Goal: Transaction & Acquisition: Purchase product/service

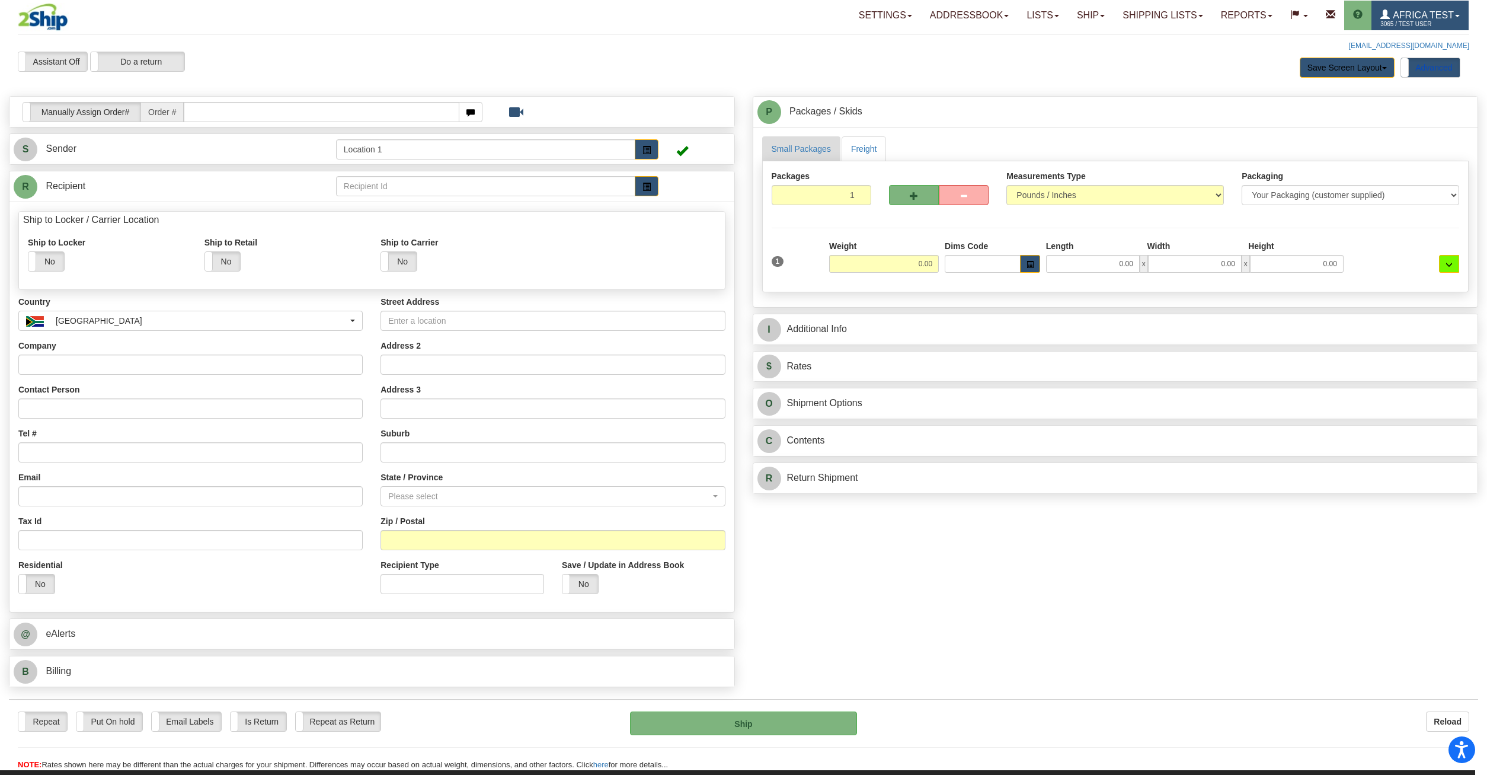
click at [1382, 21] on span "3065 / TEST USER" at bounding box center [1425, 24] width 89 height 12
click at [1382, 40] on span "MY ACCOUNT" at bounding box center [1398, 41] width 55 height 9
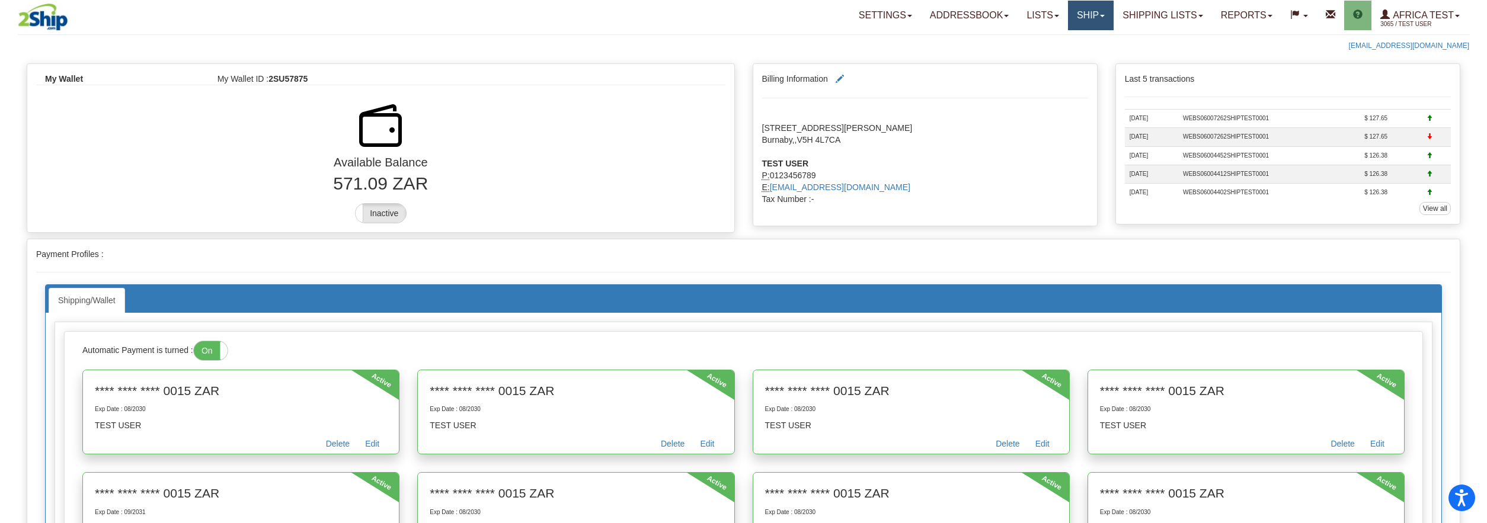
click at [1073, 18] on link "Ship" at bounding box center [1091, 16] width 46 height 30
click at [1066, 40] on link "Ship Screen" at bounding box center [1059, 41] width 107 height 15
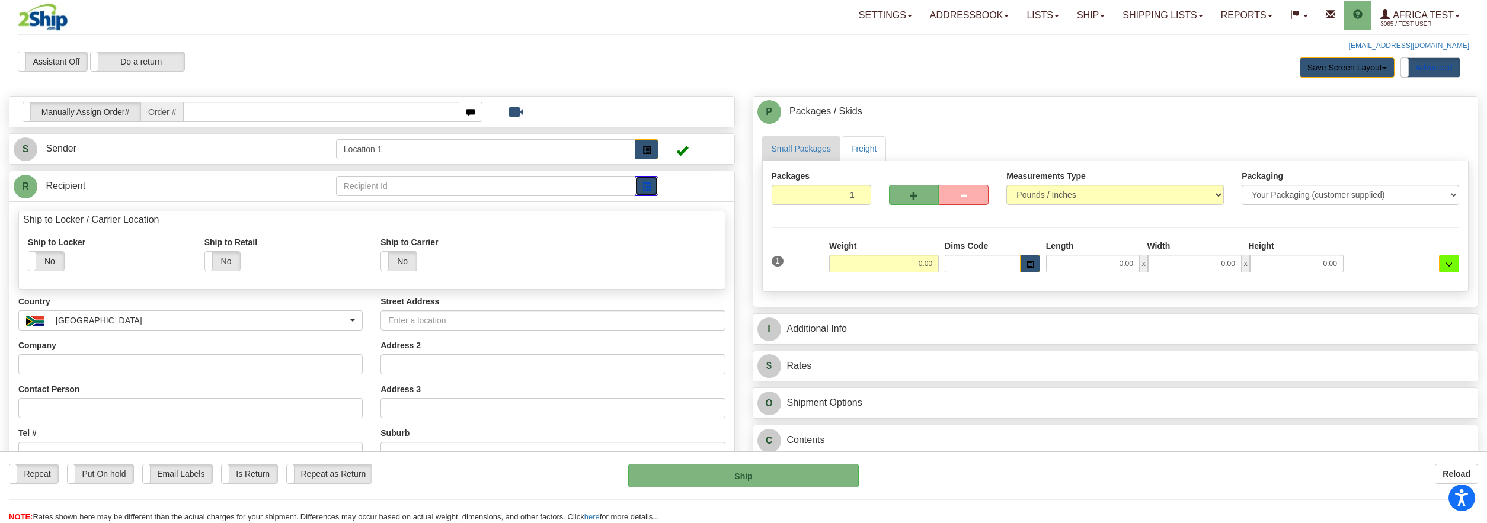
click at [638, 189] on button "button" at bounding box center [647, 186] width 24 height 20
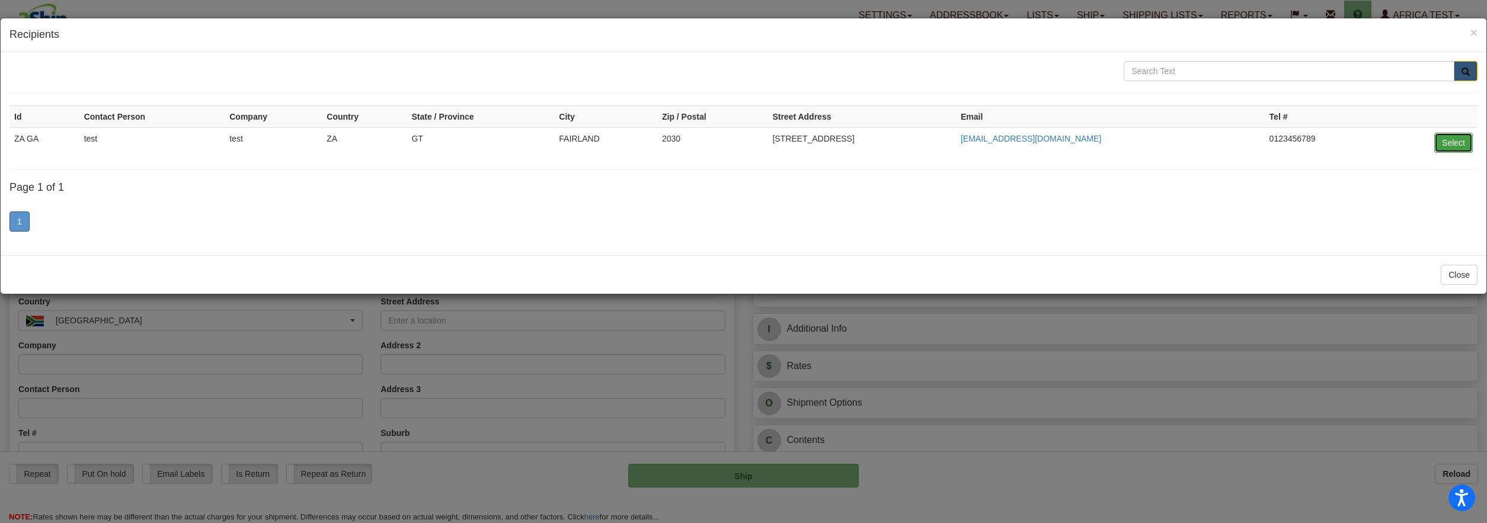
click at [1444, 141] on button "Select" at bounding box center [1454, 143] width 39 height 20
type input "ZA GA"
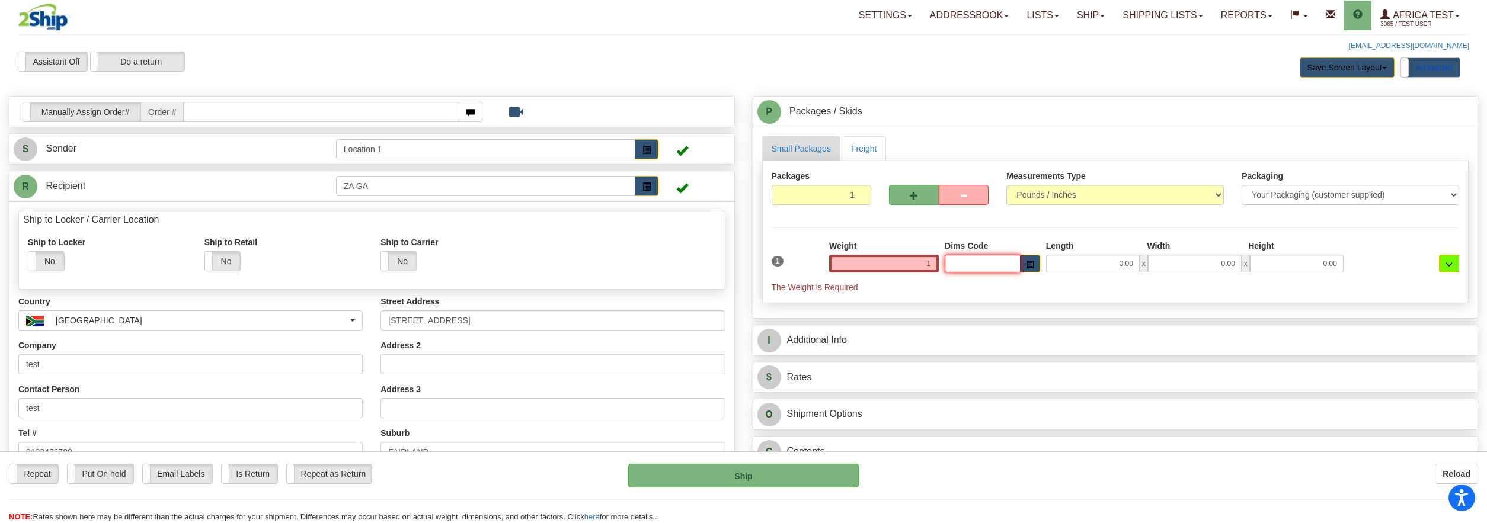
type input "1.00"
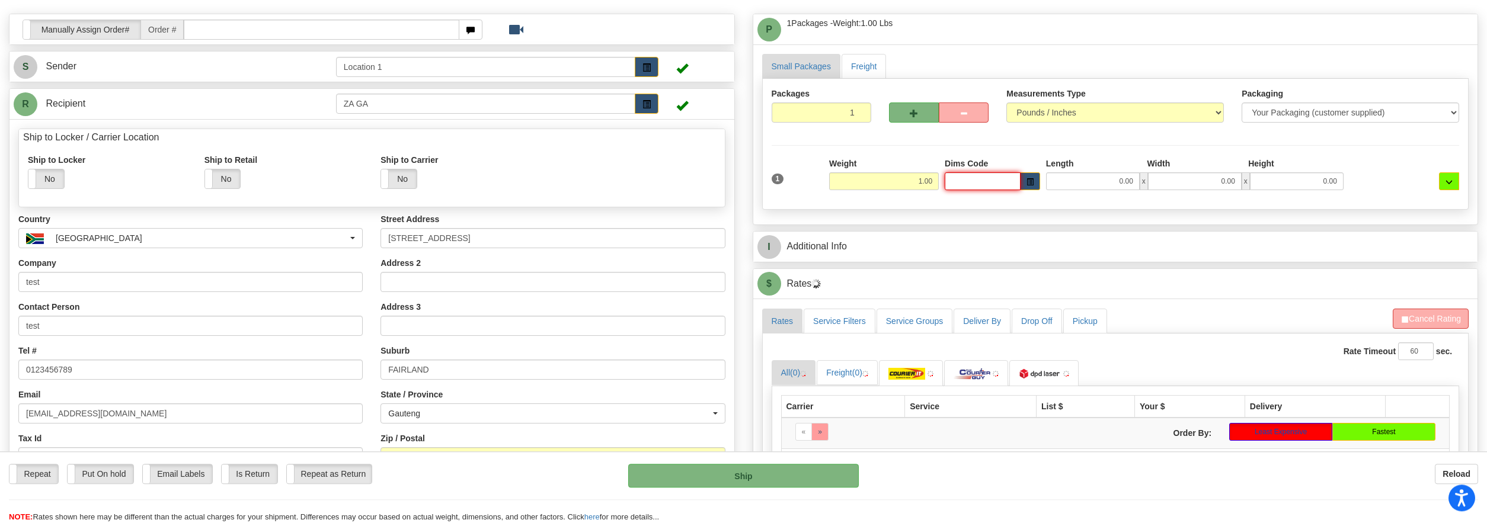
scroll to position [242, 0]
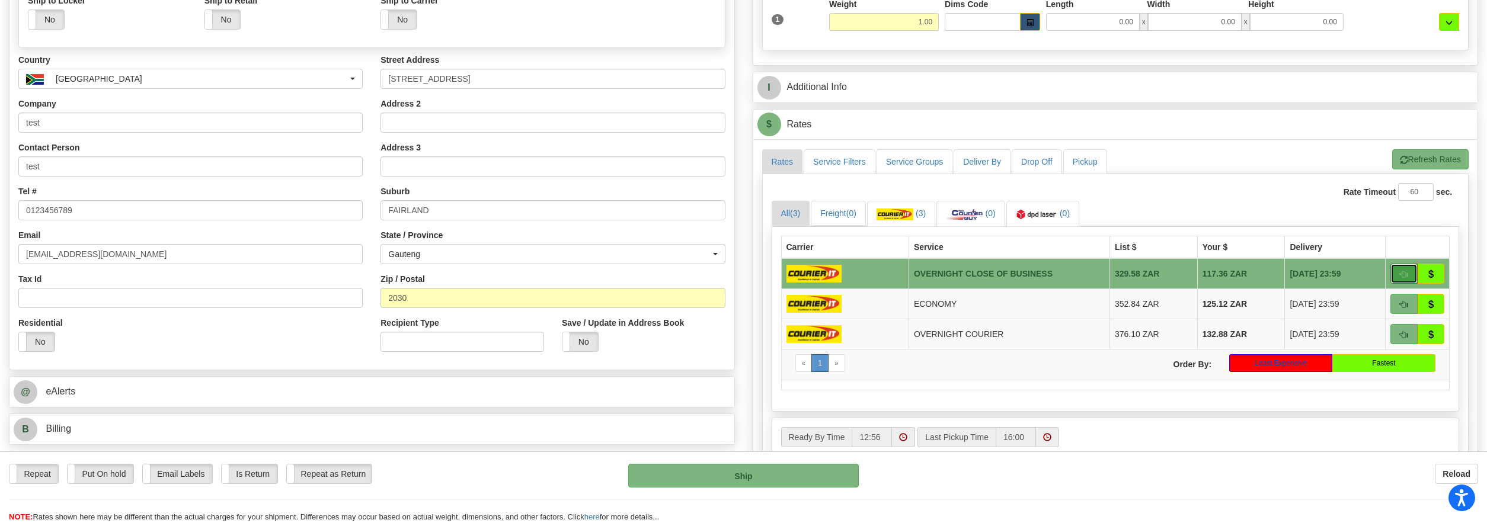
click at [1408, 277] on span "button" at bounding box center [1404, 275] width 8 height 8
type input "OCB"
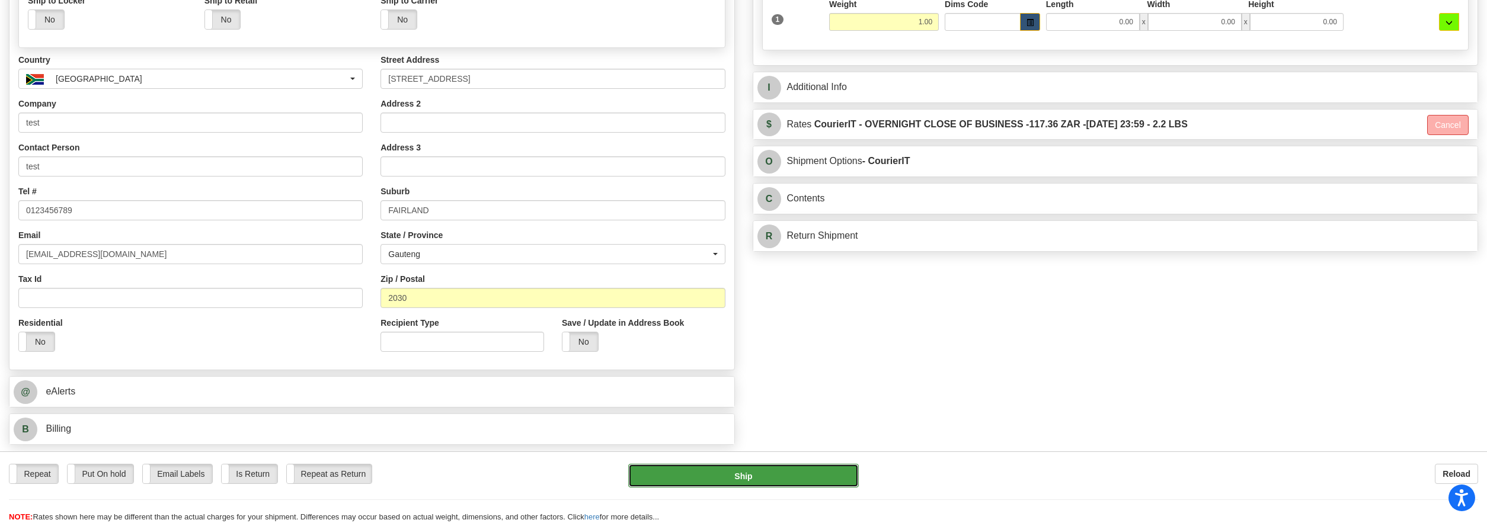
click at [810, 478] on button "Ship" at bounding box center [743, 476] width 230 height 24
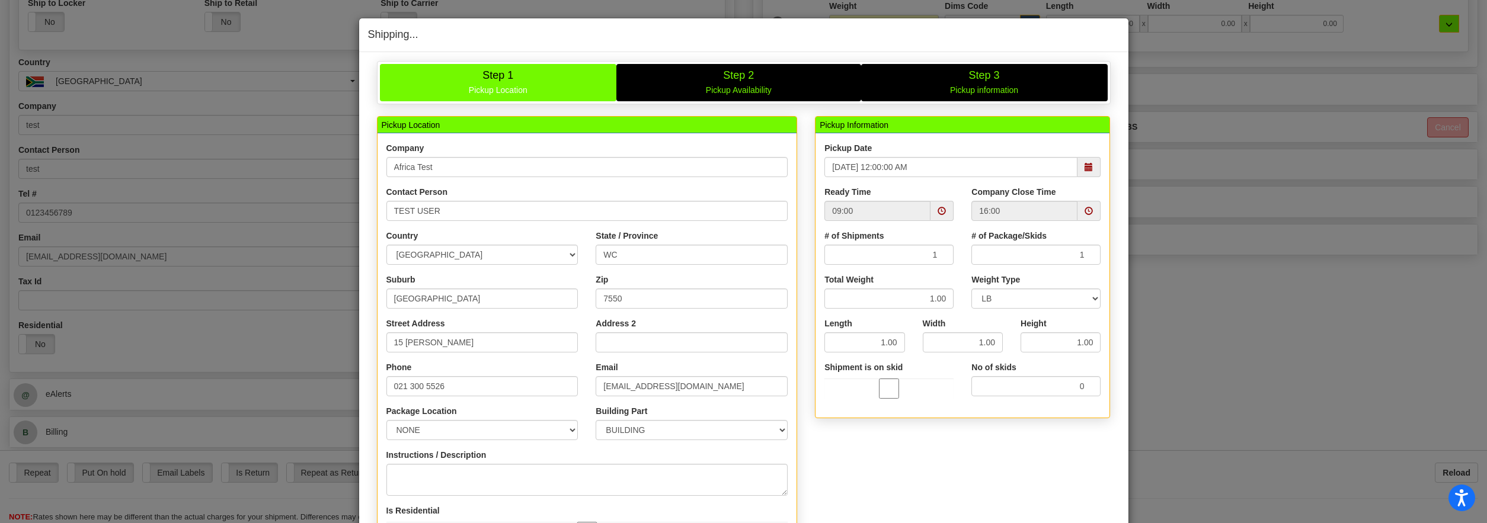
scroll to position [243, 0]
type input "10/07/2025"
select select "1"
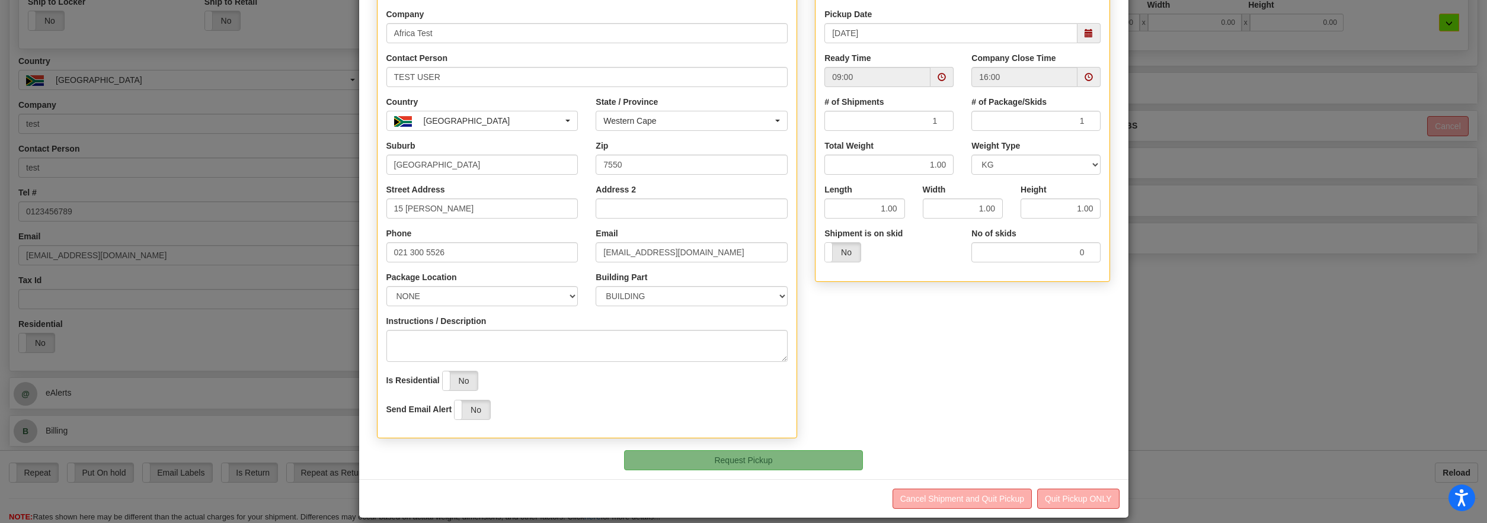
scroll to position [147, 0]
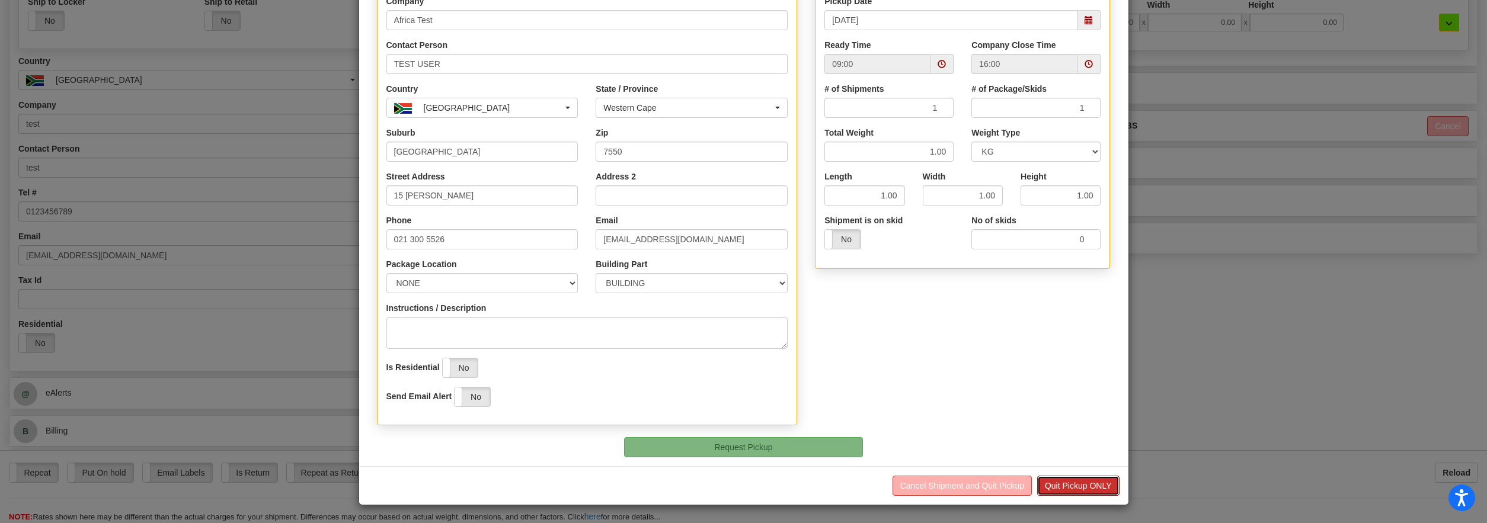
click at [1071, 487] on button "Quit Pickup ONLY" at bounding box center [1078, 486] width 82 height 20
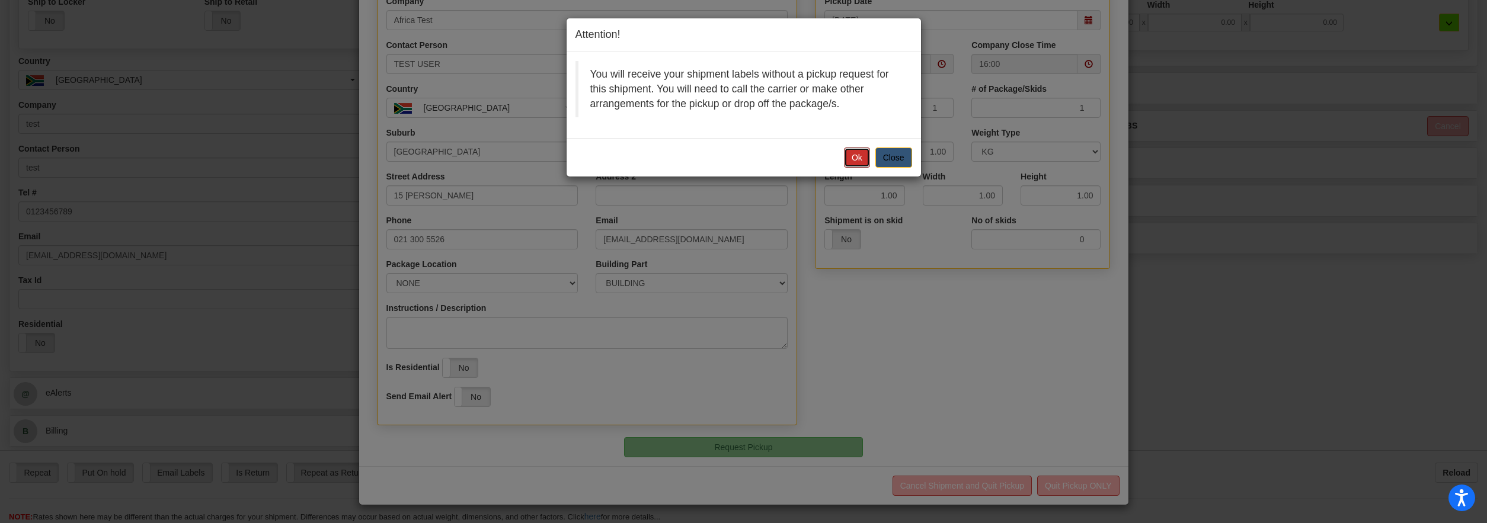
click at [856, 155] on button "Ok" at bounding box center [857, 158] width 26 height 20
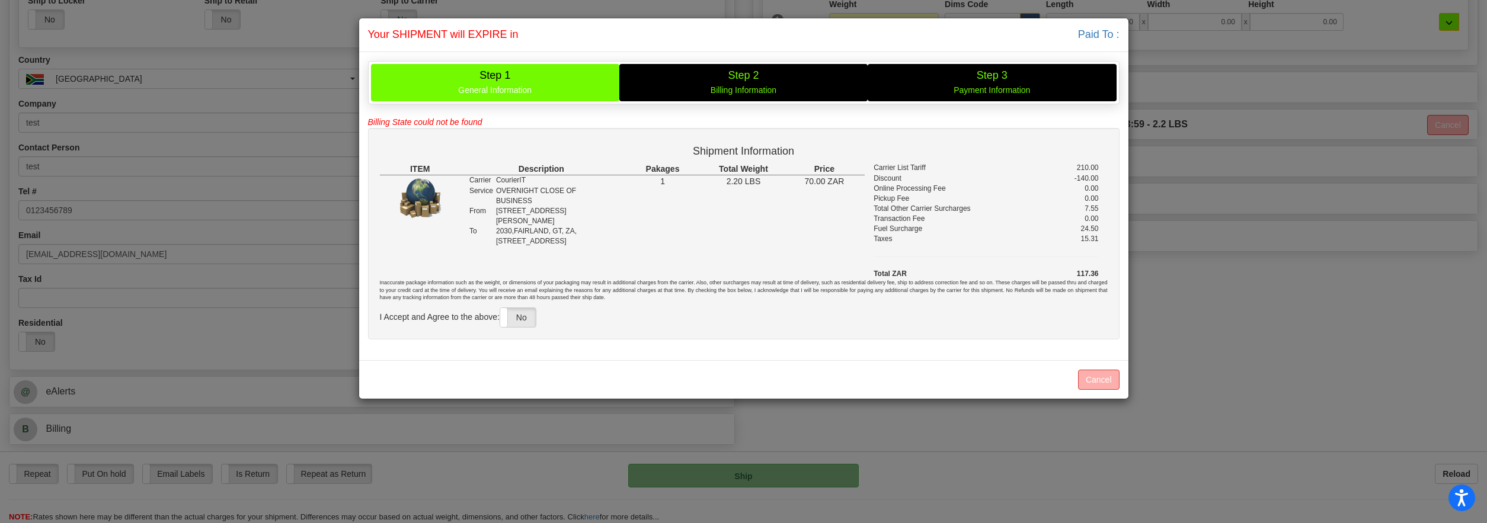
scroll to position [0, 0]
drag, startPoint x: 503, startPoint y: 123, endPoint x: 365, endPoint y: 123, distance: 137.5
click at [365, 123] on div "Step 1 General Information Step 2 Billing Information Step 3 Payment Informatio…" at bounding box center [743, 206] width 769 height 309
click at [488, 124] on div "Step 1 General Information Step 2 Billing Information Step 3 Payment Informatio…" at bounding box center [744, 206] width 752 height 291
drag, startPoint x: 491, startPoint y: 123, endPoint x: 328, endPoint y: 121, distance: 163.0
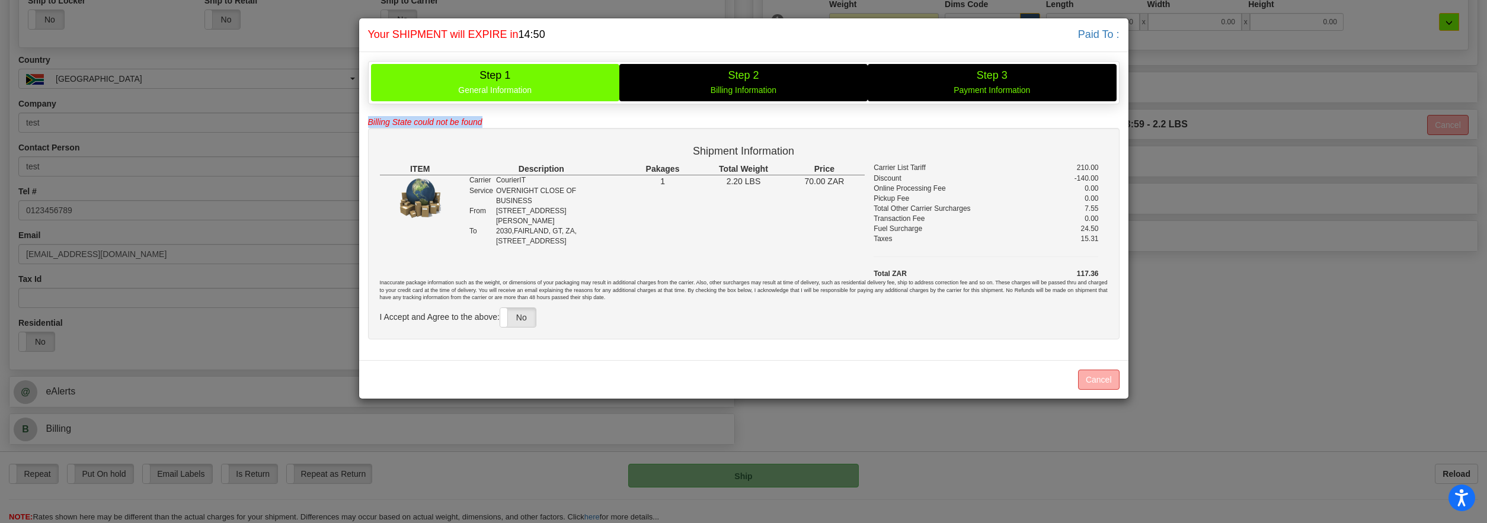
click at [328, 121] on div "Shipping... Your SHIPMENT will EXPIRE in 14:50 Paid To : Step 1 General Informa…" at bounding box center [743, 261] width 1487 height 523
click at [1118, 383] on button "Cancel" at bounding box center [1098, 380] width 41 height 20
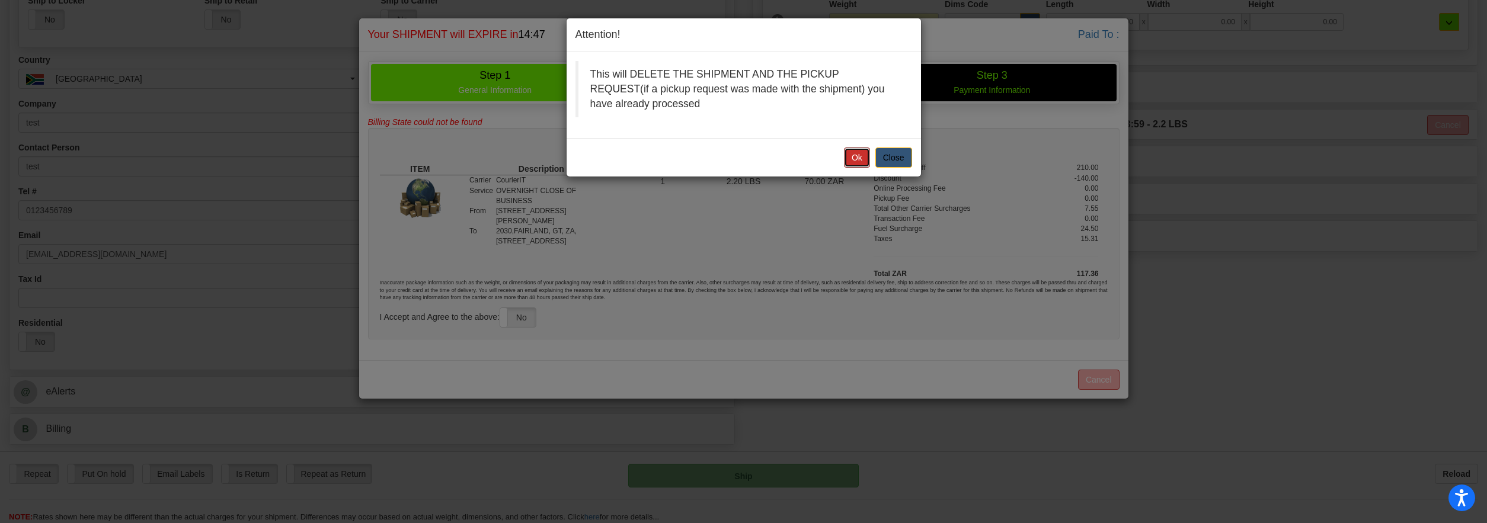
click at [853, 161] on button "Ok" at bounding box center [857, 158] width 26 height 20
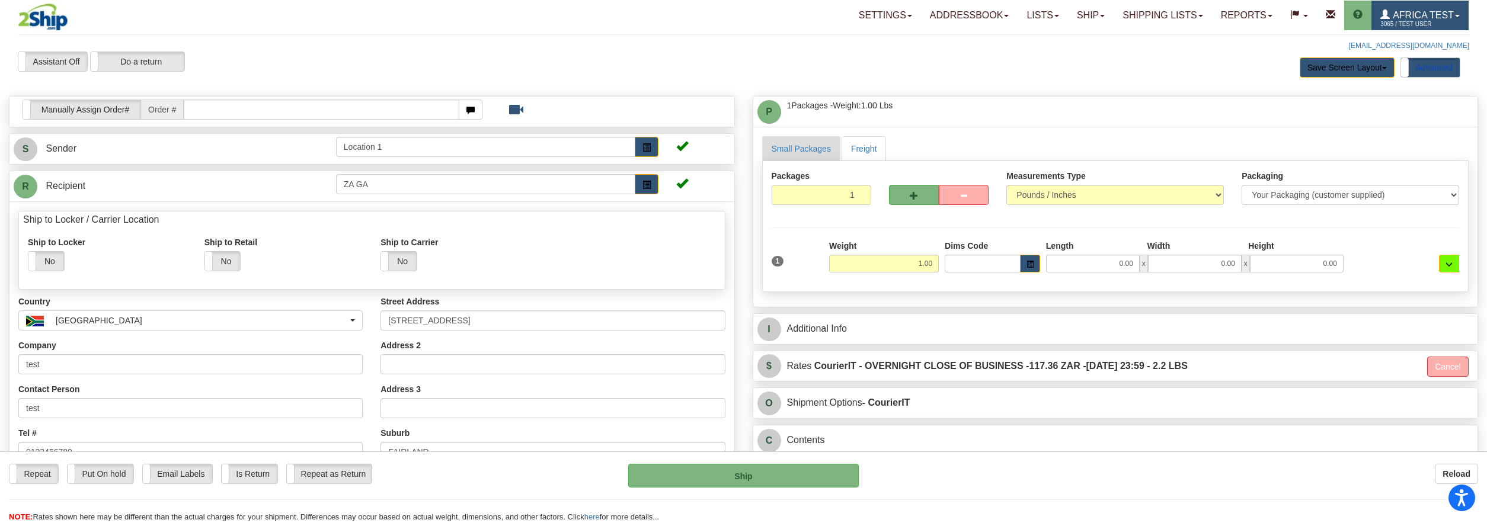
click at [1447, 21] on span "3065 / TEST USER" at bounding box center [1425, 24] width 89 height 12
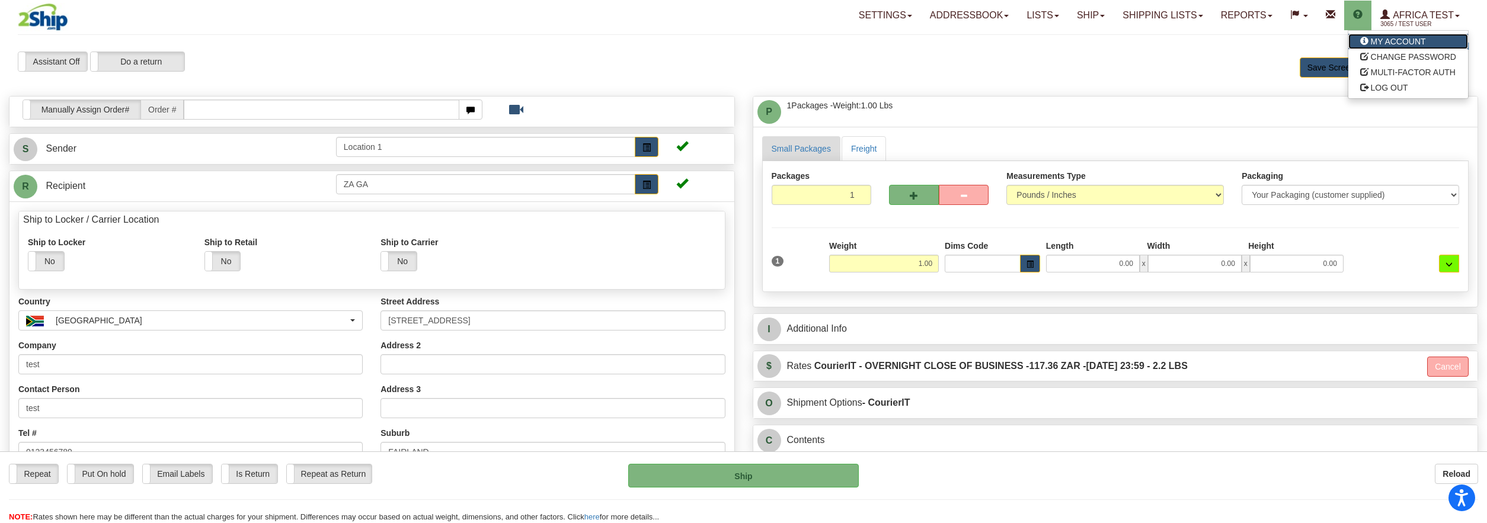
click at [1439, 43] on link "MY ACCOUNT" at bounding box center [1409, 41] width 120 height 15
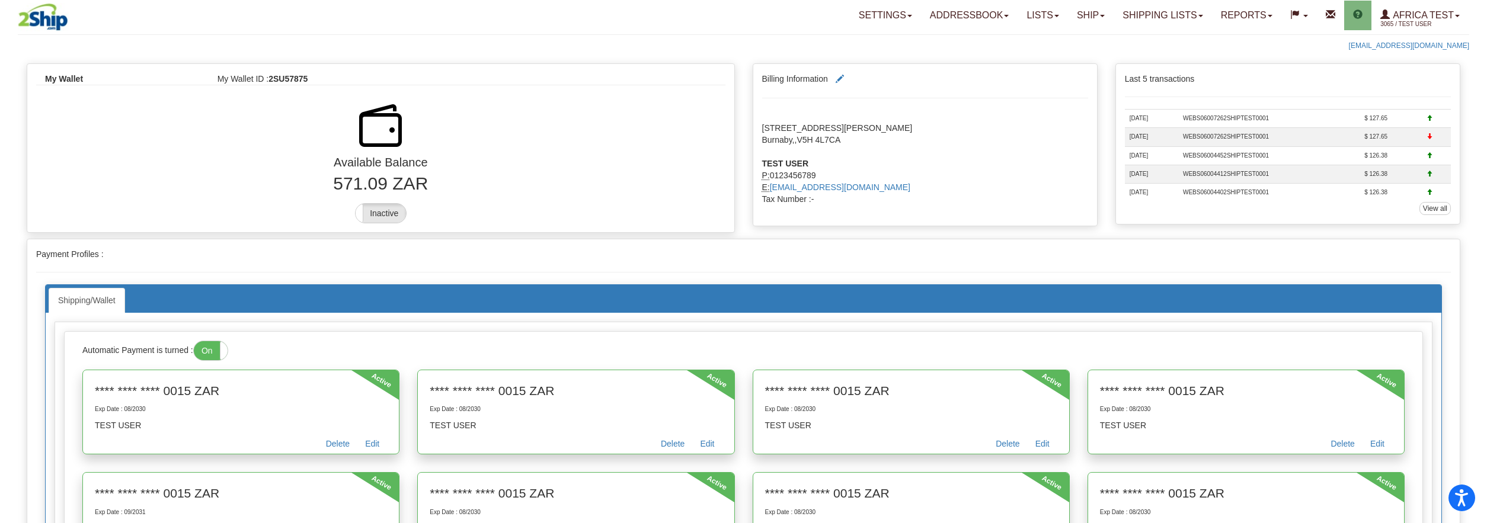
click at [448, 242] on div "Payment Profiles : Shipping/Wallet Automatic Payment is turned : On Off Active …" at bounding box center [743, 498] width 1433 height 518
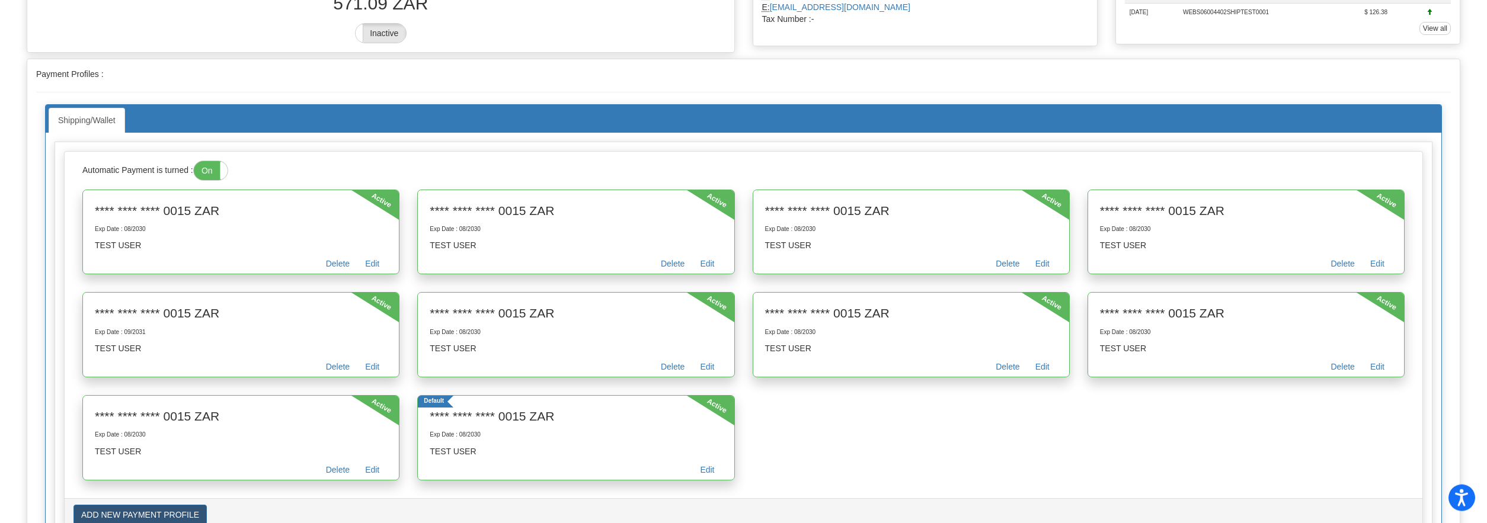
scroll to position [181, 0]
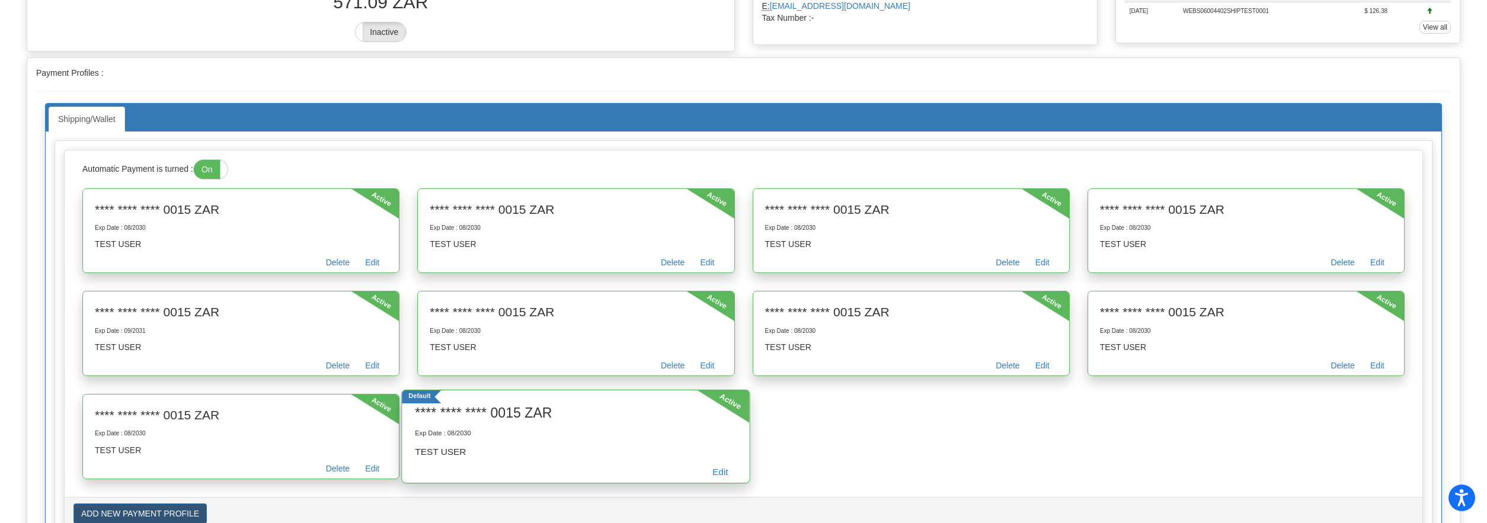
drag, startPoint x: 580, startPoint y: 414, endPoint x: 411, endPoint y: 411, distance: 169.0
click at [411, 411] on div "**** **** **** 0015 ZAR Exp Date : 08/2030 TEST USER Edit" at bounding box center [577, 438] width 348 height 68
click at [420, 400] on div "Default" at bounding box center [422, 397] width 39 height 13
click at [409, 397] on div "Default" at bounding box center [409, 396] width 0 height 9
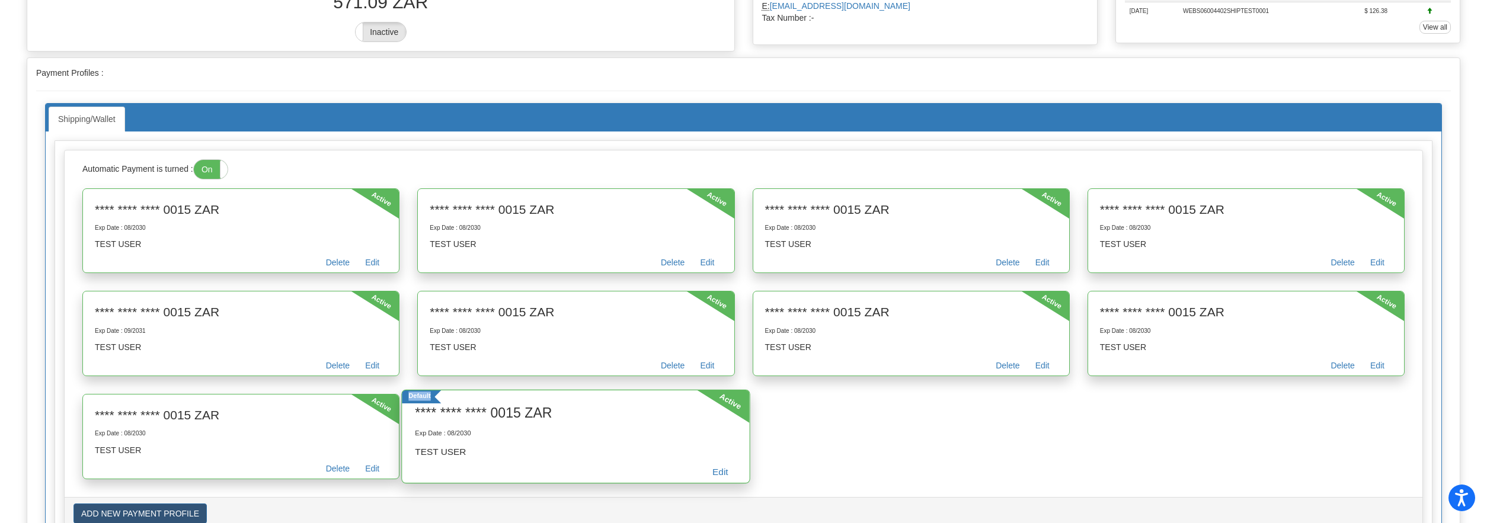
click at [409, 397] on div "Default" at bounding box center [409, 396] width 0 height 9
drag, startPoint x: 492, startPoint y: 413, endPoint x: 554, endPoint y: 407, distance: 62.5
click at [554, 407] on h3 "**** **** **** 0015 ZAR" at bounding box center [577, 413] width 322 height 19
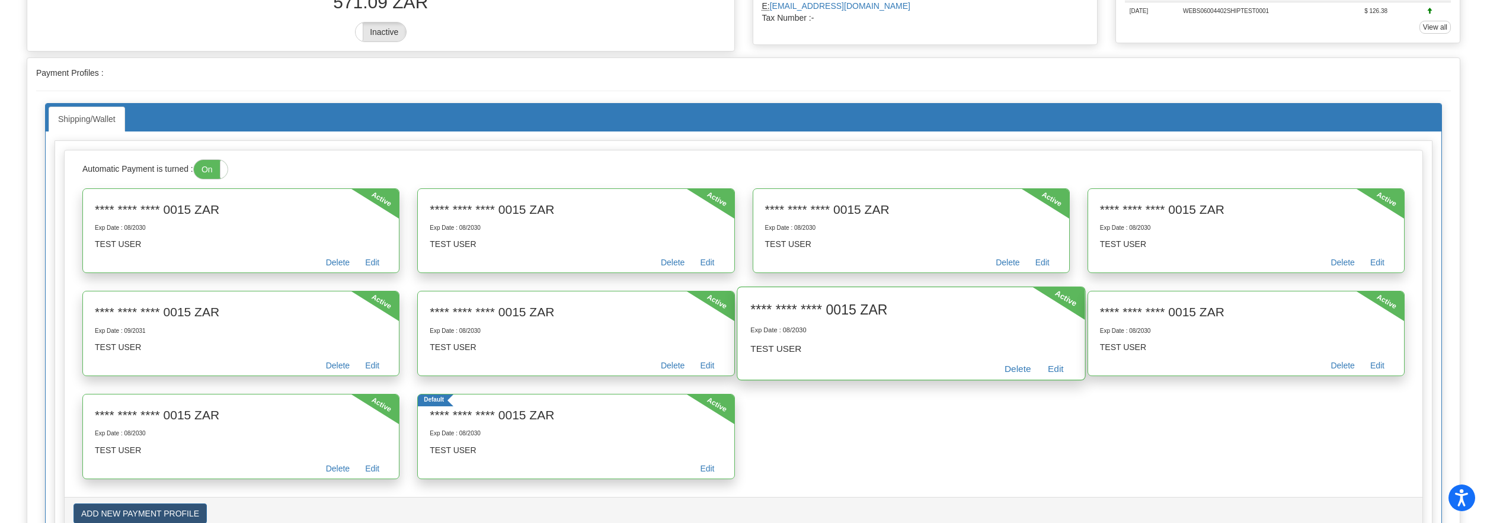
scroll to position [0, 0]
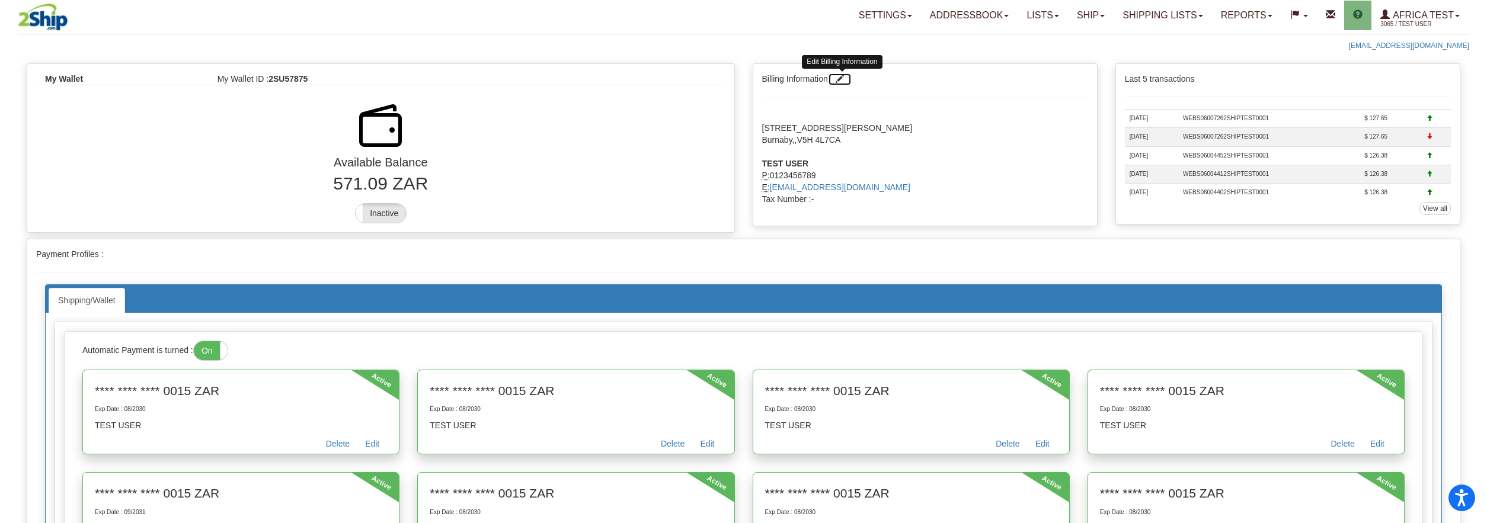
click at [843, 83] on span at bounding box center [840, 79] width 8 height 8
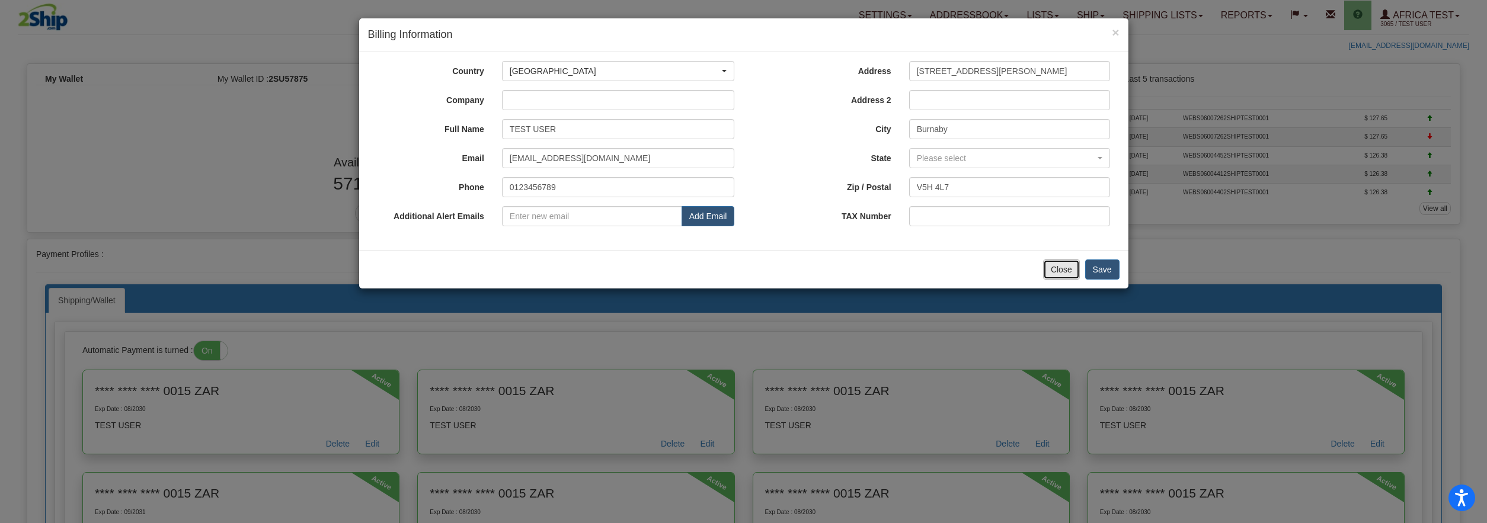
click at [1065, 270] on button "Close" at bounding box center [1061, 270] width 37 height 20
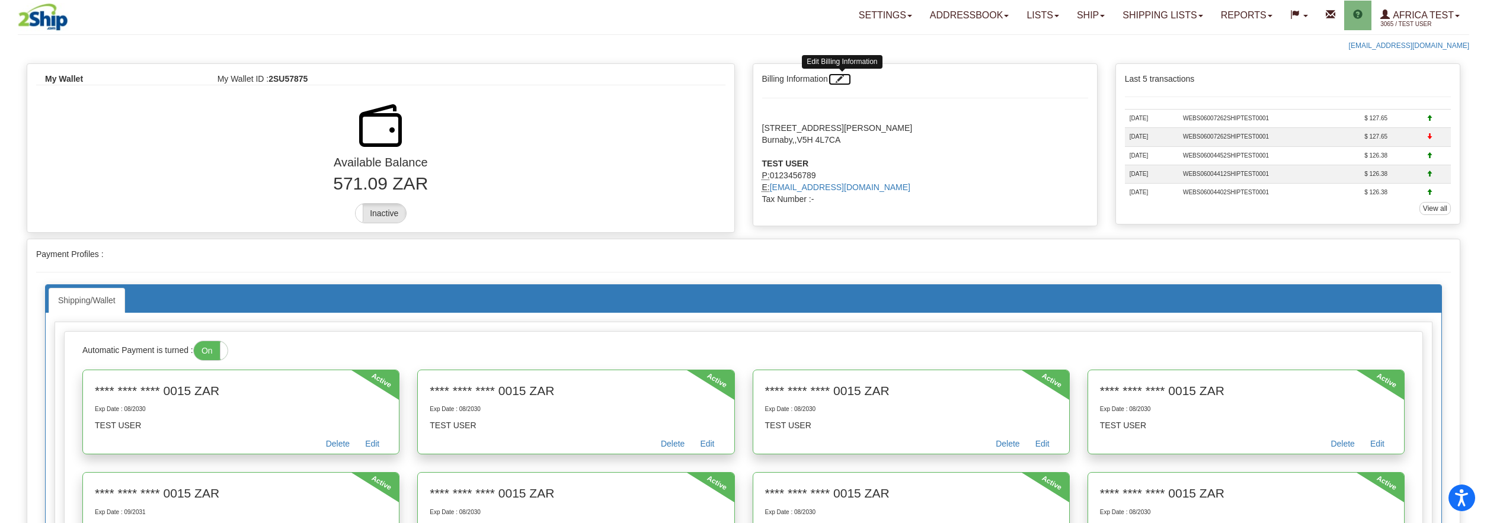
click at [840, 78] on span at bounding box center [840, 79] width 8 height 8
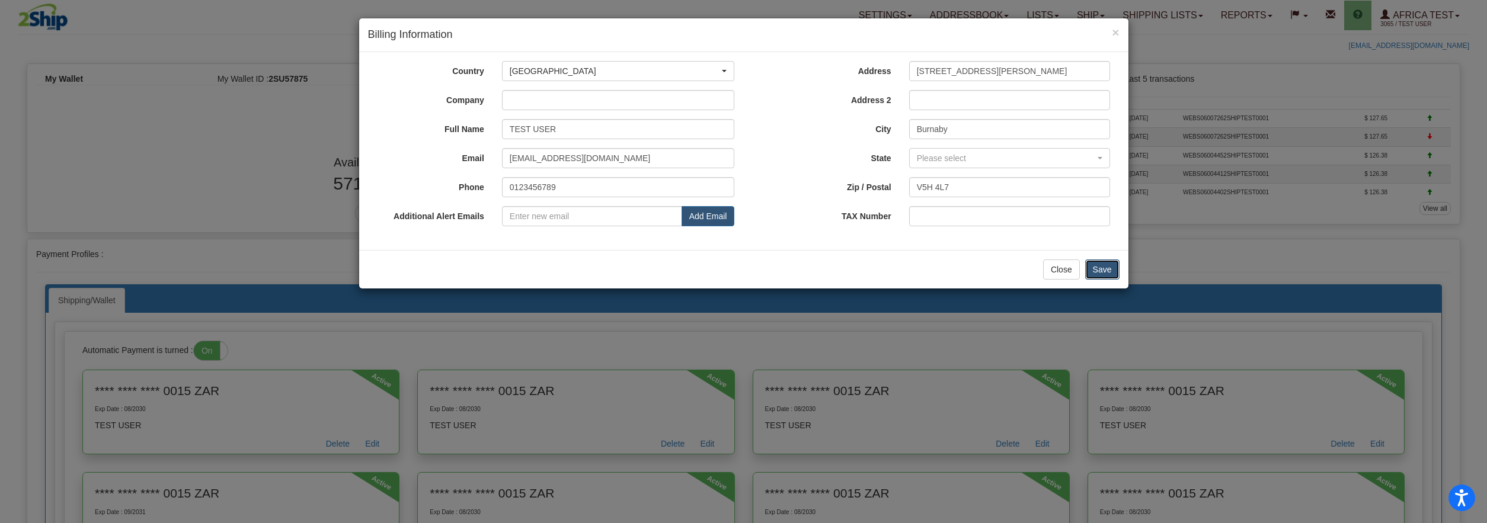
click at [1114, 266] on button "Save" at bounding box center [1102, 270] width 34 height 20
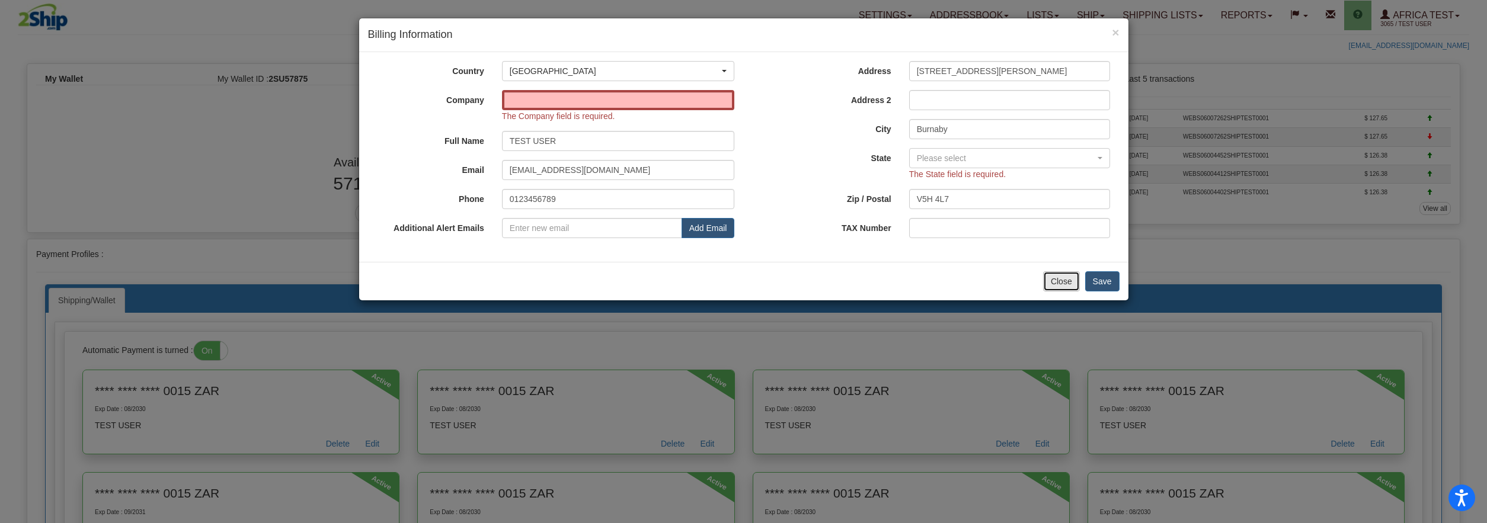
click at [1061, 279] on button "Close" at bounding box center [1061, 282] width 37 height 20
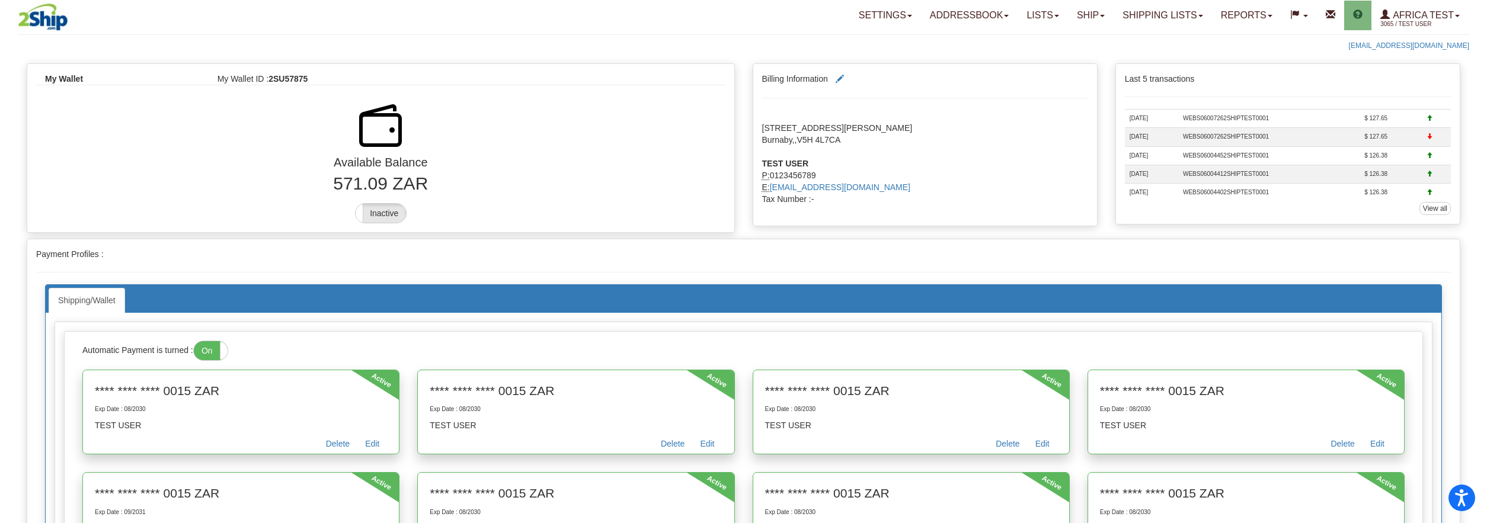
drag, startPoint x: 79, startPoint y: 352, endPoint x: 191, endPoint y: 350, distance: 112.1
click at [191, 350] on div "Automatic Payment is turned : On Off" at bounding box center [744, 351] width 1340 height 20
click at [844, 81] on span at bounding box center [840, 79] width 8 height 8
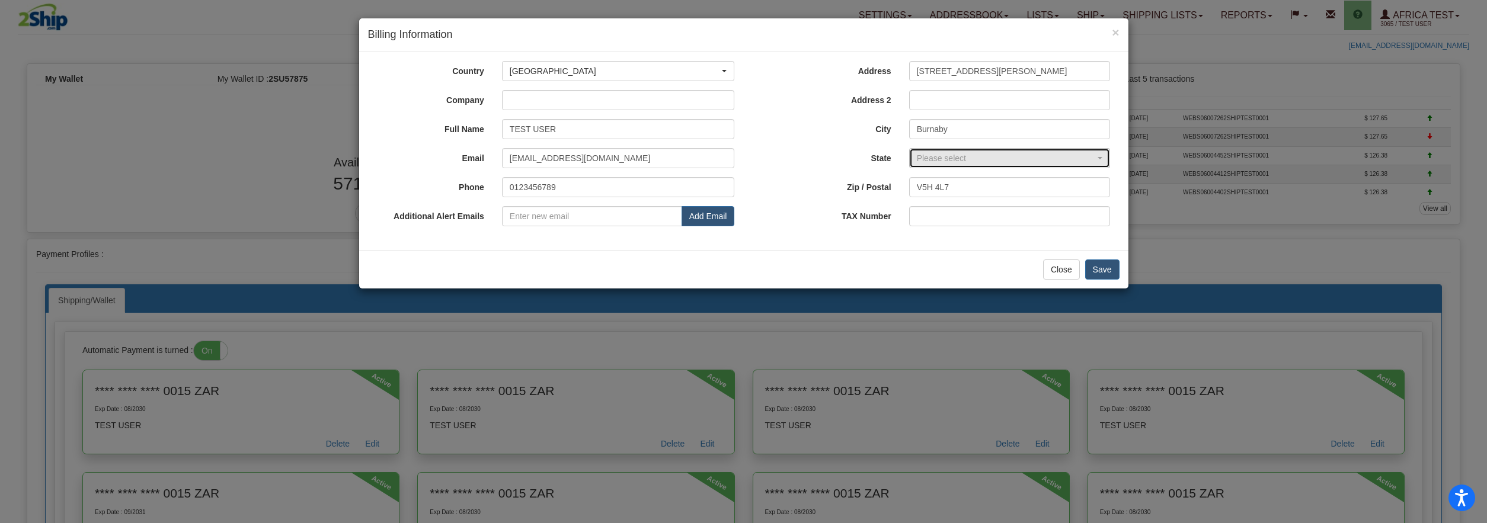
click at [1070, 164] on div "Please select" at bounding box center [1006, 158] width 179 height 12
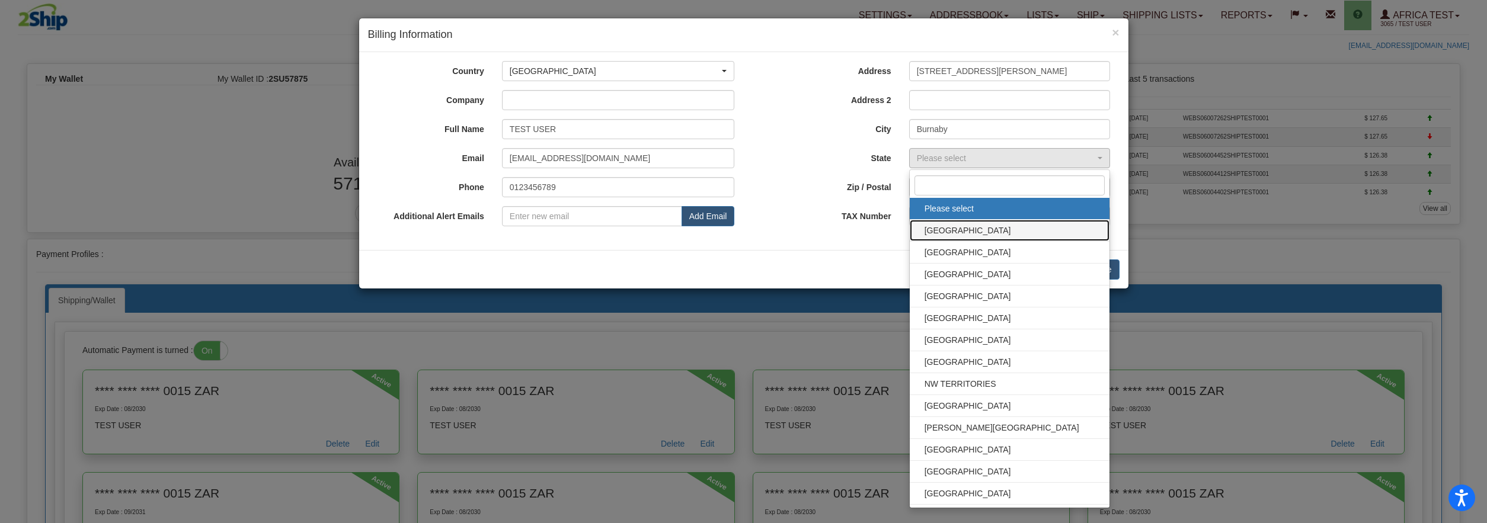
click at [1027, 226] on span "[GEOGRAPHIC_DATA]" at bounding box center [1010, 231] width 177 height 18
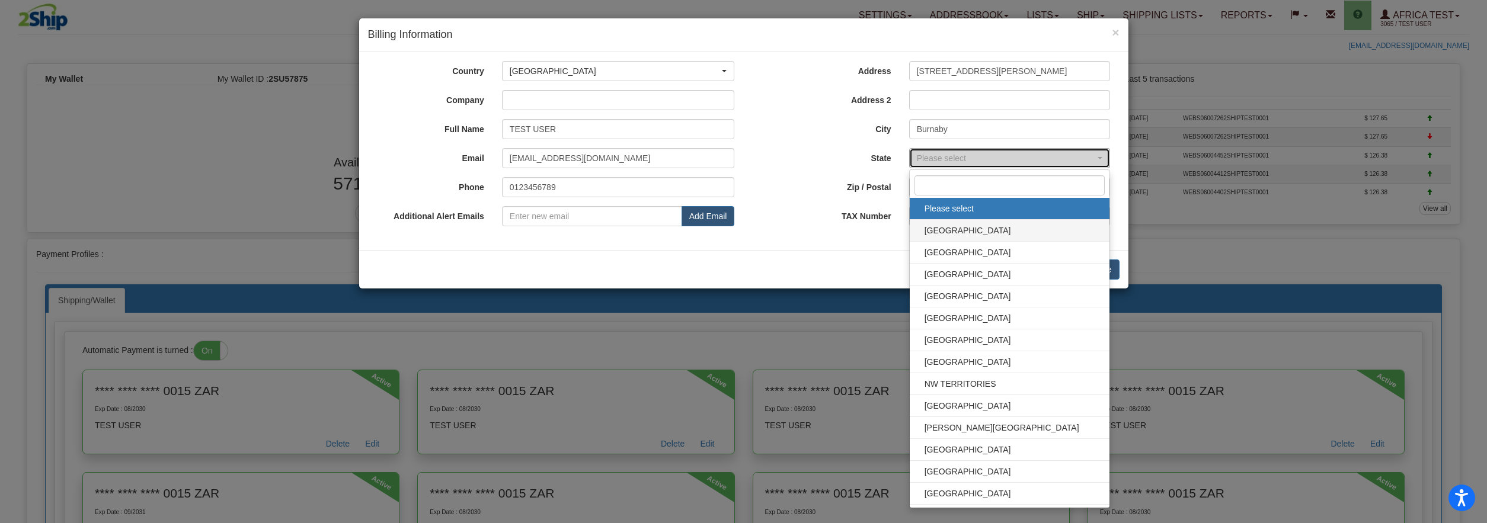
select select "AB"
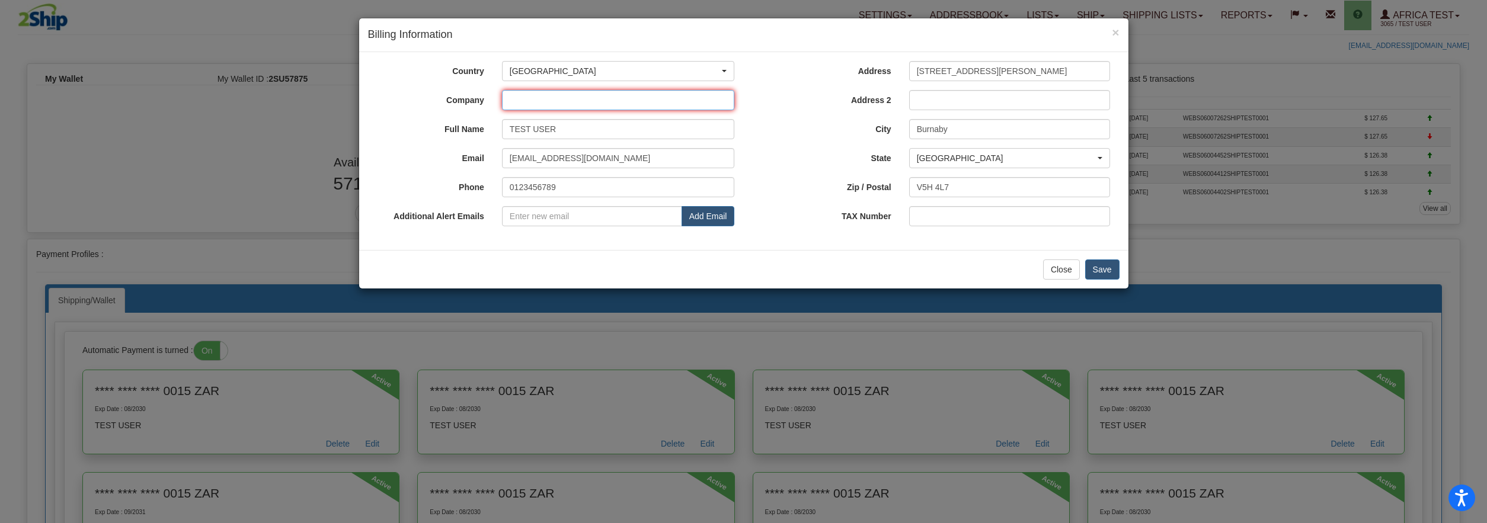
click at [571, 100] on input "Company" at bounding box center [618, 100] width 233 height 20
type input "TEST"
click at [1114, 262] on button "Save" at bounding box center [1102, 270] width 34 height 20
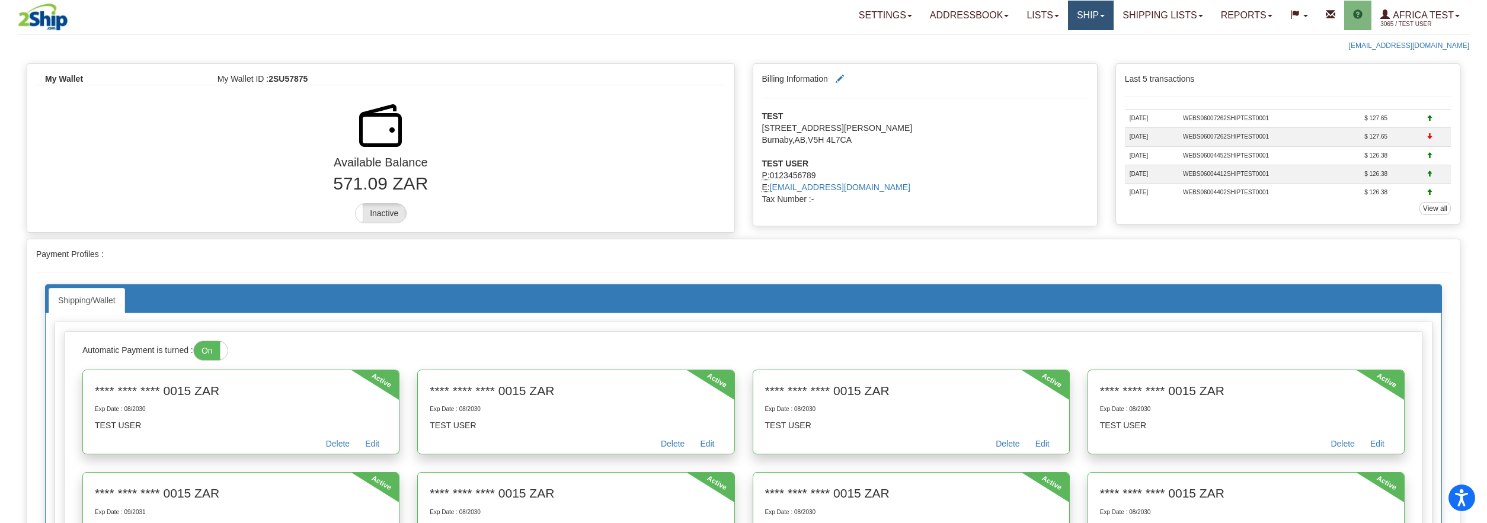
click at [1078, 23] on link "Ship" at bounding box center [1091, 16] width 46 height 30
click at [1076, 43] on link "Ship Screen" at bounding box center [1059, 41] width 107 height 15
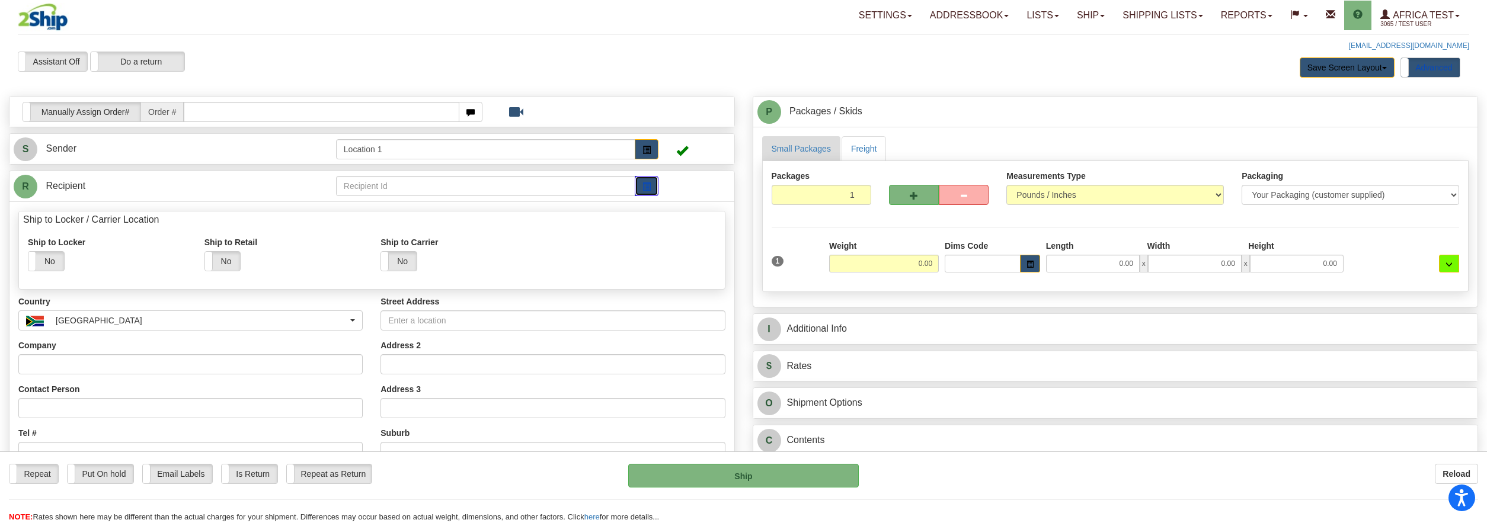
click at [649, 190] on span "button" at bounding box center [647, 187] width 8 height 8
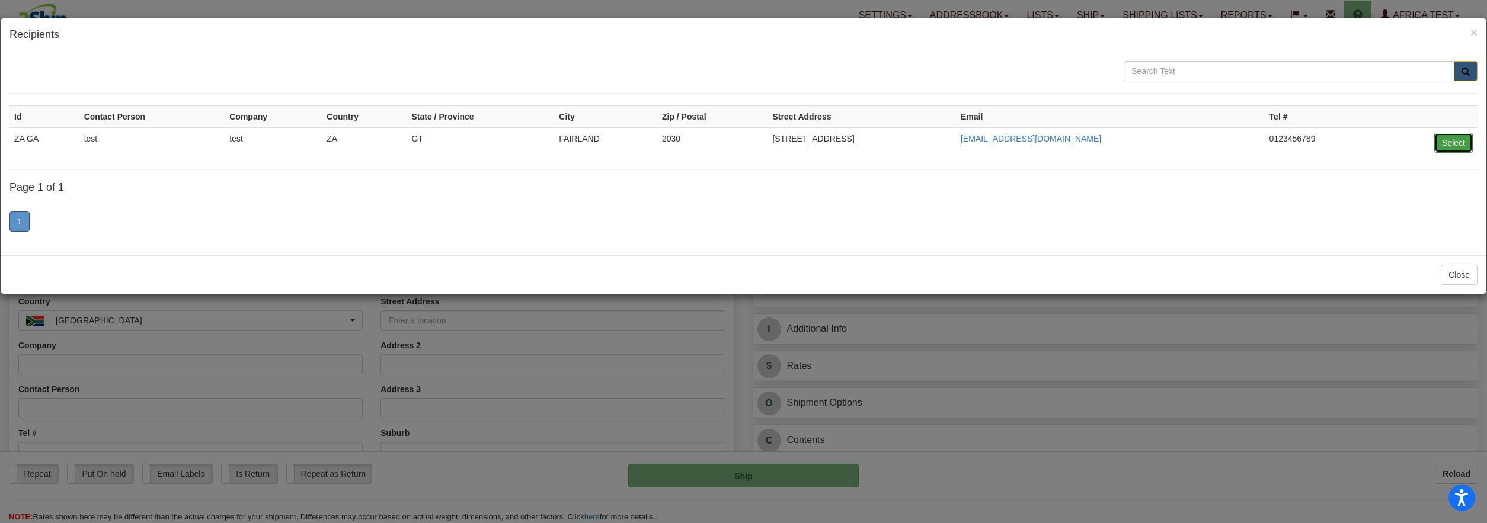
click at [1455, 139] on button "Select" at bounding box center [1454, 143] width 39 height 20
type input "ZA GA"
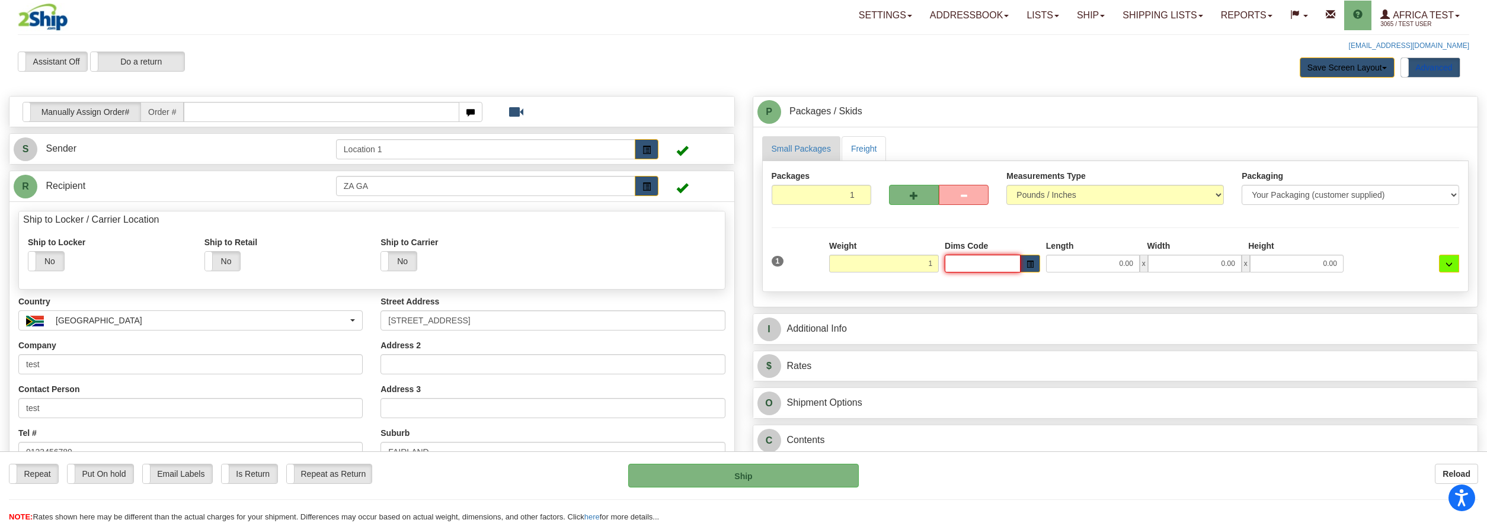
type input "1.00"
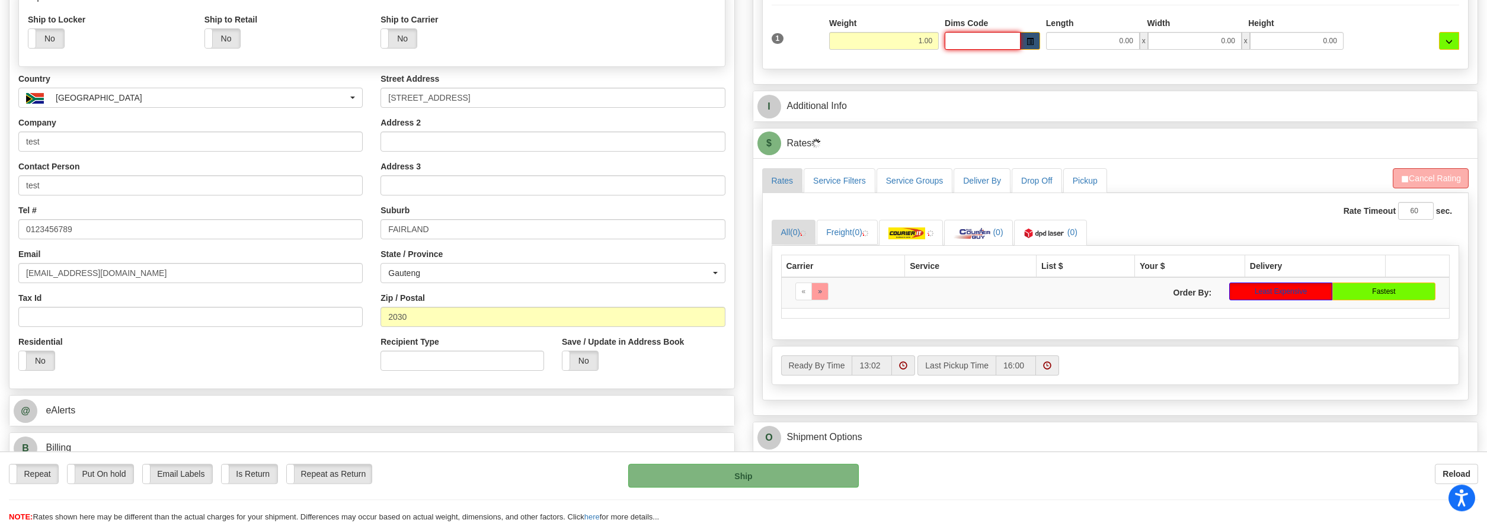
scroll to position [242, 0]
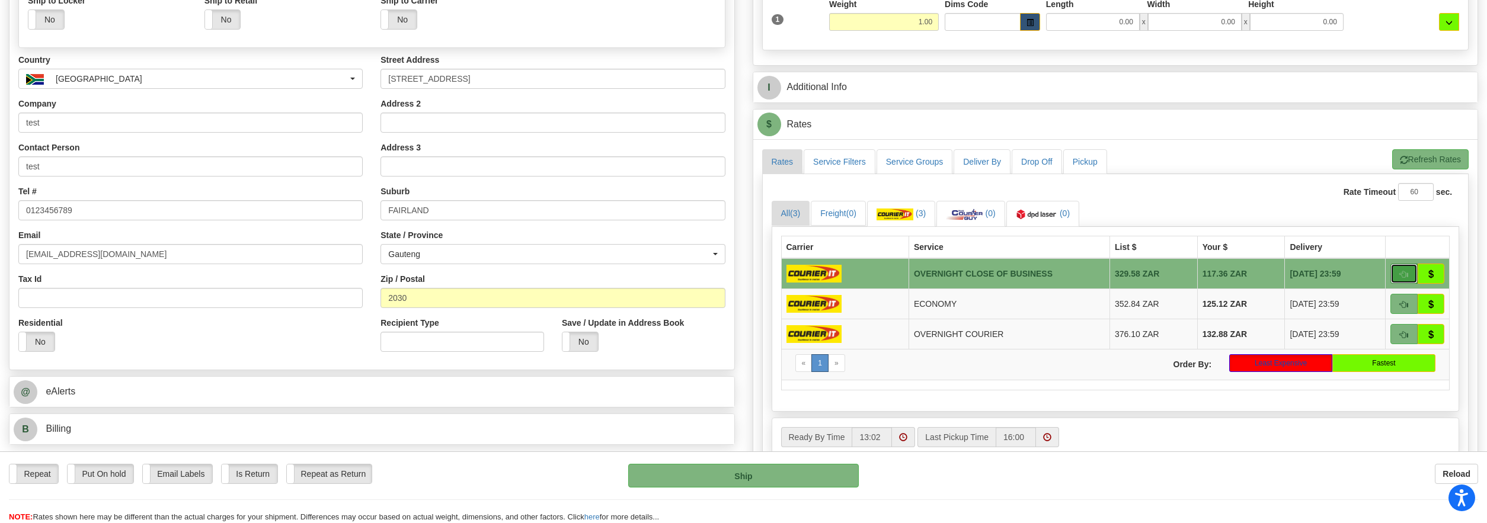
click at [1398, 276] on button "button" at bounding box center [1404, 274] width 27 height 20
type input "OCB"
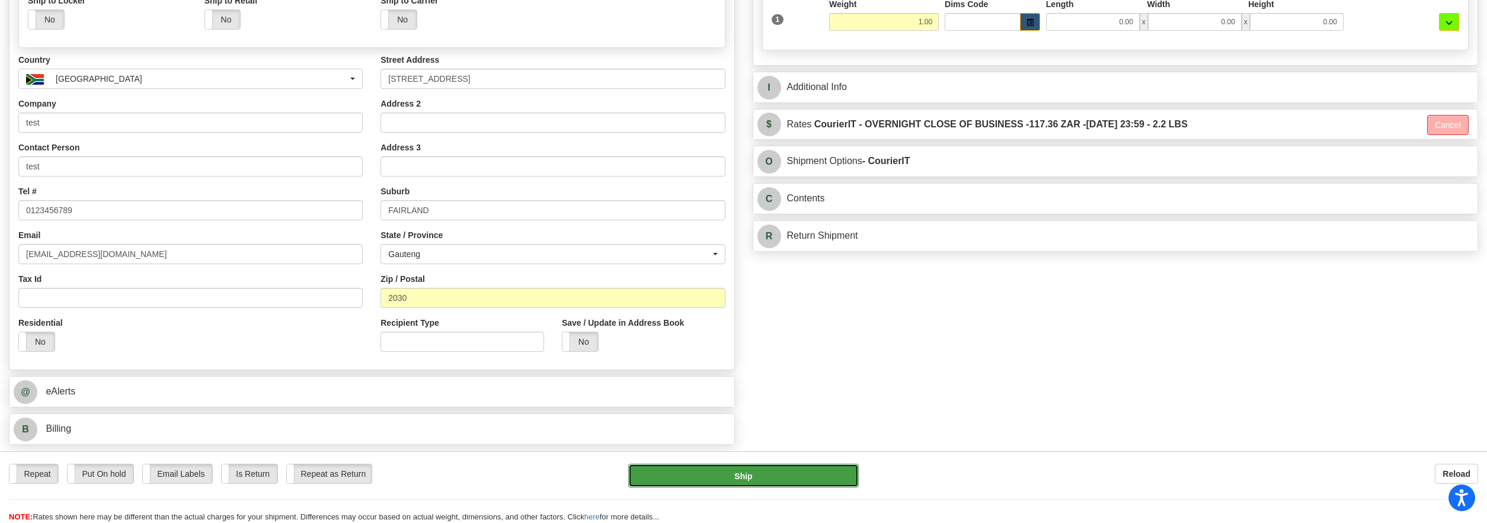
click at [740, 469] on button "Ship" at bounding box center [743, 476] width 230 height 24
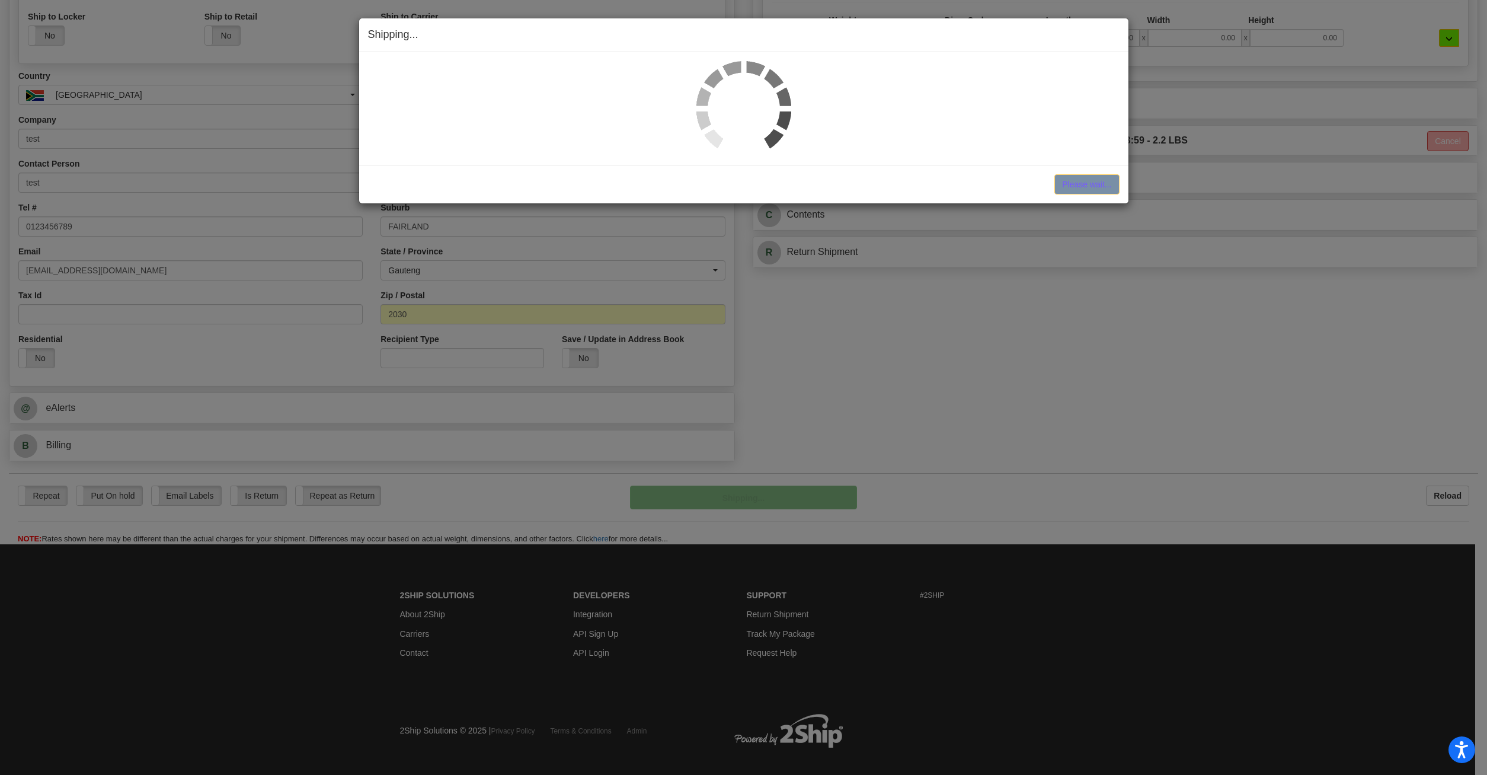
scroll to position [227, 0]
select select "1"
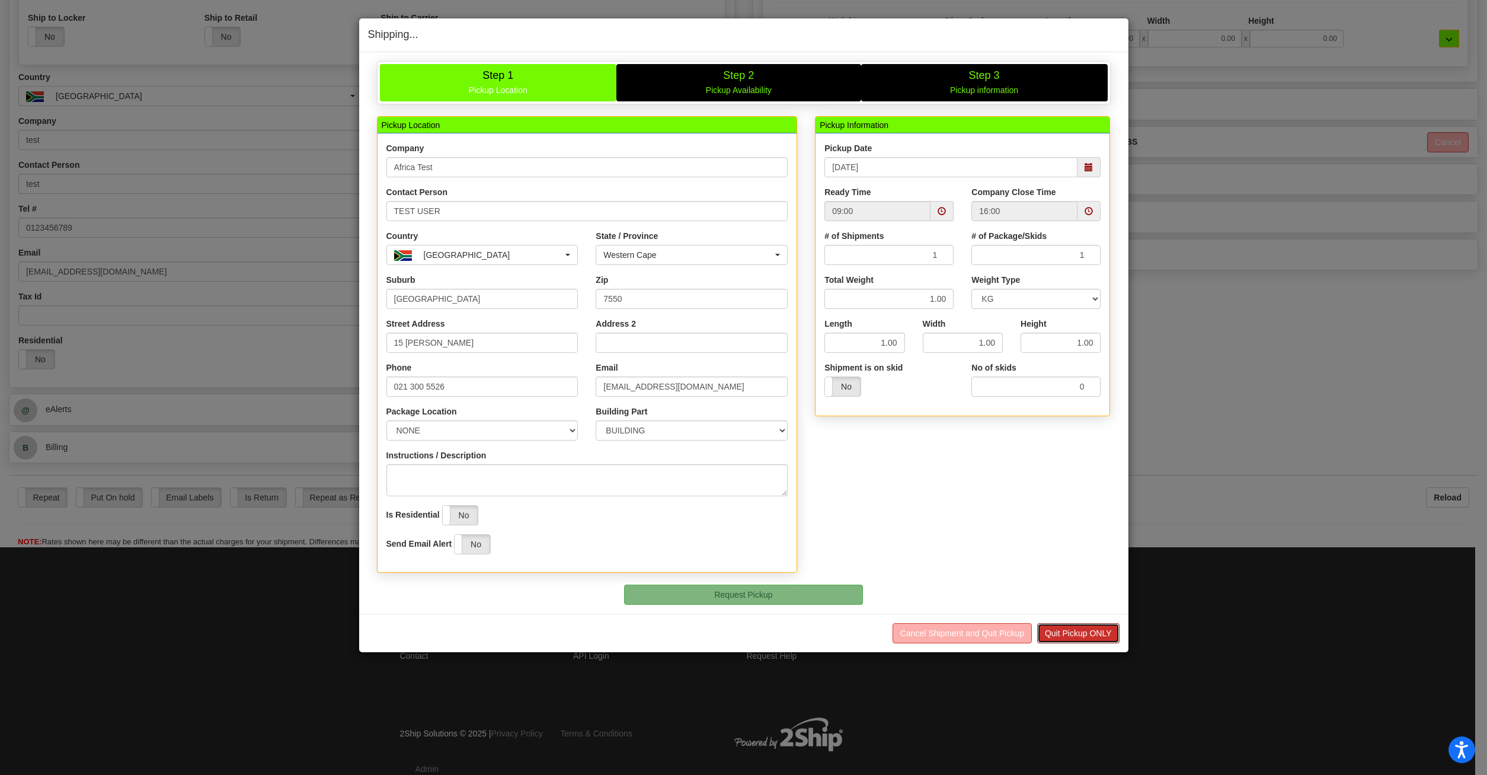
click at [1090, 523] on button "Quit Pickup ONLY" at bounding box center [1078, 633] width 82 height 20
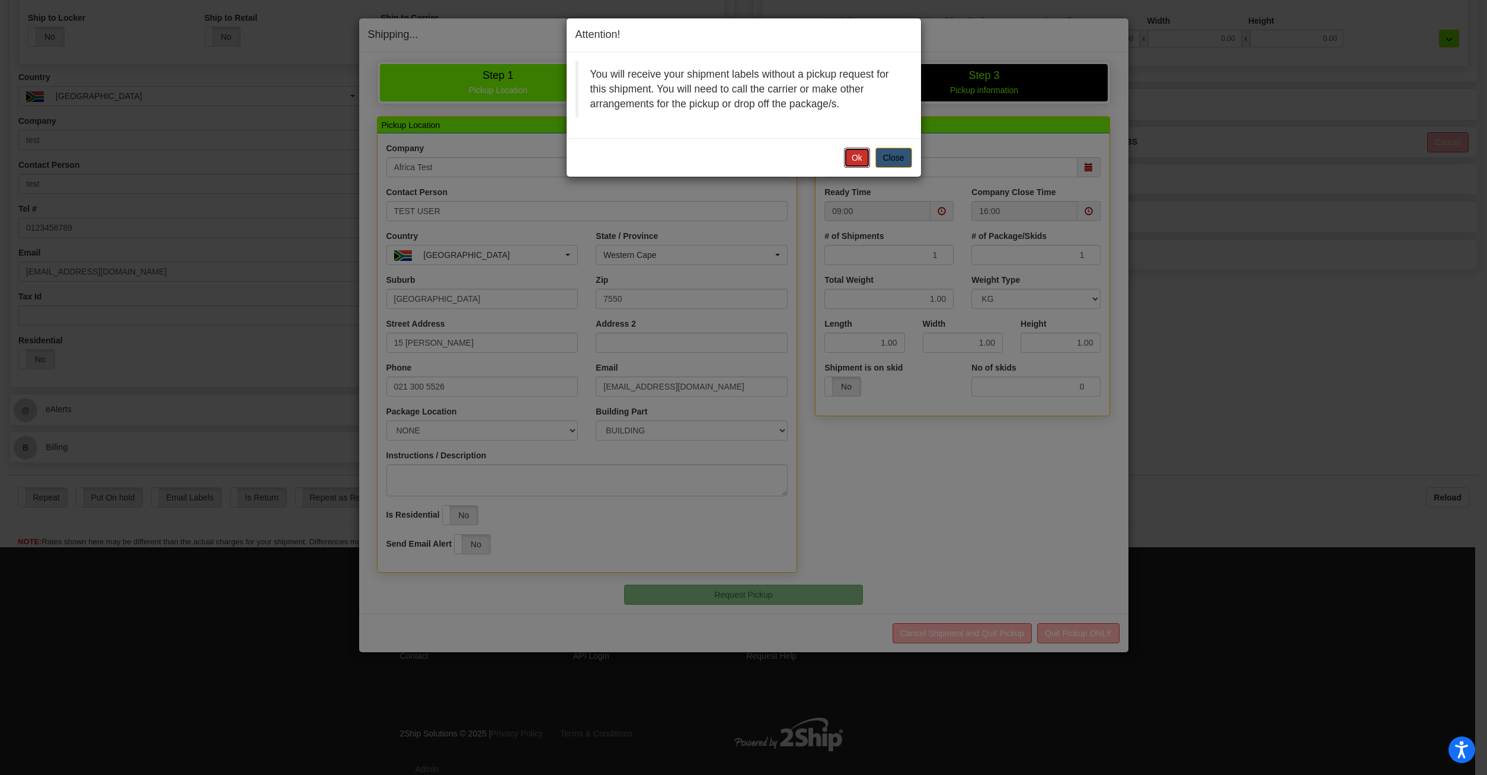
click at [860, 162] on button "Ok" at bounding box center [857, 158] width 26 height 20
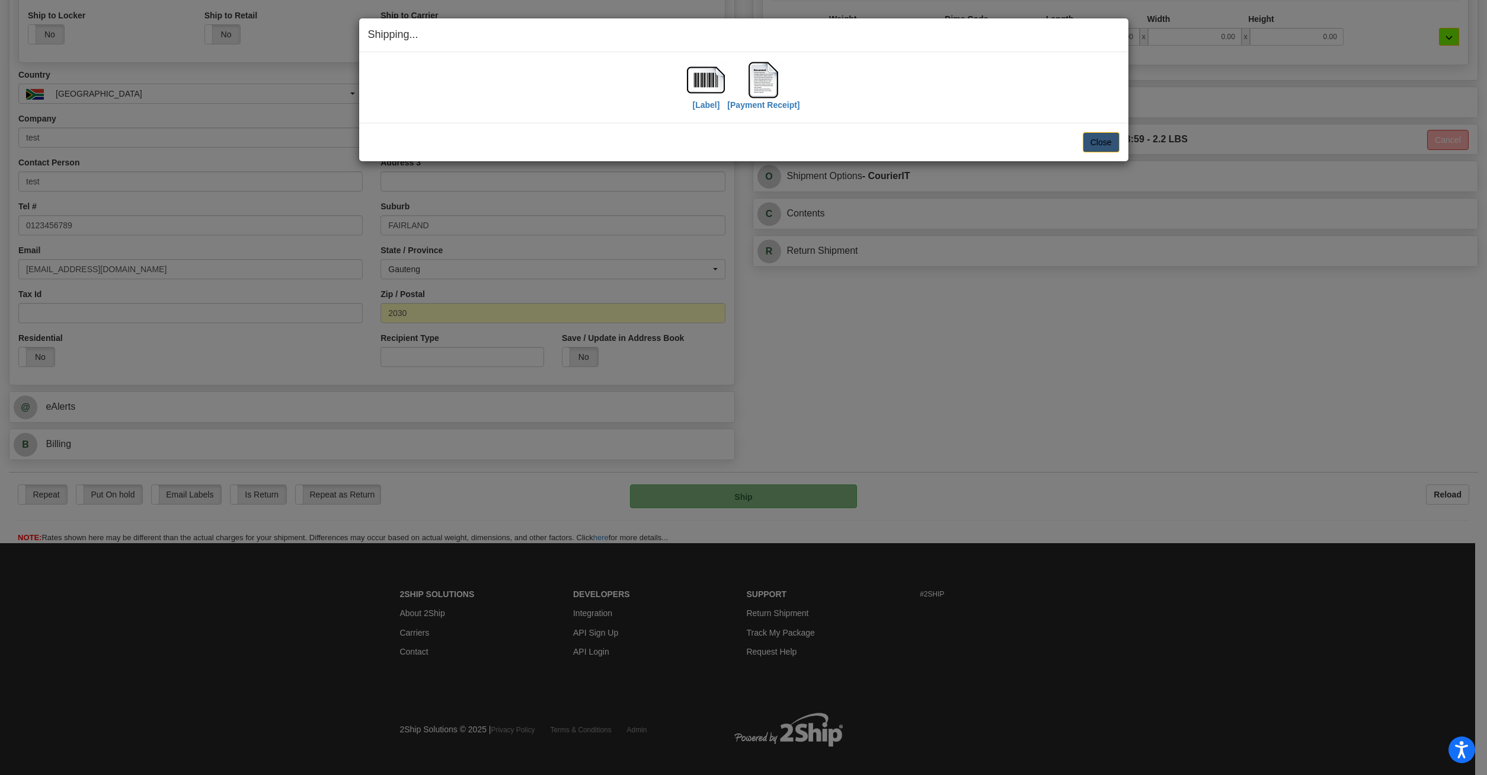
scroll to position [226, 0]
click at [1093, 140] on button "Close" at bounding box center [1101, 142] width 37 height 20
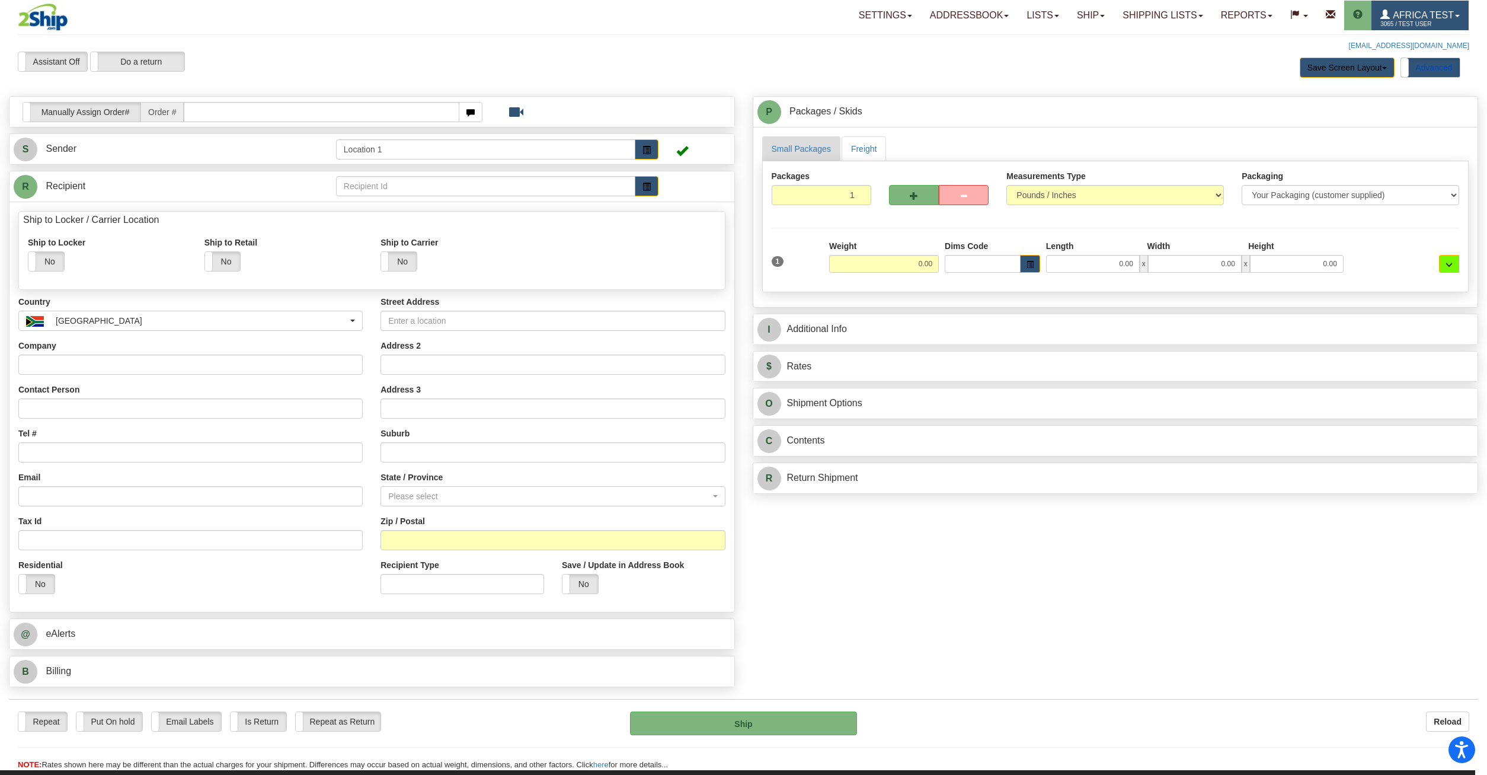
click at [1452, 12] on span "Africa Test" at bounding box center [1422, 15] width 64 height 10
click at [1423, 46] on link "MY ACCOUNT" at bounding box center [1409, 41] width 120 height 15
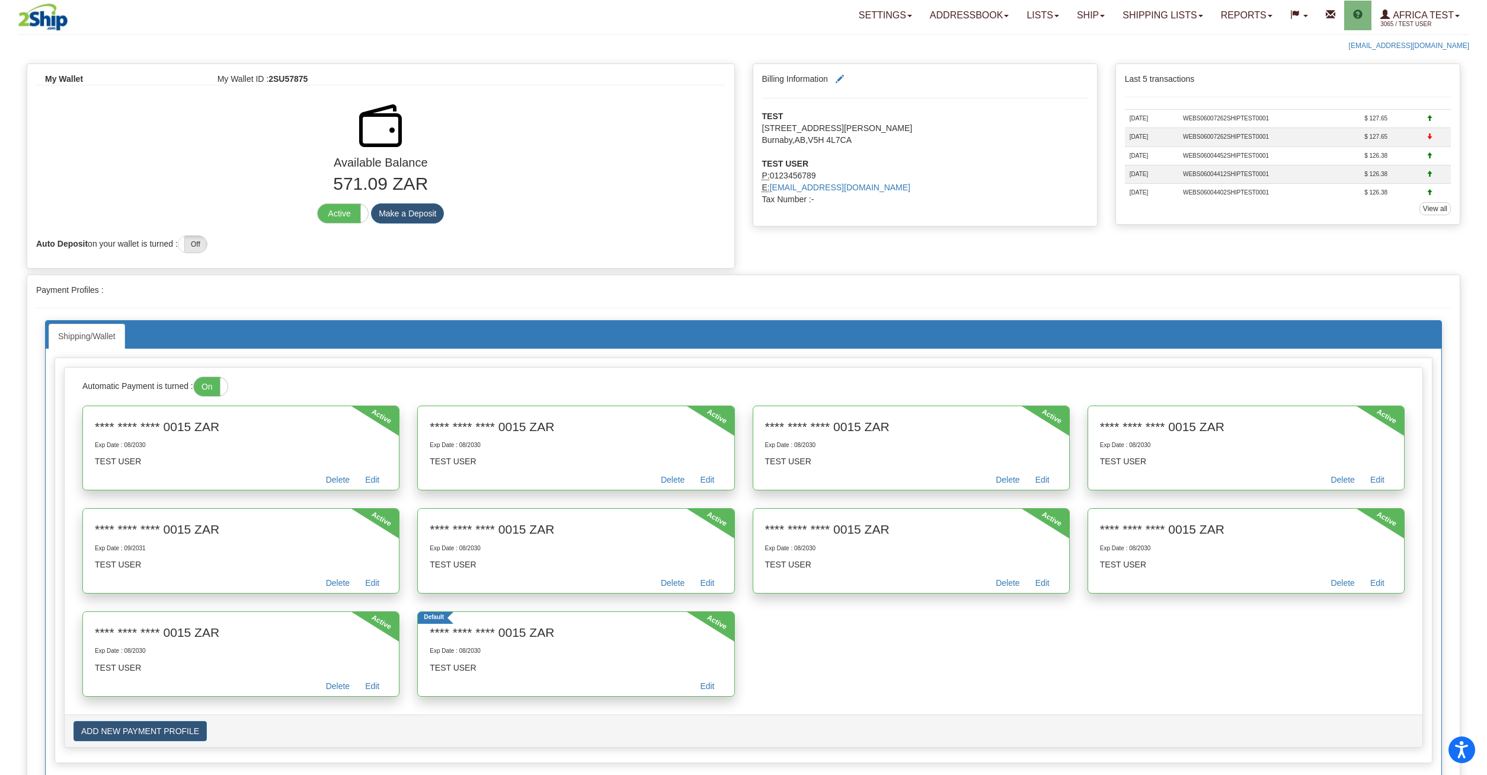
click at [533, 235] on div "Auto Deposit on your wallet is turned : On Off" at bounding box center [380, 241] width 707 height 24
drag, startPoint x: 868, startPoint y: 127, endPoint x: 875, endPoint y: 137, distance: 12.0
click at [875, 137] on div "TEST [STREET_ADDRESS][PERSON_NAME] TEST USER P: 0123456789 E: [EMAIL_ADDRESS][D…" at bounding box center [925, 157] width 344 height 95
click at [1071, 20] on link "Ship" at bounding box center [1091, 16] width 46 height 30
click at [1047, 69] on span "OnHold / Order Queue" at bounding box center [1060, 72] width 84 height 9
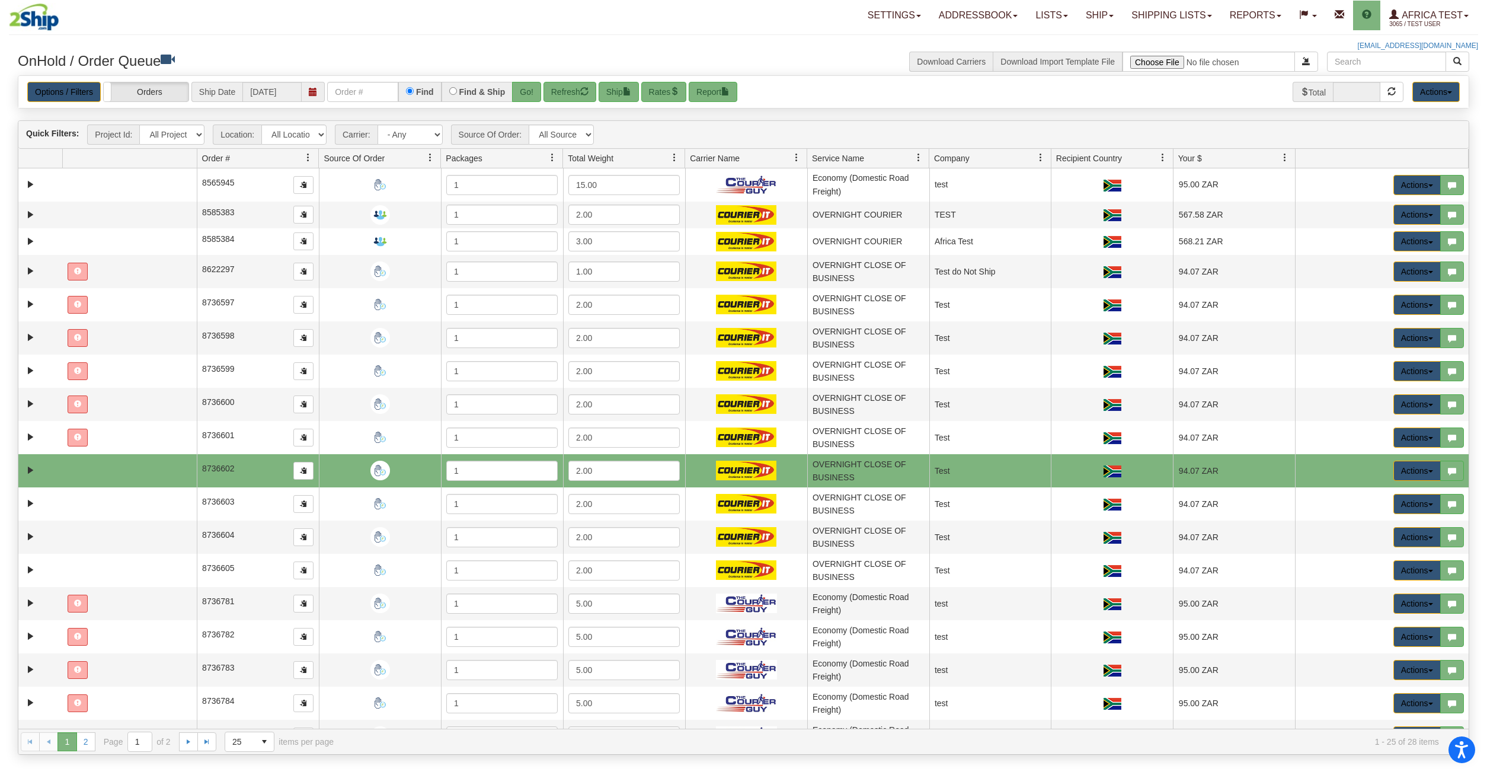
click at [151, 471] on td at bounding box center [129, 470] width 135 height 33
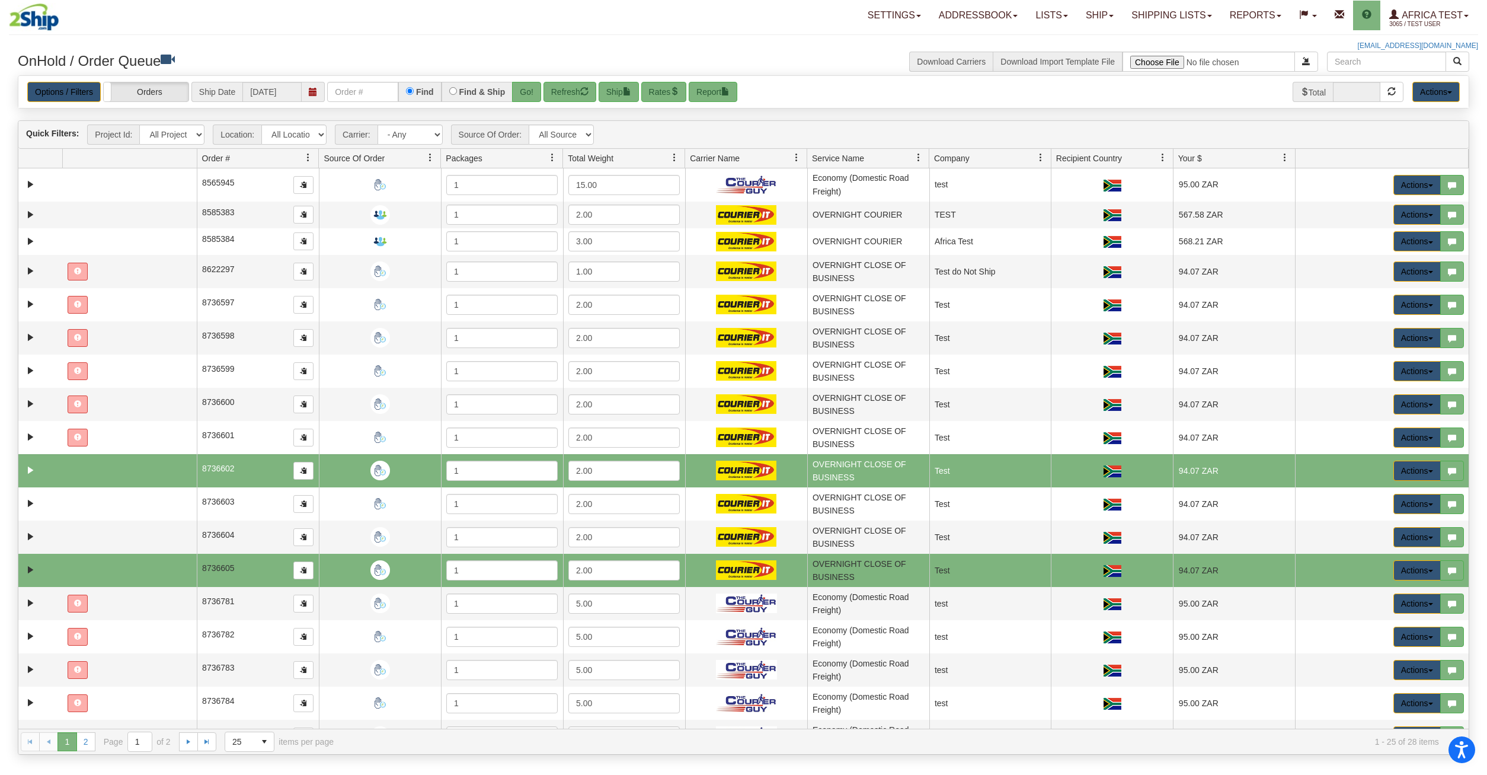
click at [126, 556] on td at bounding box center [129, 570] width 135 height 33
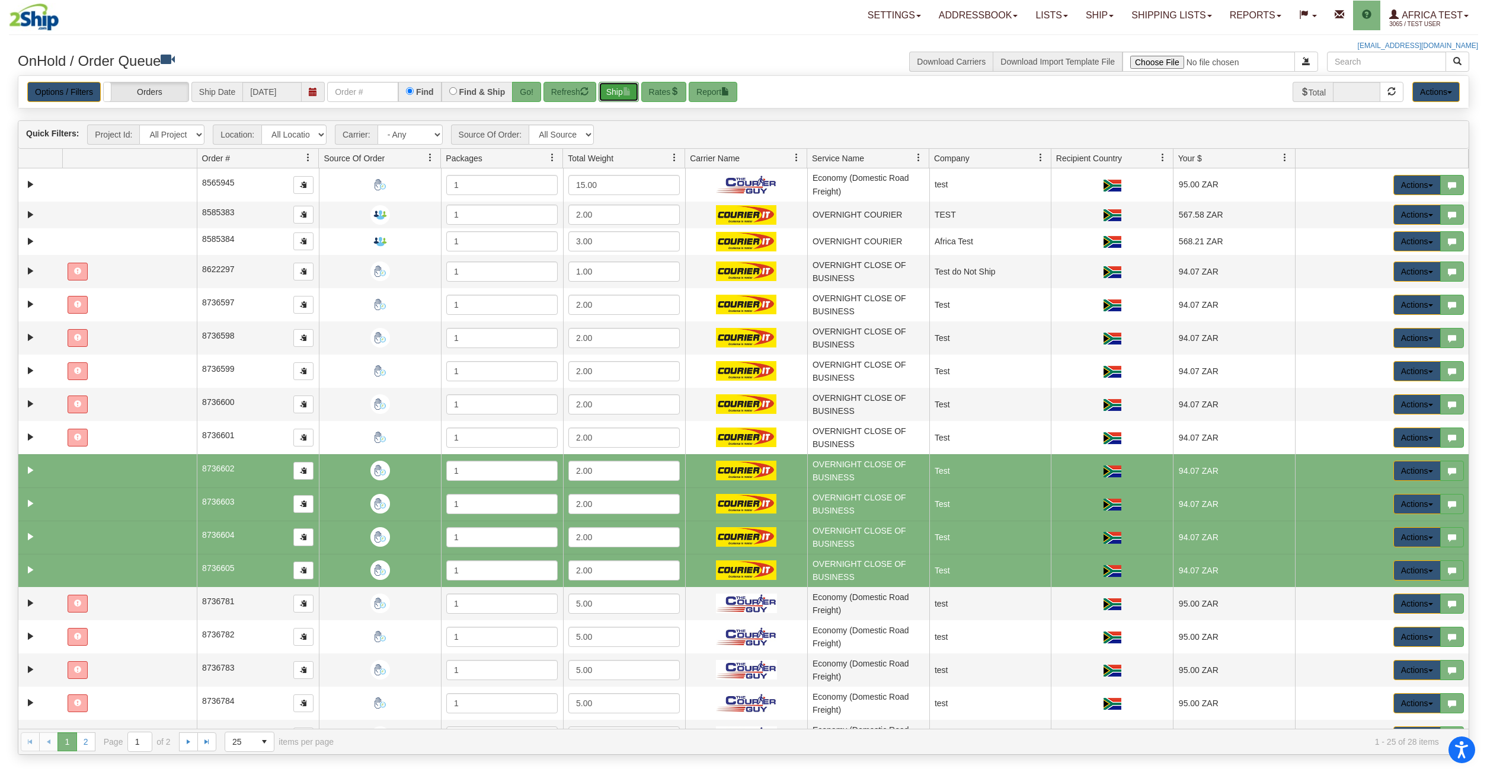
click at [609, 91] on button "Ship" at bounding box center [619, 92] width 40 height 20
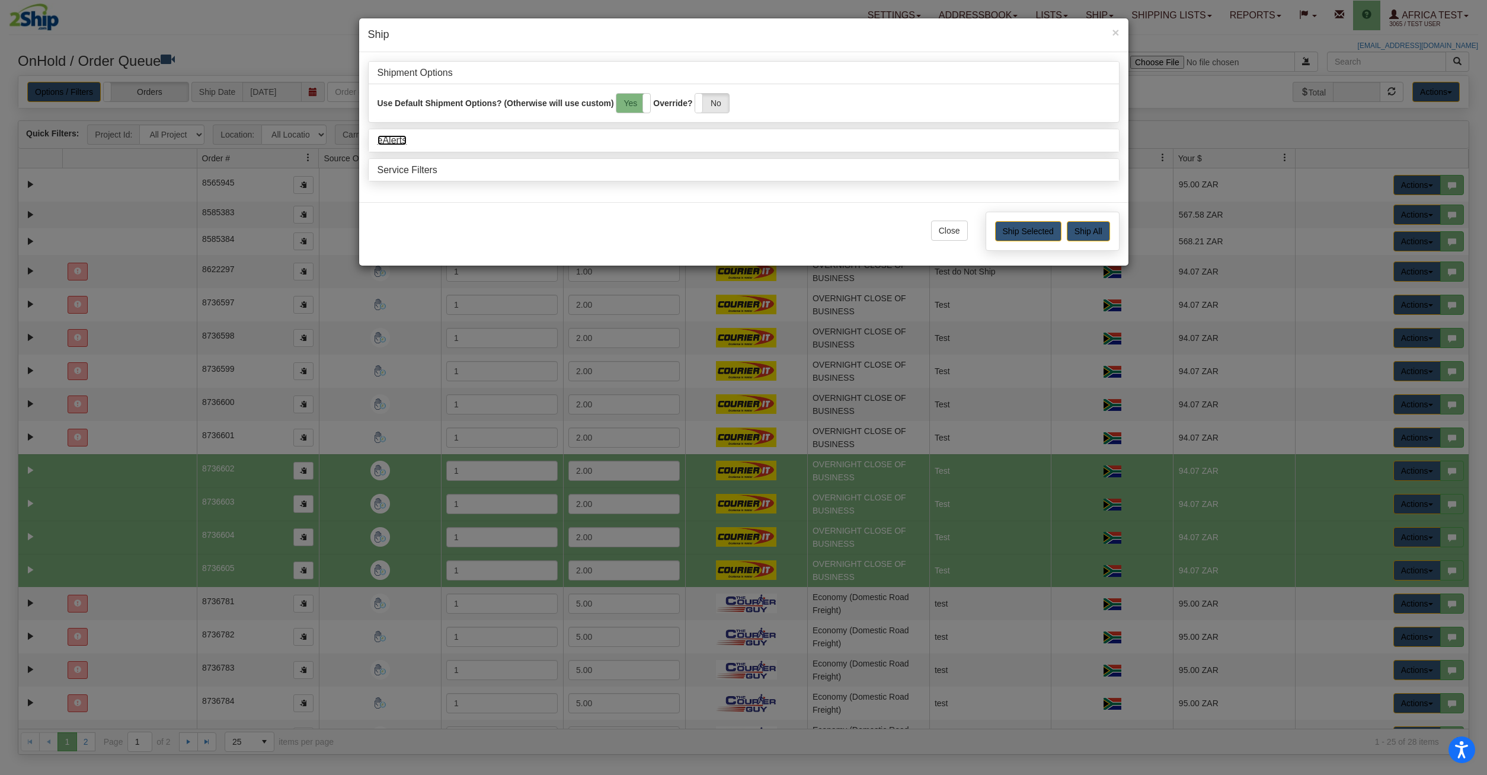
click at [396, 142] on link "eAlerts" at bounding box center [393, 140] width 30 height 10
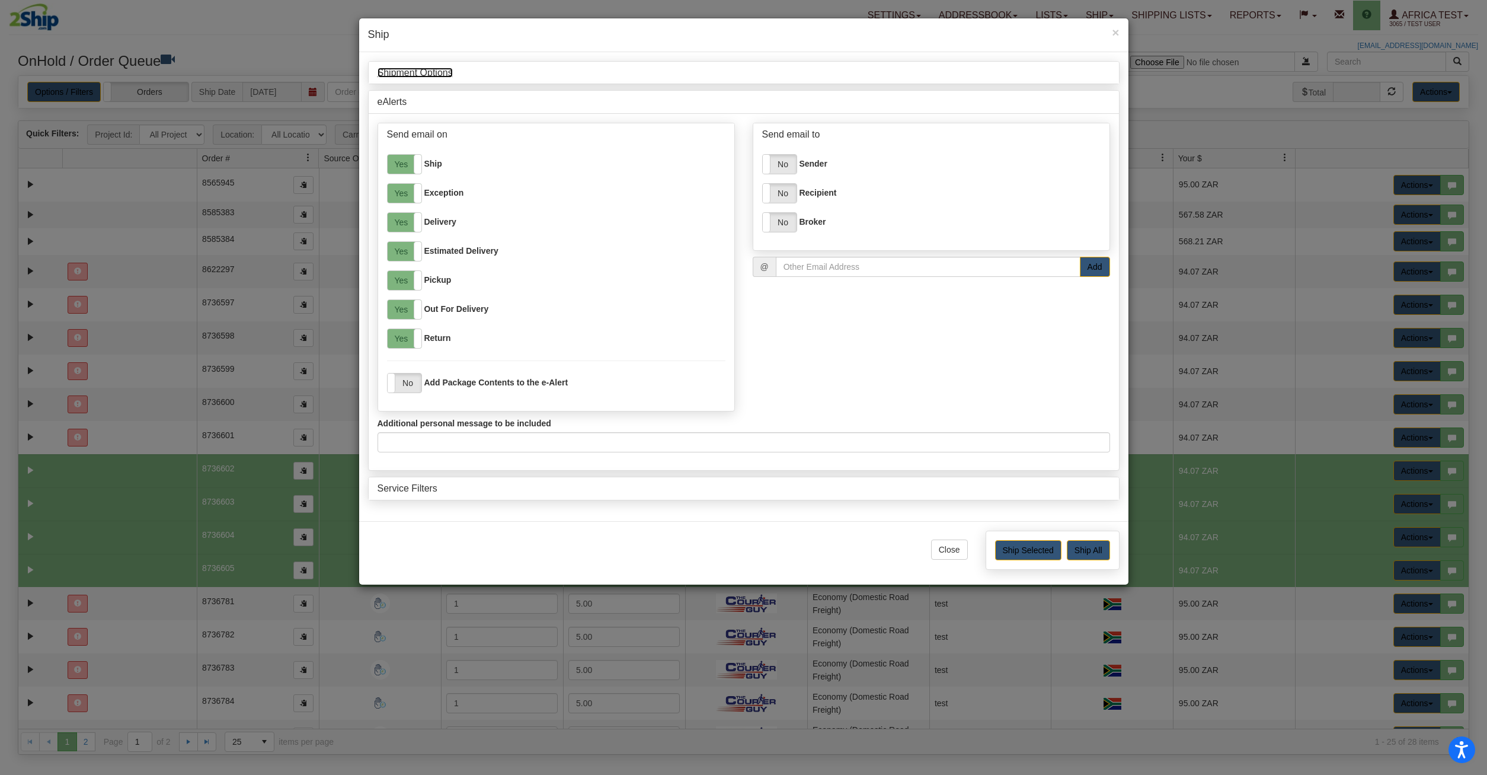
click at [419, 77] on link "Shipment Options" at bounding box center [415, 73] width 75 height 10
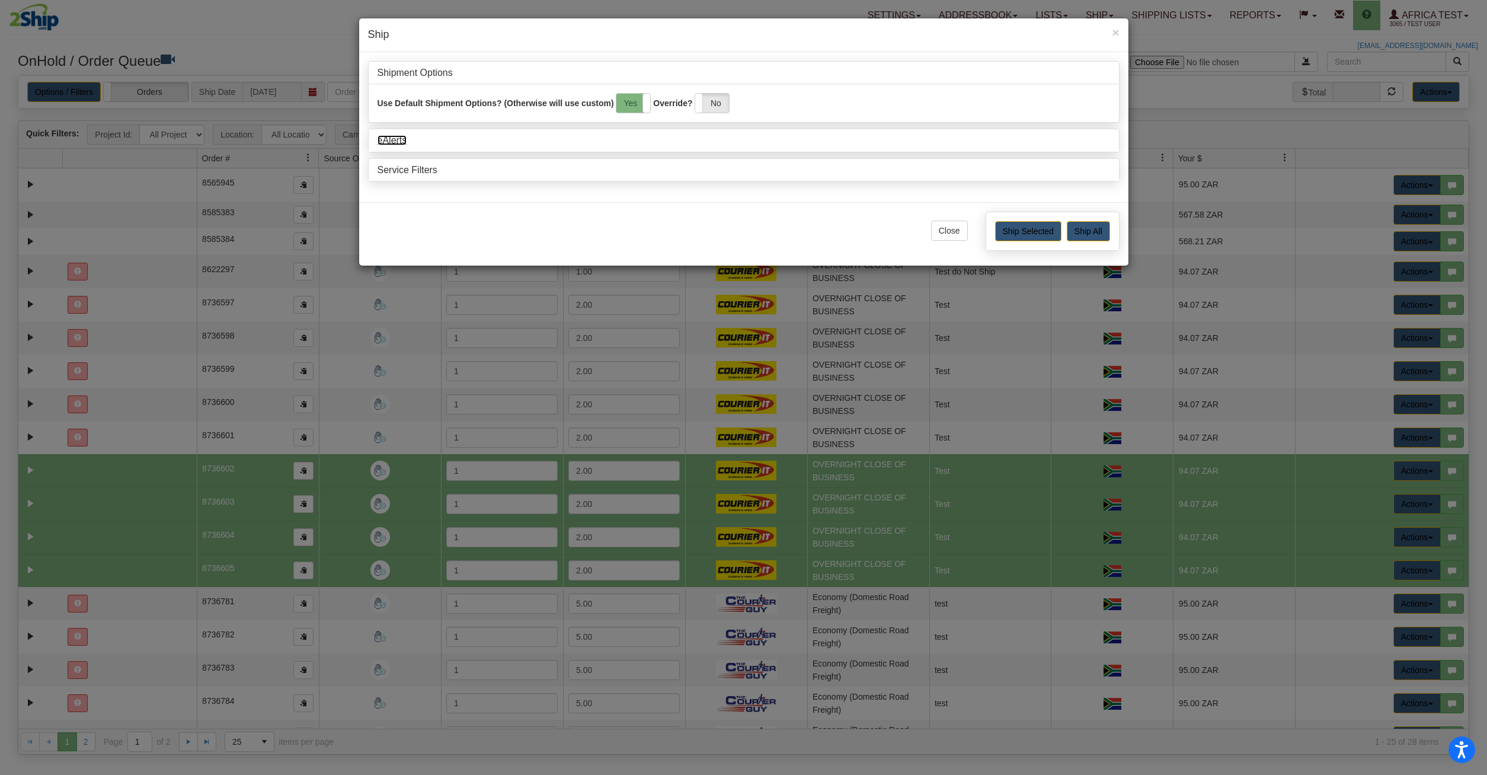
click at [399, 137] on link "eAlerts" at bounding box center [393, 140] width 30 height 10
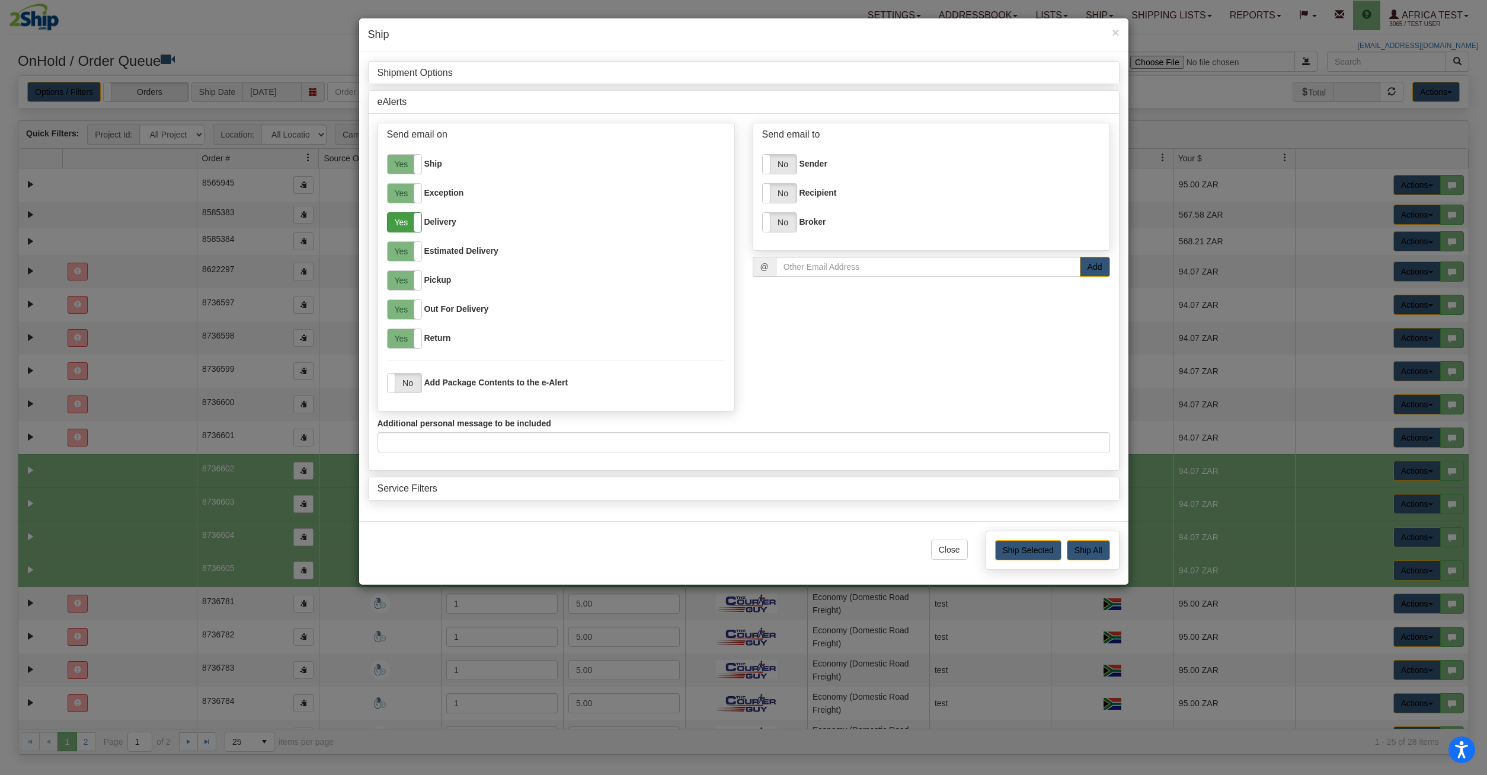
click at [405, 216] on label "Yes" at bounding box center [405, 222] width 34 height 19
click at [404, 242] on div "Yes No" at bounding box center [404, 251] width 35 height 20
click at [407, 281] on label "Yes" at bounding box center [405, 280] width 34 height 19
click at [407, 315] on label "Yes" at bounding box center [405, 309] width 34 height 19
click at [411, 347] on label "Yes" at bounding box center [405, 338] width 34 height 19
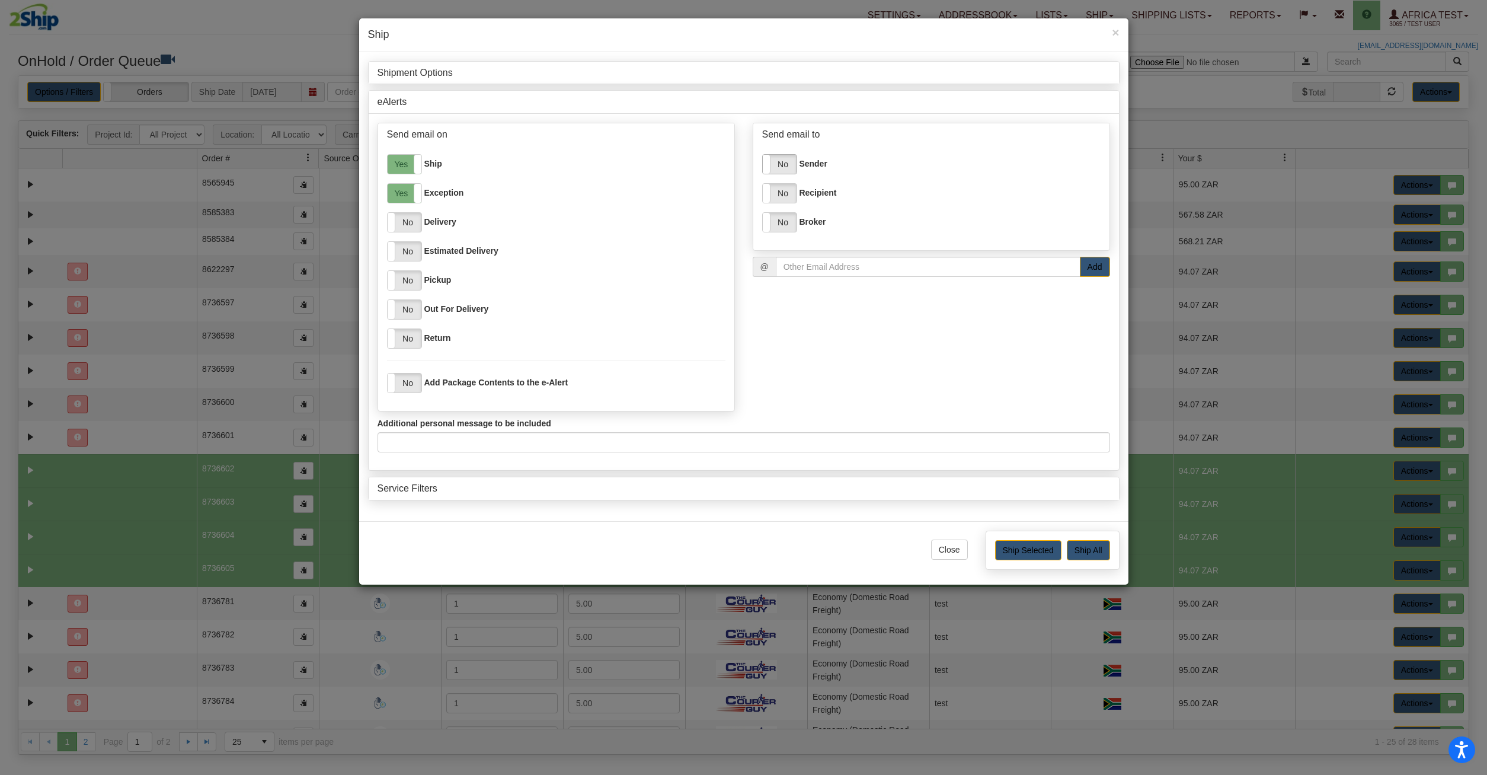
click at [792, 168] on label "No" at bounding box center [780, 164] width 34 height 19
click at [835, 260] on input "email" at bounding box center [928, 267] width 305 height 20
click at [785, 163] on label "Yes" at bounding box center [780, 164] width 34 height 19
click at [841, 273] on input "email" at bounding box center [928, 267] width 305 height 20
click at [891, 267] on input "ALEXANDRU.RADU@2SHI[[DOMAIN_NAME]" at bounding box center [928, 267] width 305 height 20
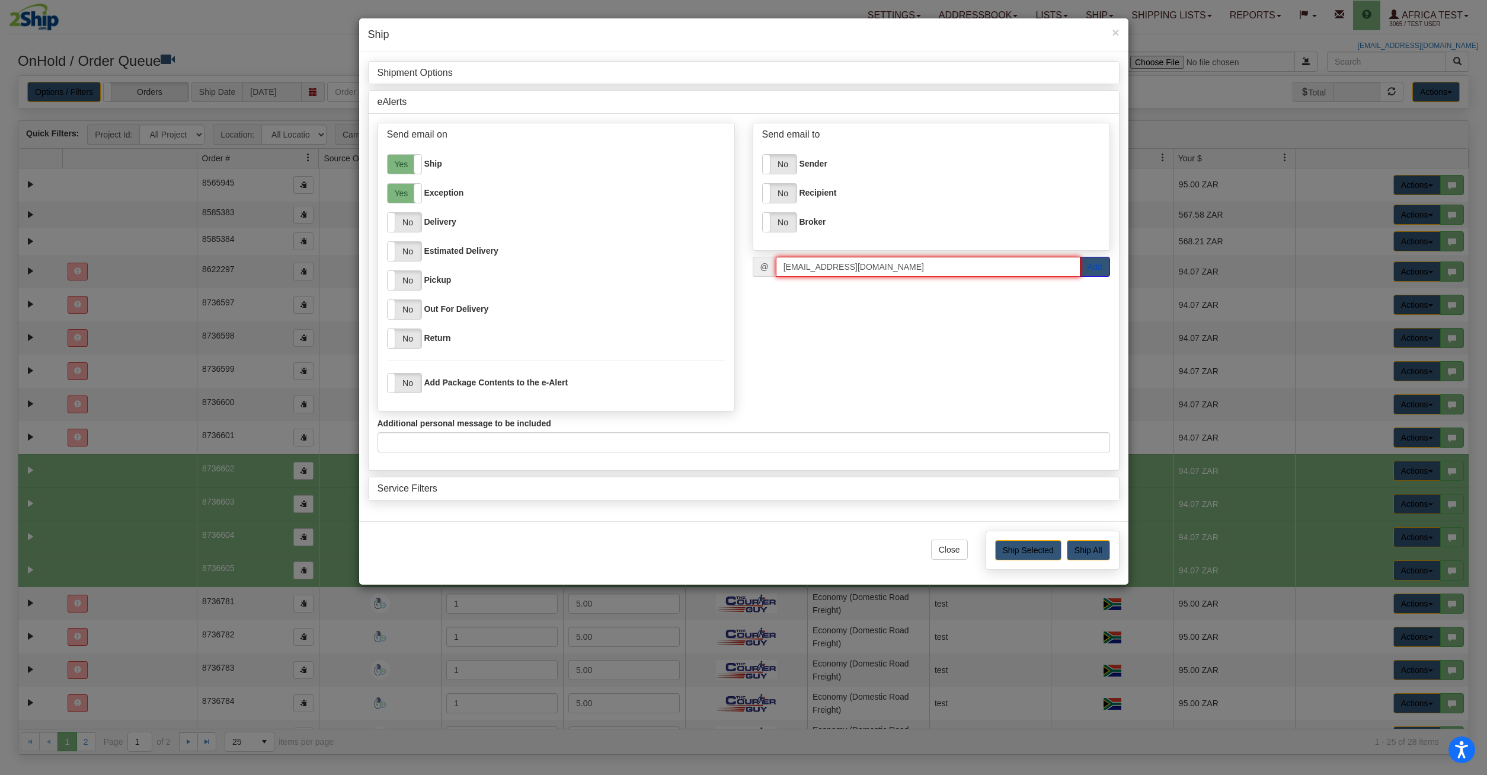
type input "[EMAIL_ADDRESS][DOMAIN_NAME]"
click at [1085, 267] on button "Add" at bounding box center [1095, 267] width 30 height 20
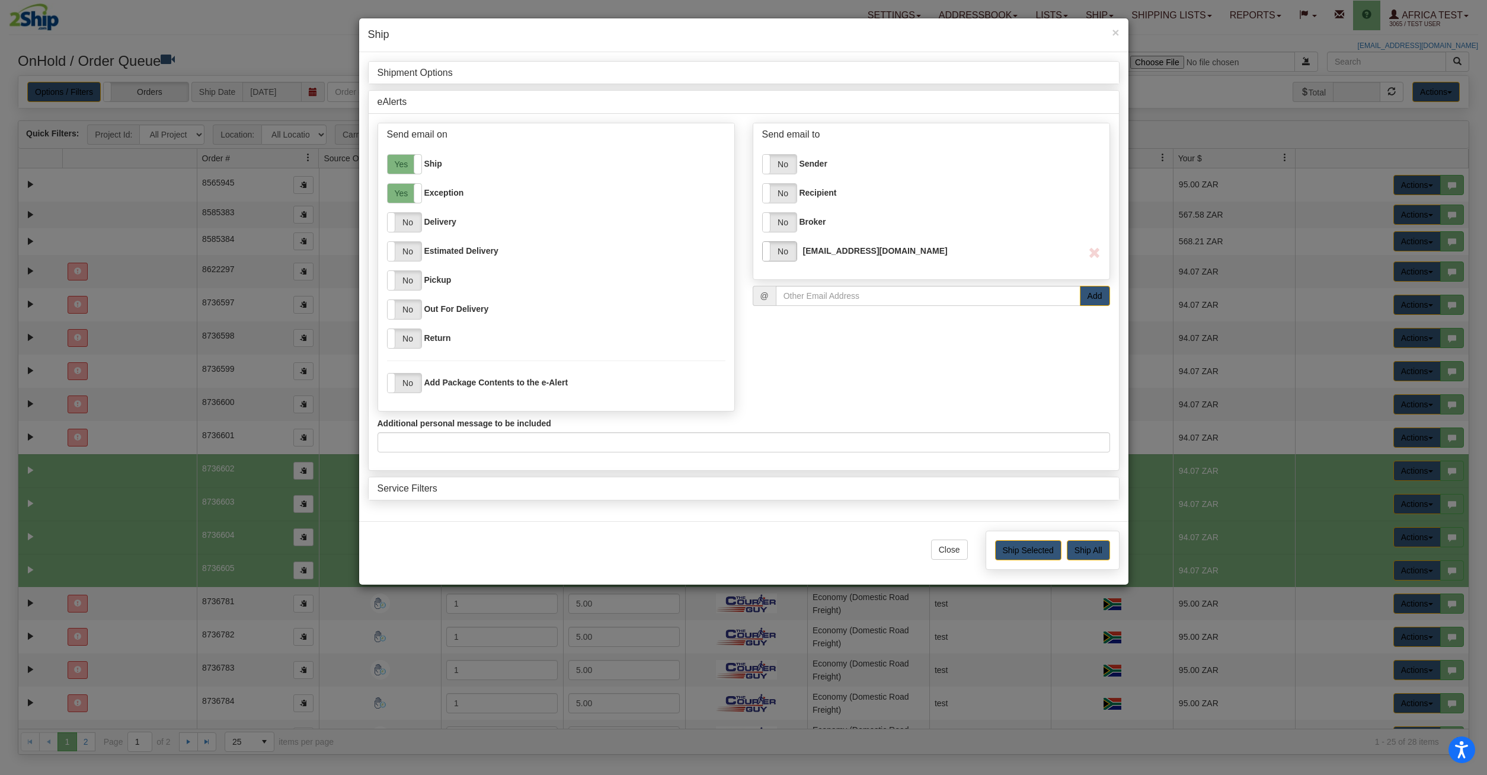
click at [781, 250] on label "No" at bounding box center [780, 251] width 34 height 19
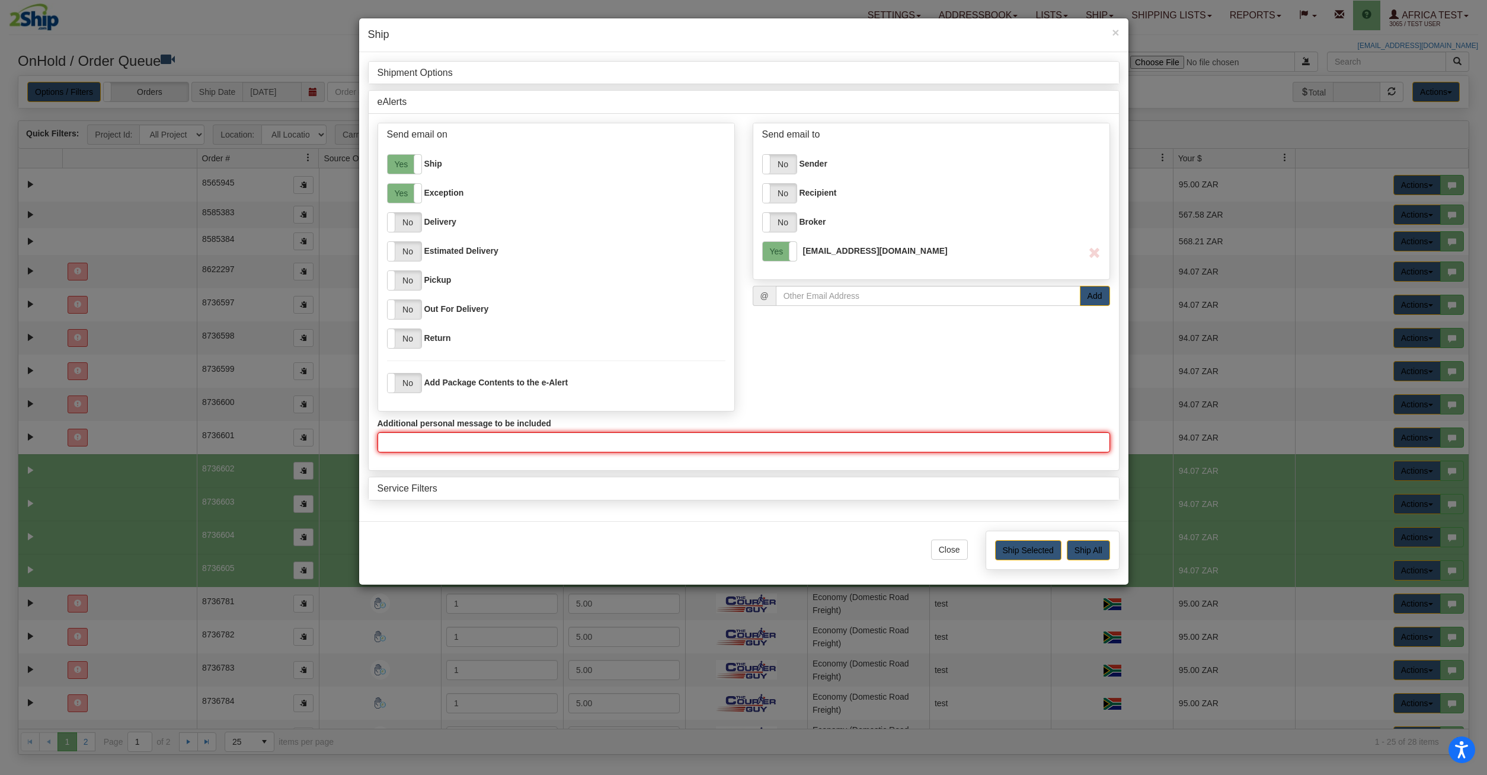
click at [435, 443] on input "Additional personal message to be included" at bounding box center [744, 442] width 733 height 20
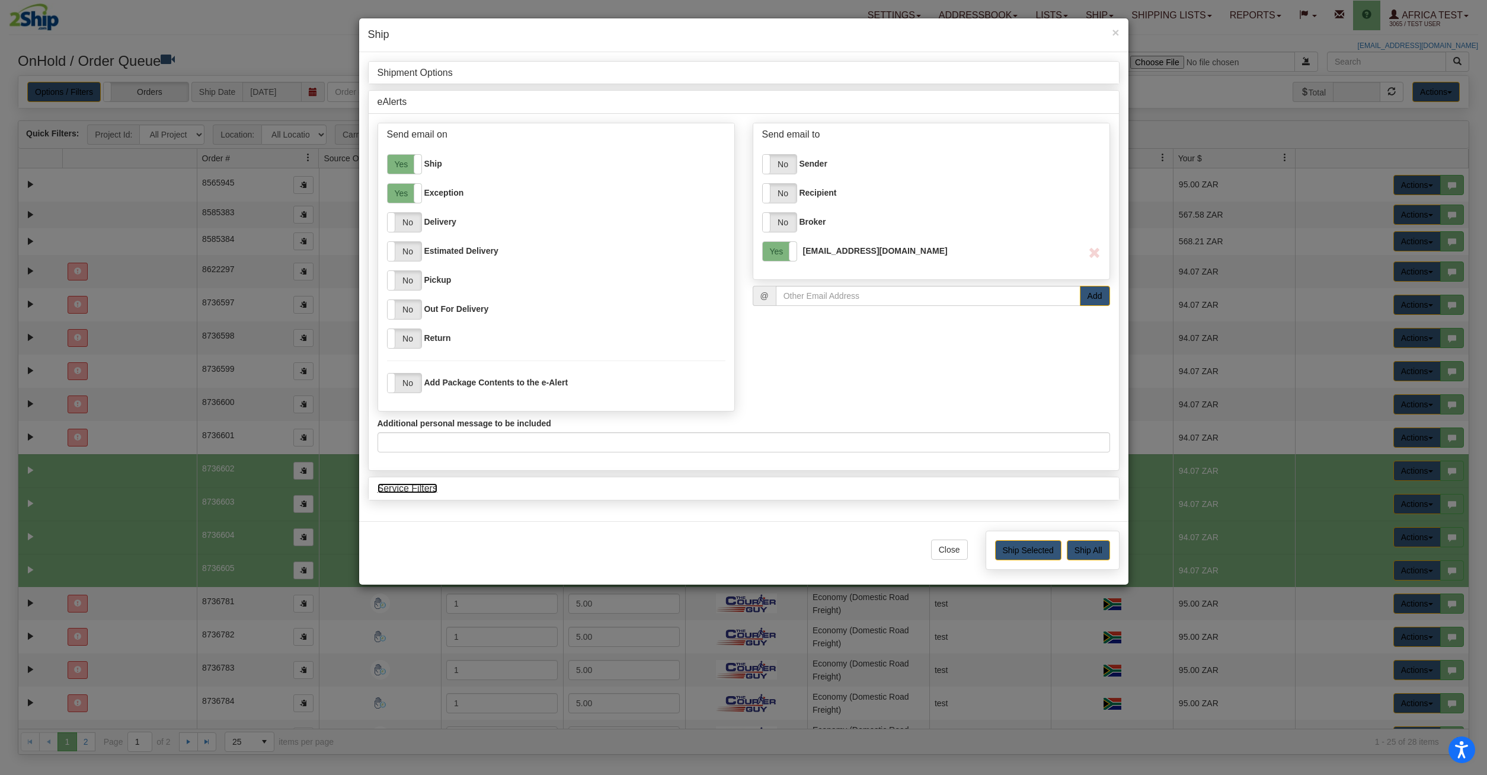
click at [430, 484] on link "Service Filters" at bounding box center [408, 488] width 60 height 10
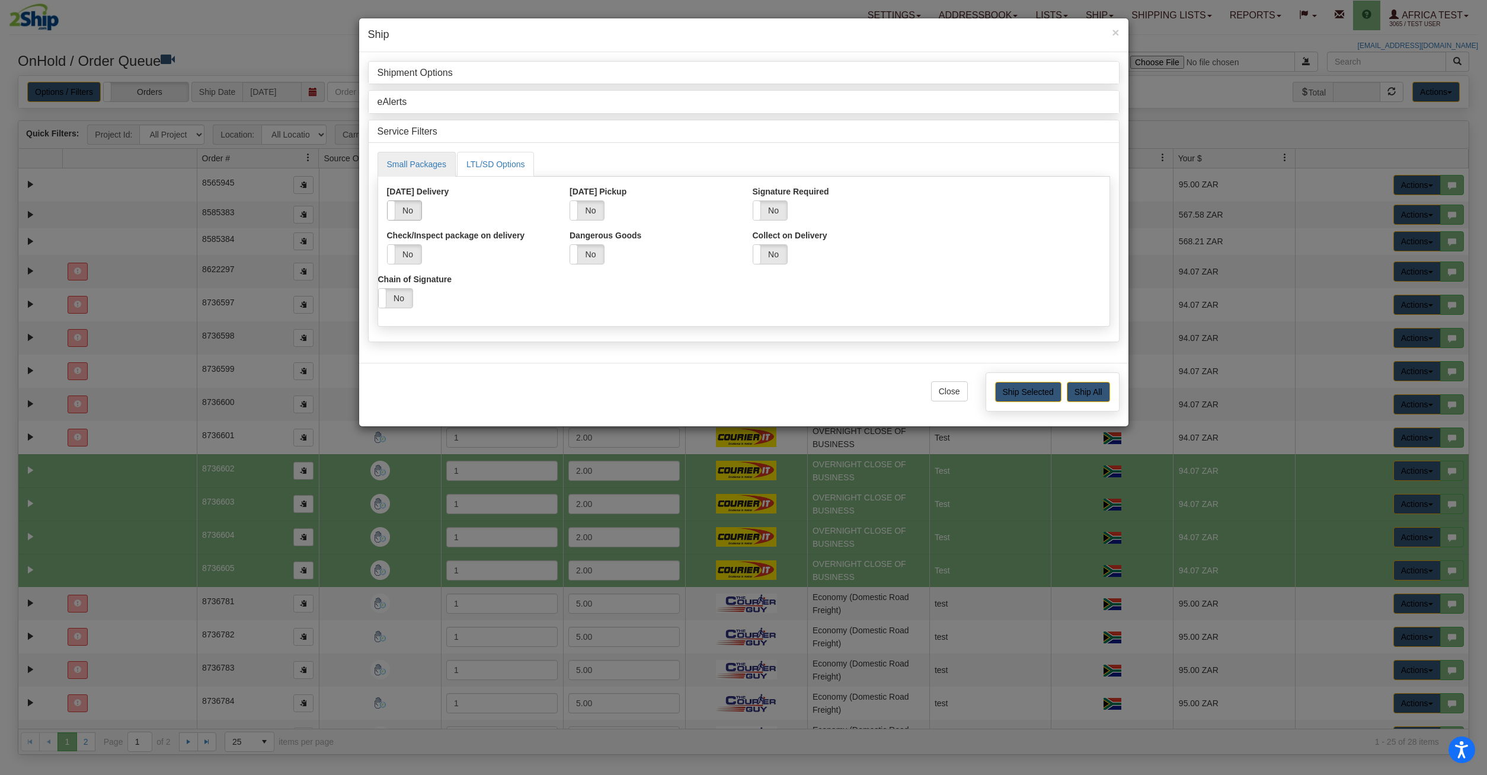
click at [401, 214] on label "No" at bounding box center [405, 210] width 34 height 19
click at [411, 223] on div "Saturday Delivery Yes No" at bounding box center [469, 208] width 183 height 44
click at [411, 210] on label "Yes" at bounding box center [405, 210] width 34 height 19
click at [402, 103] on link "eAlerts" at bounding box center [393, 102] width 30 height 10
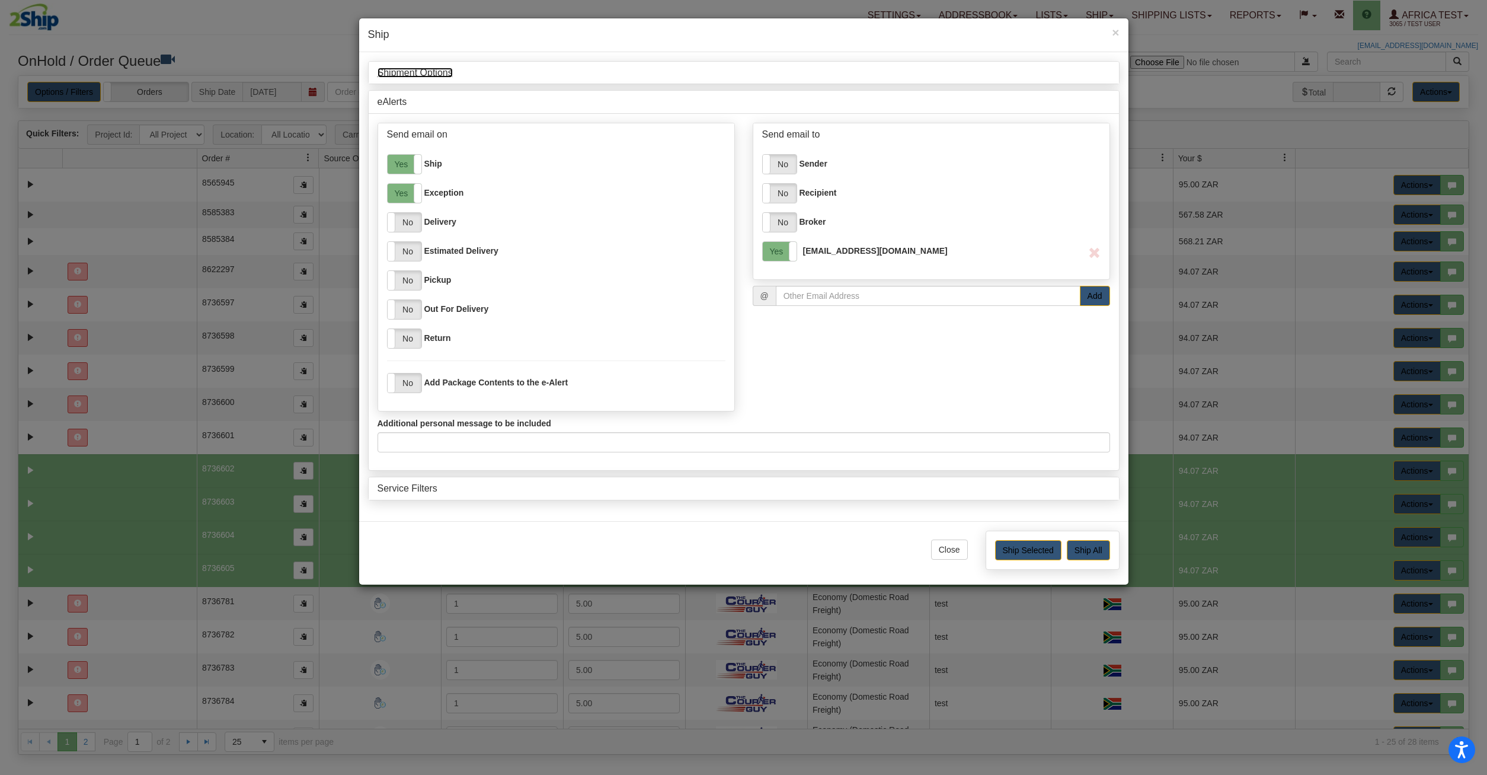
click at [406, 70] on link "Shipment Options" at bounding box center [415, 73] width 75 height 10
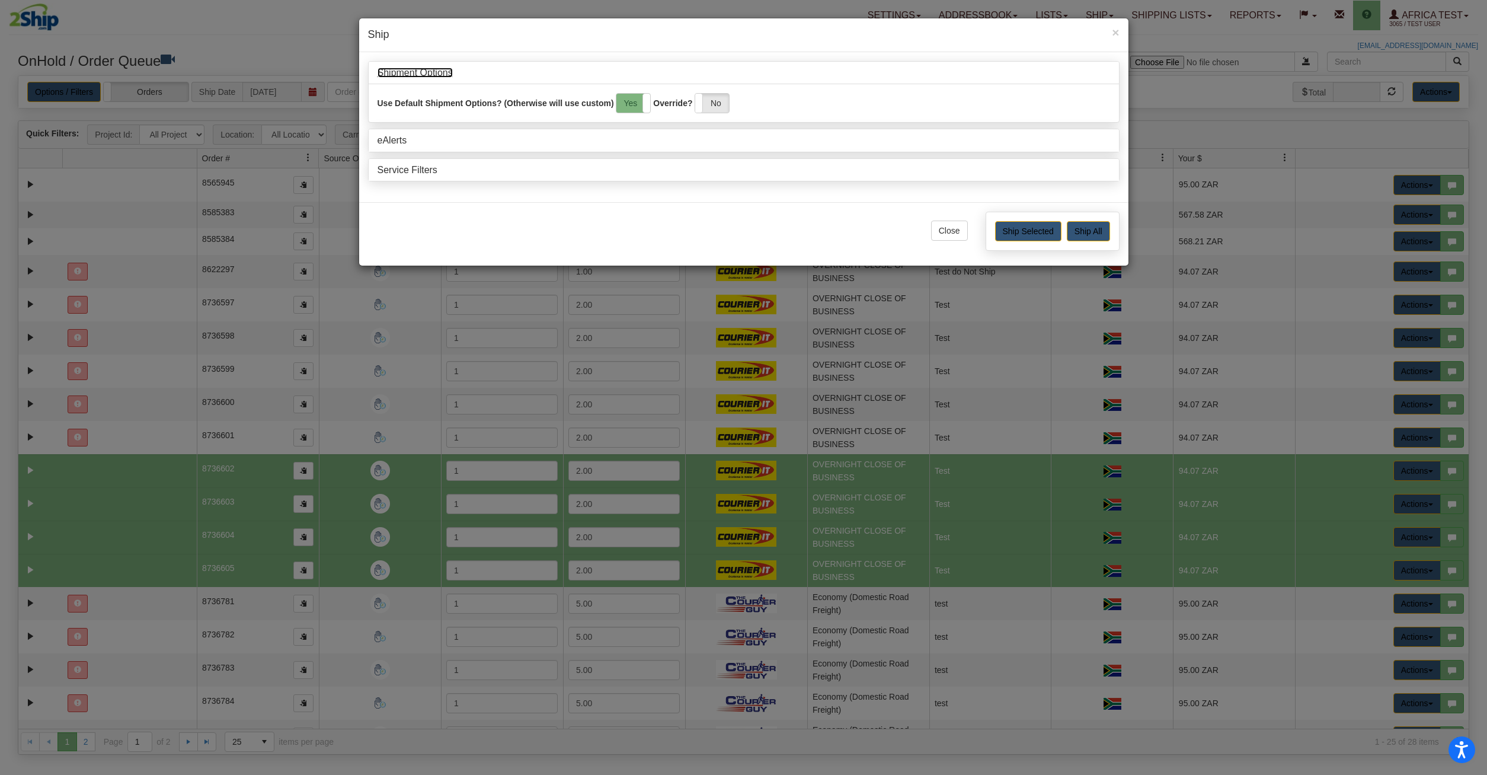
click at [402, 76] on link "Shipment Options" at bounding box center [415, 73] width 75 height 10
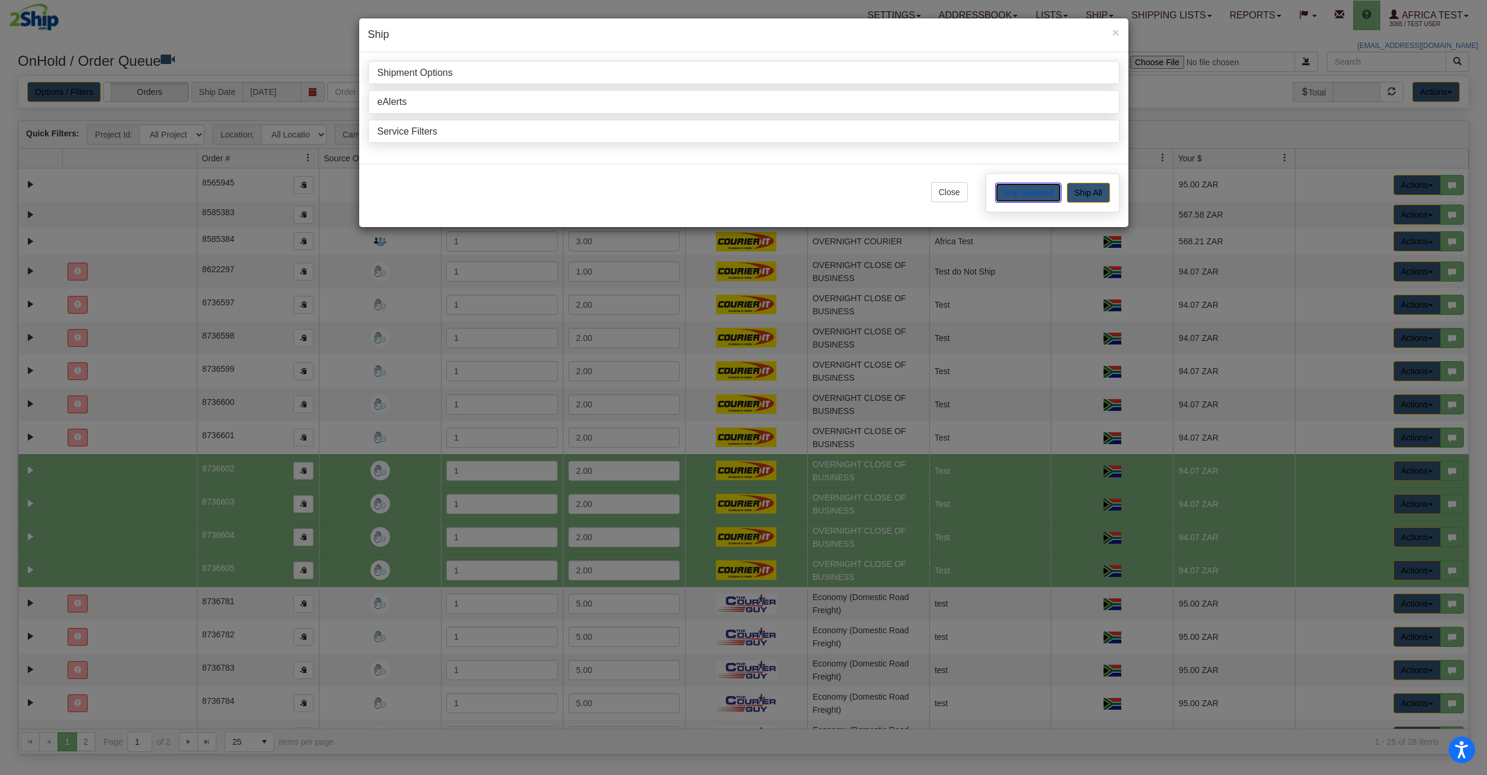
click at [1039, 189] on button "Ship Selected" at bounding box center [1028, 193] width 66 height 20
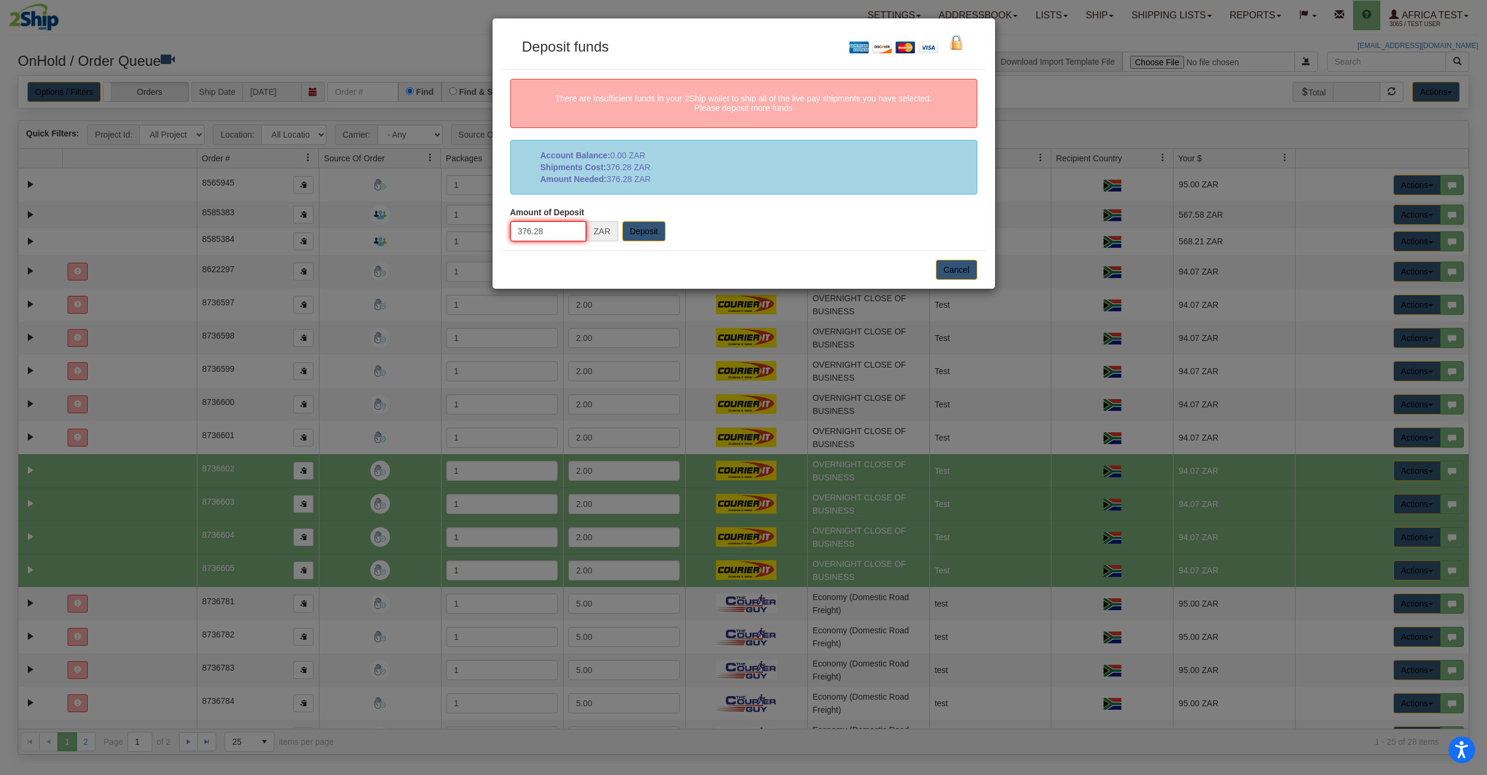
click at [559, 229] on input "376.28" at bounding box center [548, 231] width 76 height 20
drag, startPoint x: 562, startPoint y: 232, endPoint x: 464, endPoint y: 232, distance: 98.4
click at [510, 232] on input "376.28" at bounding box center [548, 231] width 76 height 20
click at [555, 234] on input "376.28" at bounding box center [548, 231] width 76 height 20
drag, startPoint x: 561, startPoint y: 232, endPoint x: 450, endPoint y: 229, distance: 111.5
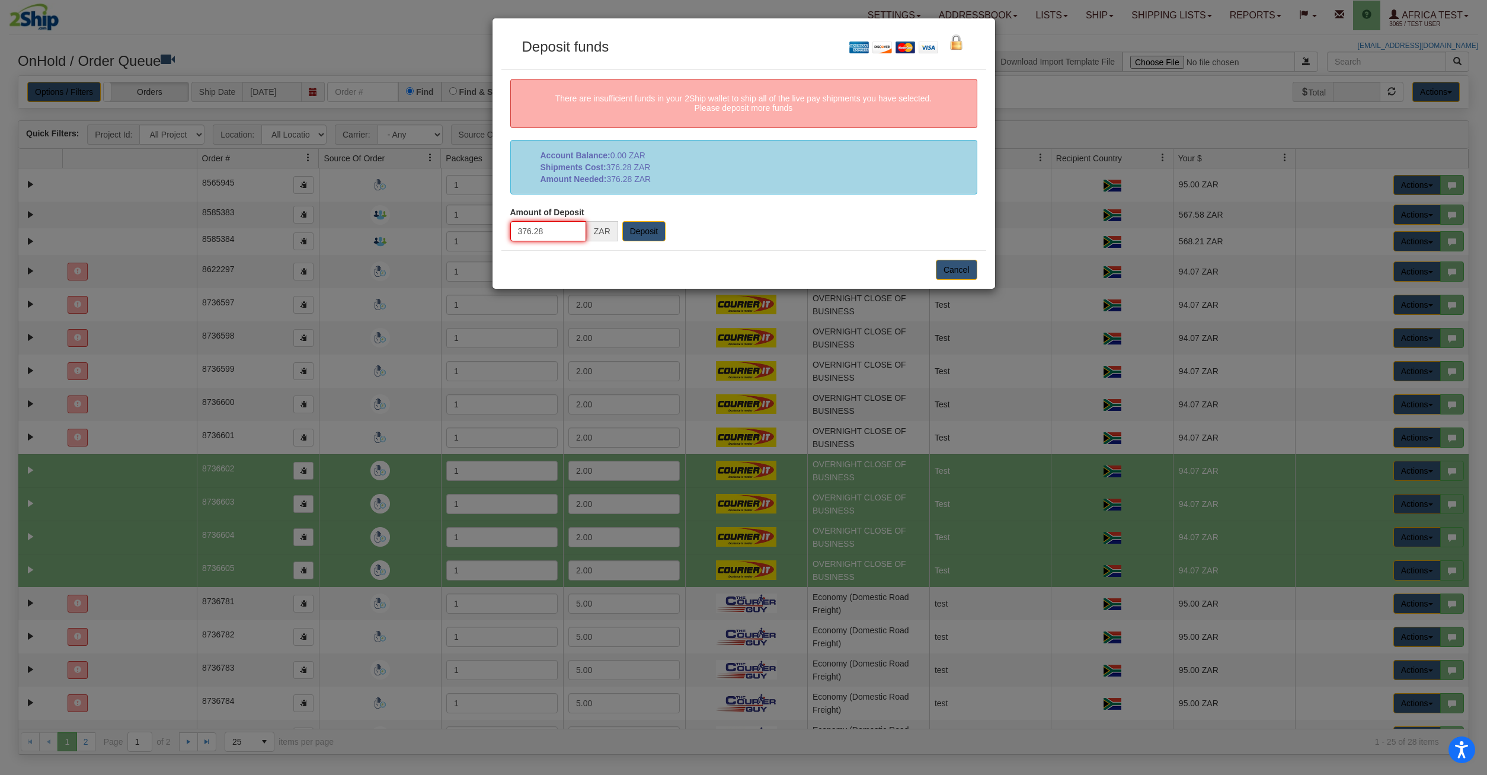
click at [510, 229] on input "376.28" at bounding box center [548, 231] width 76 height 20
drag, startPoint x: 508, startPoint y: 213, endPoint x: 593, endPoint y: 213, distance: 84.8
click at [593, 213] on div "Amount of Deposit" at bounding box center [744, 213] width 485 height 15
click at [640, 232] on input "Deposit" at bounding box center [643, 231] width 43 height 20
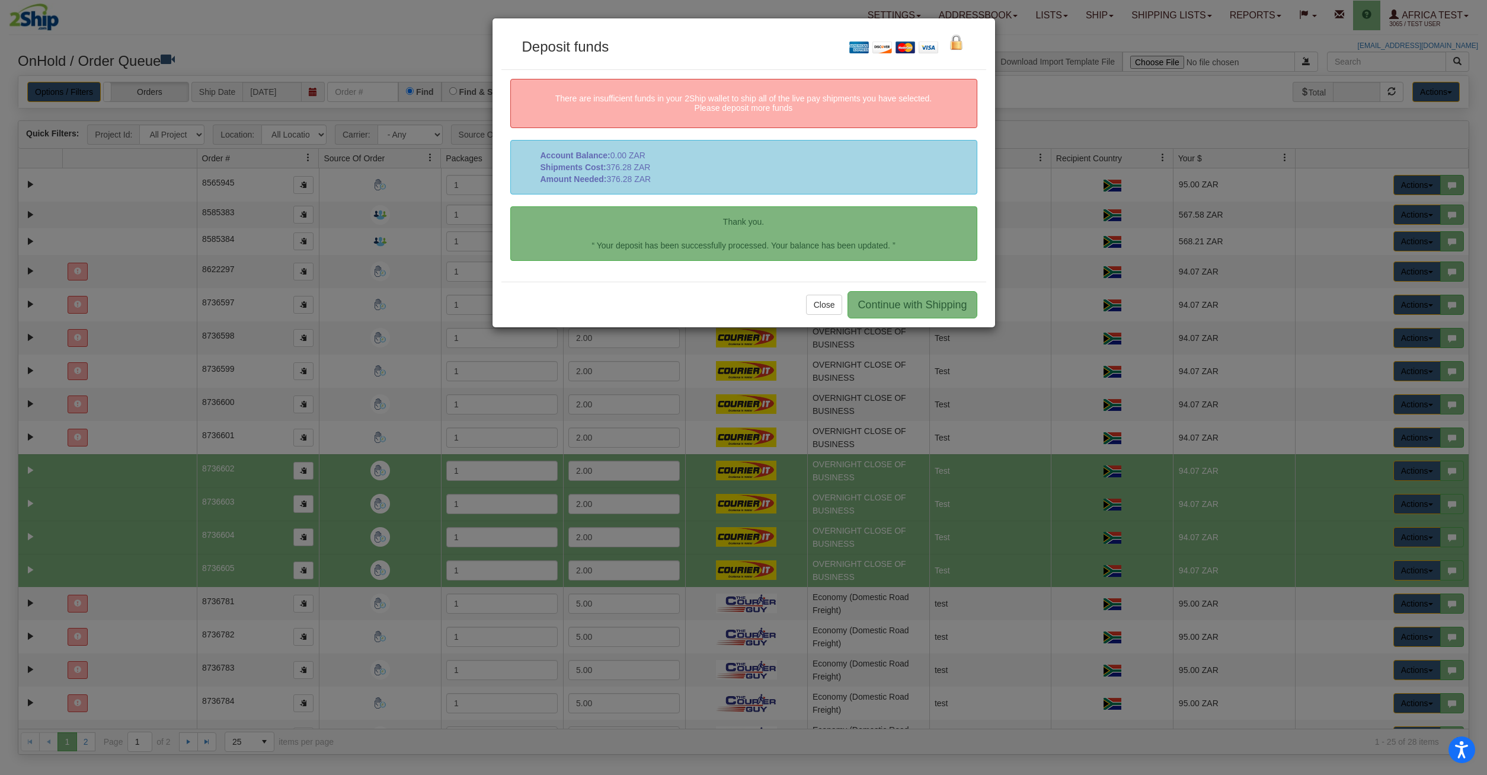
drag, startPoint x: 611, startPoint y: 178, endPoint x: 619, endPoint y: 180, distance: 8.5
click at [619, 180] on div "Account Balance: 0.00 ZAR Shipments Cost: 376.28 ZAR Amount Needed: 376.28 ZAR" at bounding box center [743, 167] width 467 height 55
click at [931, 305] on button "Continue with Shipping" at bounding box center [912, 304] width 129 height 27
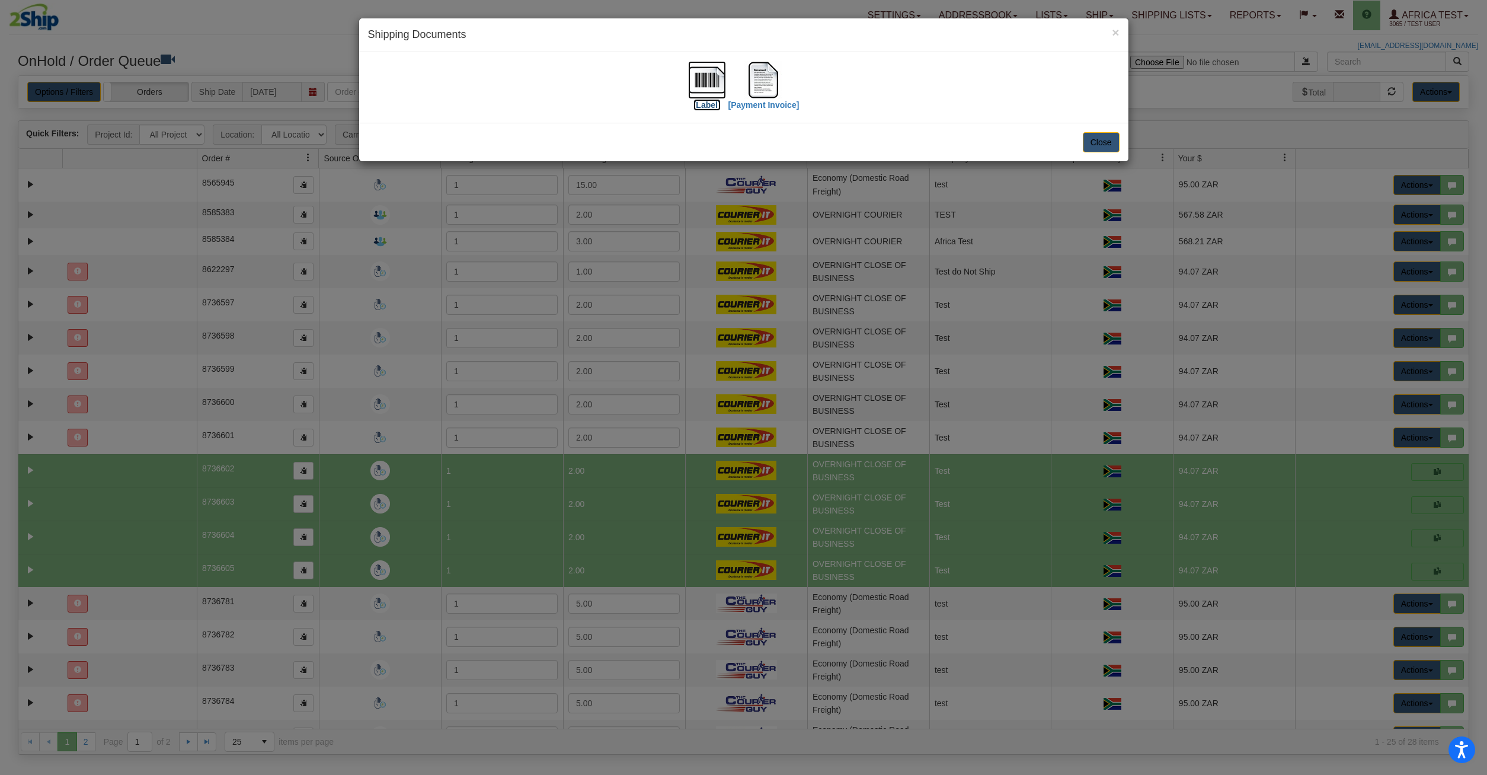
click at [710, 87] on img at bounding box center [707, 80] width 38 height 38
click at [756, 82] on img at bounding box center [764, 80] width 38 height 38
click at [1106, 142] on button "Close" at bounding box center [1101, 142] width 37 height 20
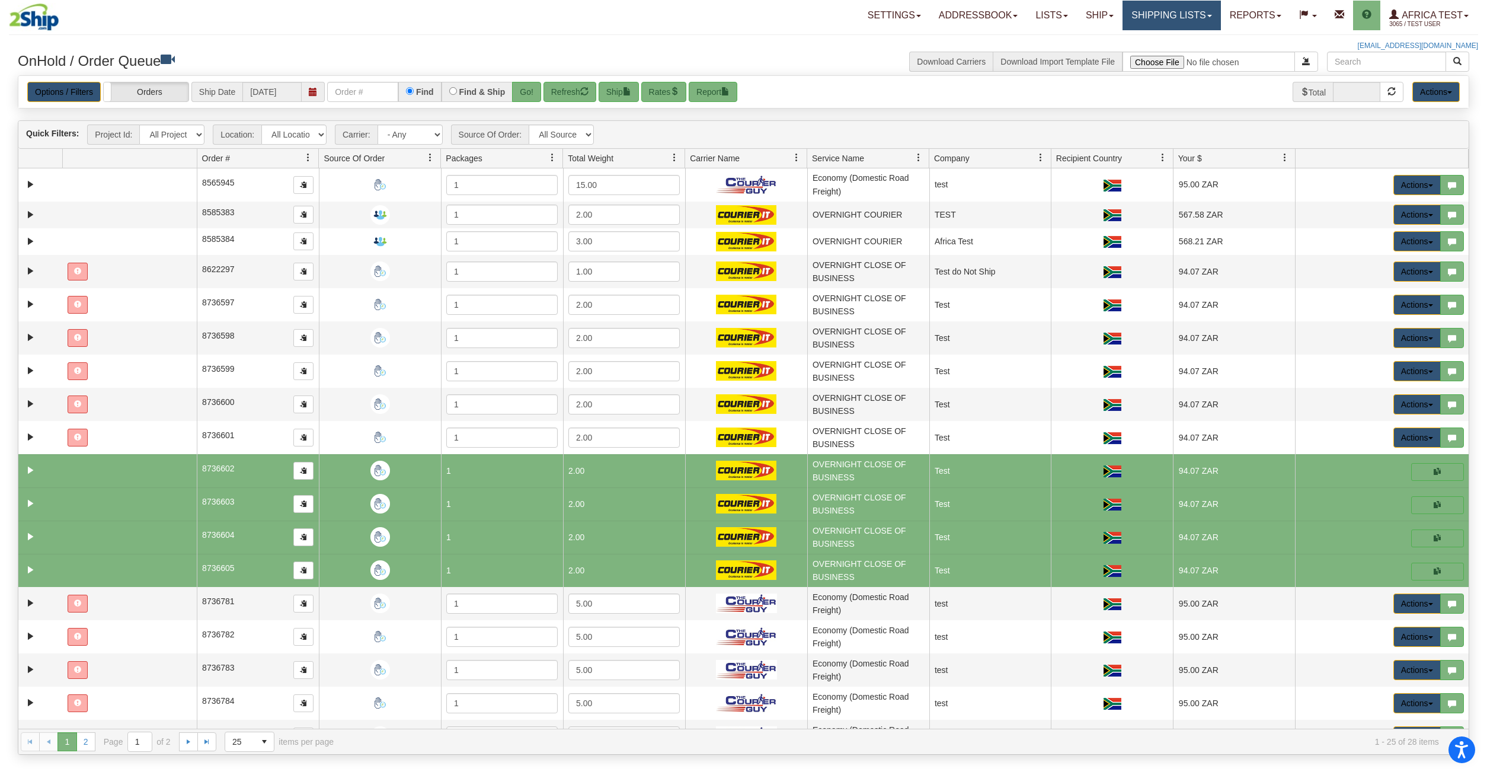
click at [1177, 18] on link "Shipping lists" at bounding box center [1172, 16] width 98 height 30
click at [1166, 52] on span "Current Shipments" at bounding box center [1151, 56] width 69 height 9
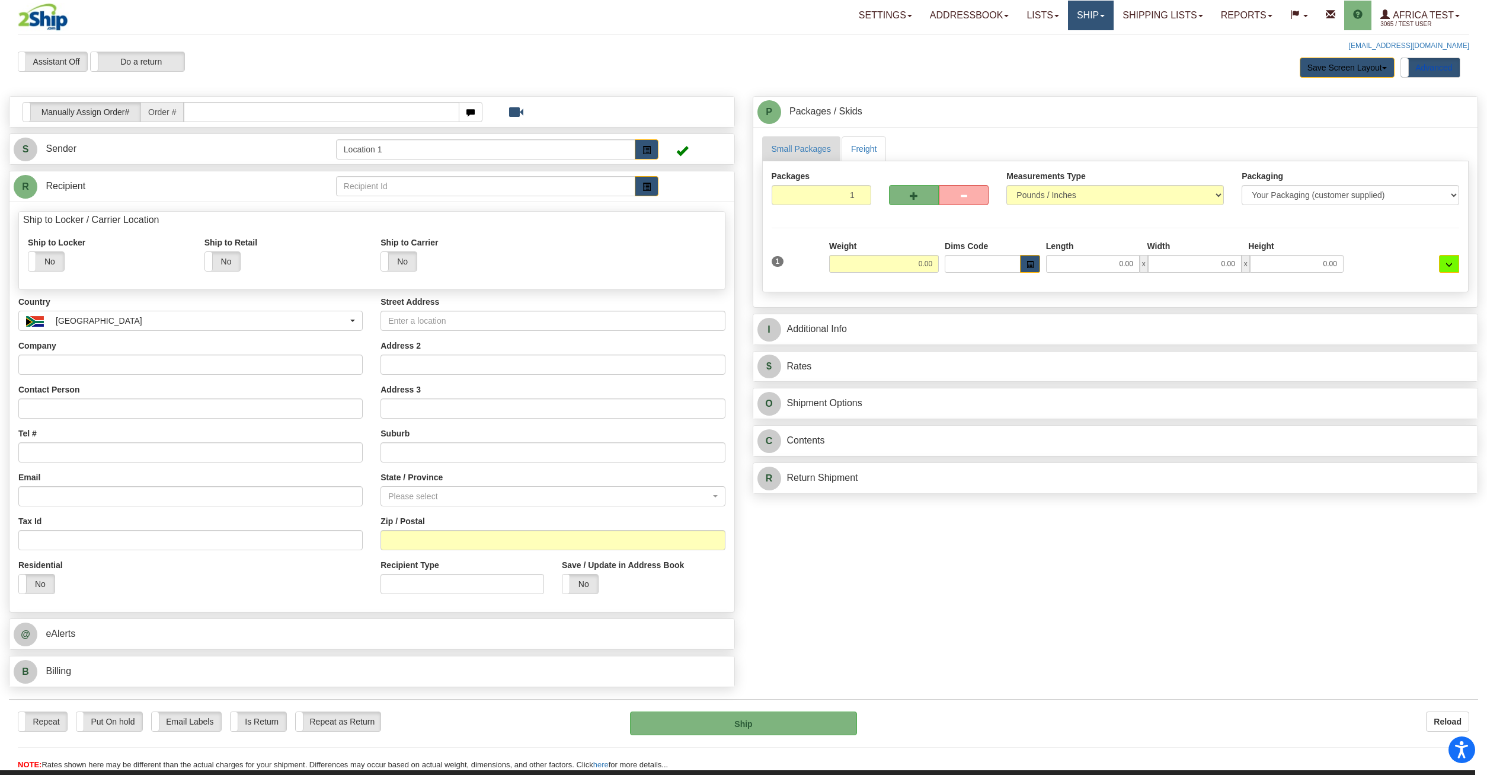
click at [1086, 18] on link "Ship" at bounding box center [1091, 16] width 46 height 30
click at [1071, 74] on span "OnHold / Order Queue" at bounding box center [1060, 72] width 84 height 9
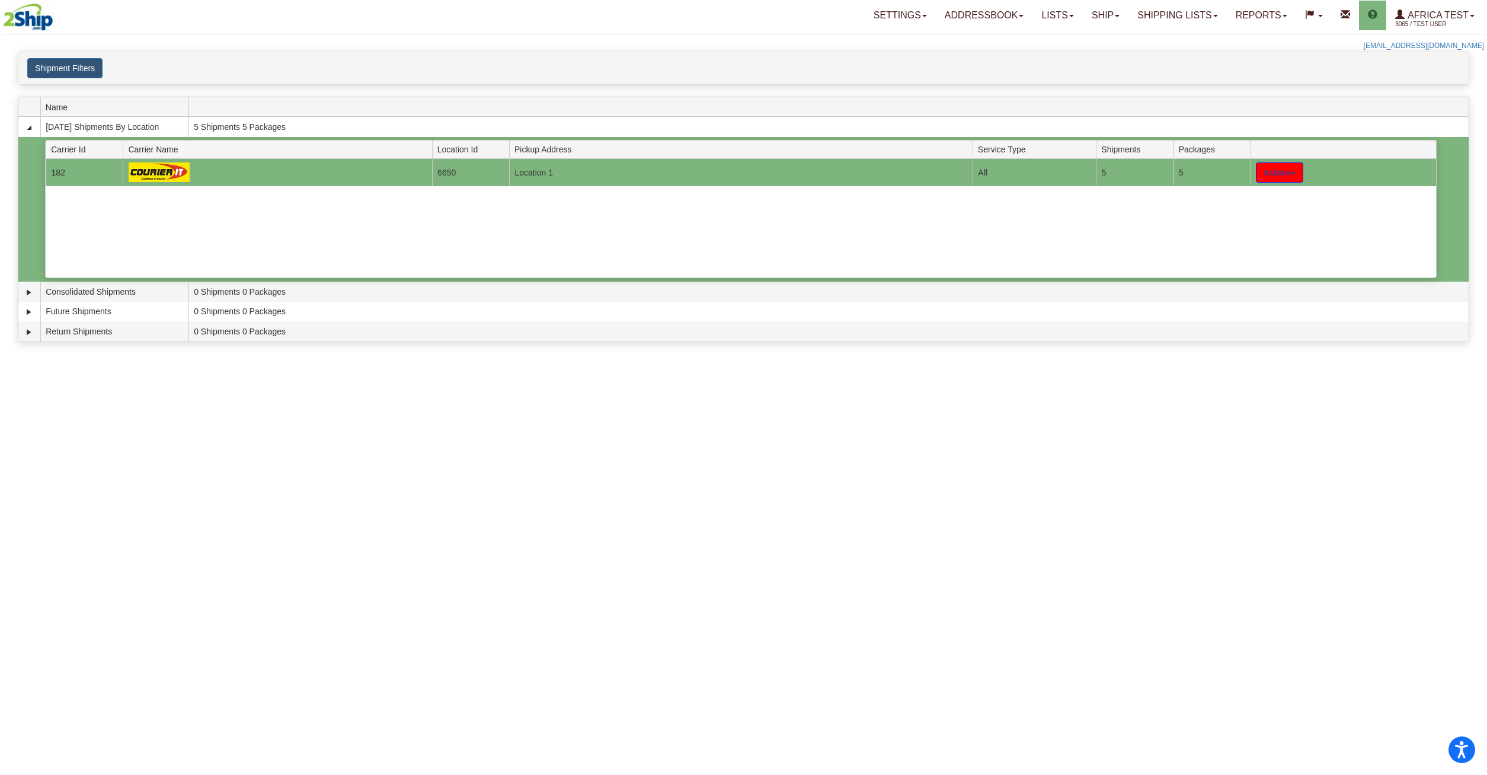
click at [1280, 174] on button "Actions" at bounding box center [1279, 172] width 47 height 20
click at [1252, 199] on span "Details" at bounding box center [1236, 194] width 32 height 8
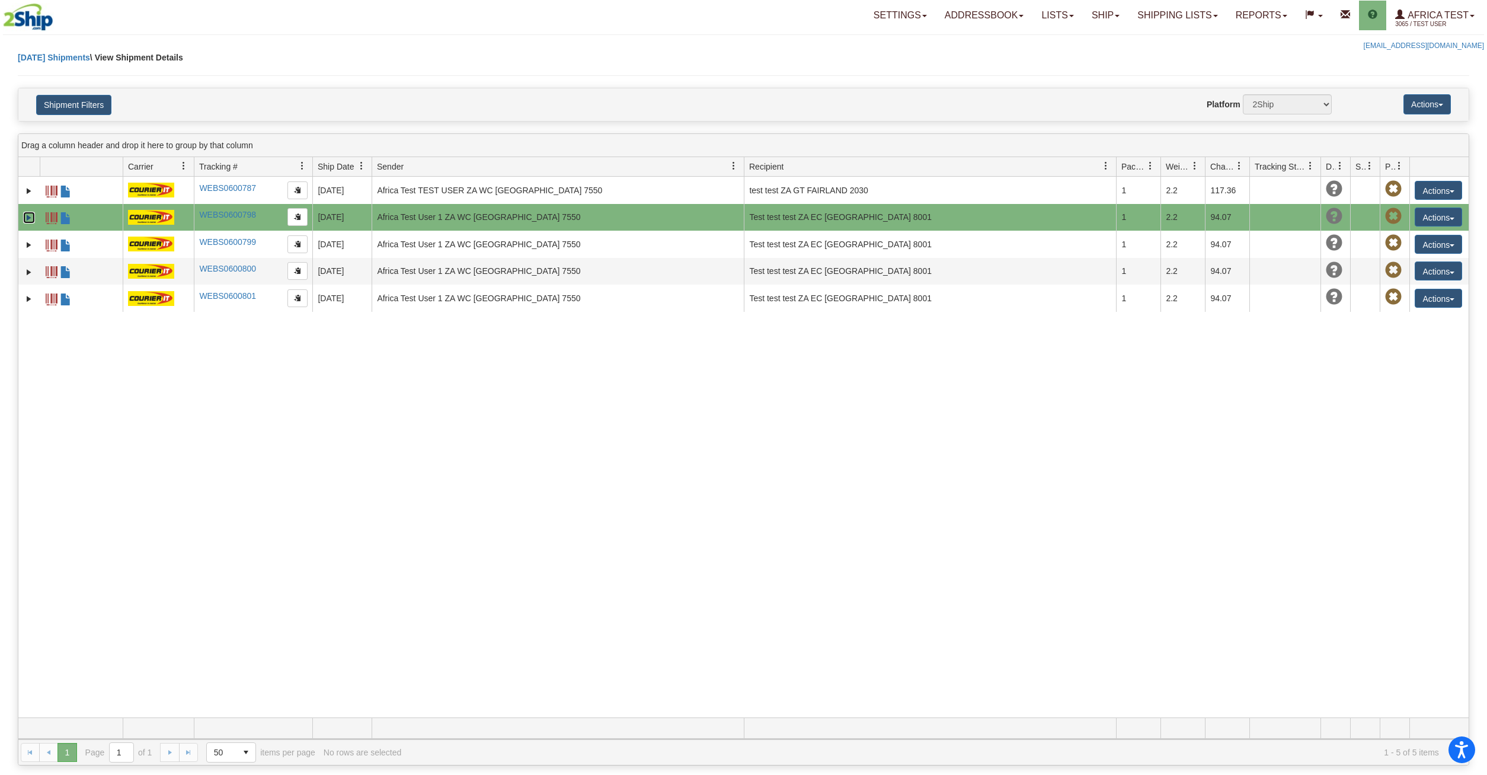
click at [28, 216] on link "Expand" at bounding box center [29, 218] width 12 height 12
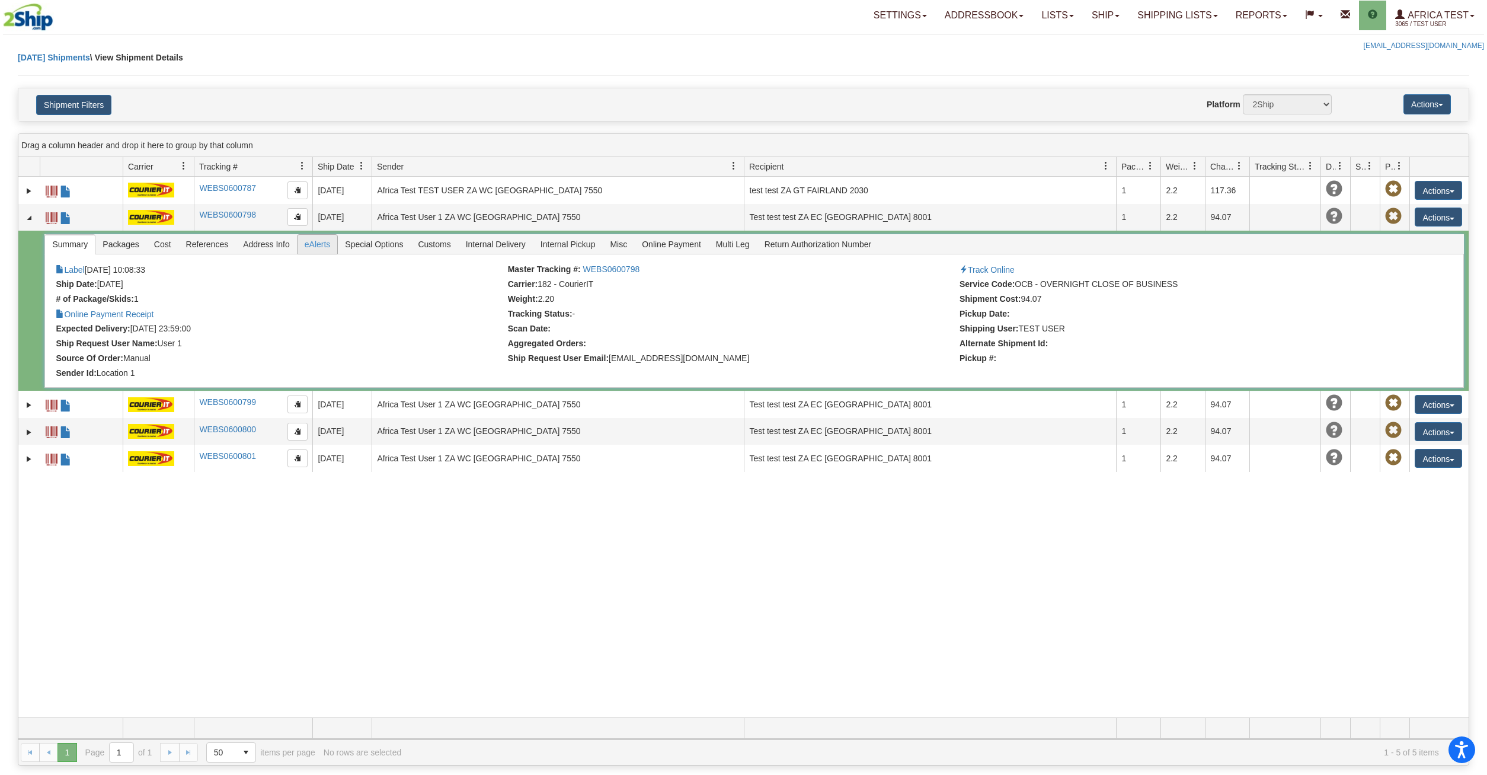
click at [323, 247] on span "eAlerts" at bounding box center [318, 244] width 40 height 19
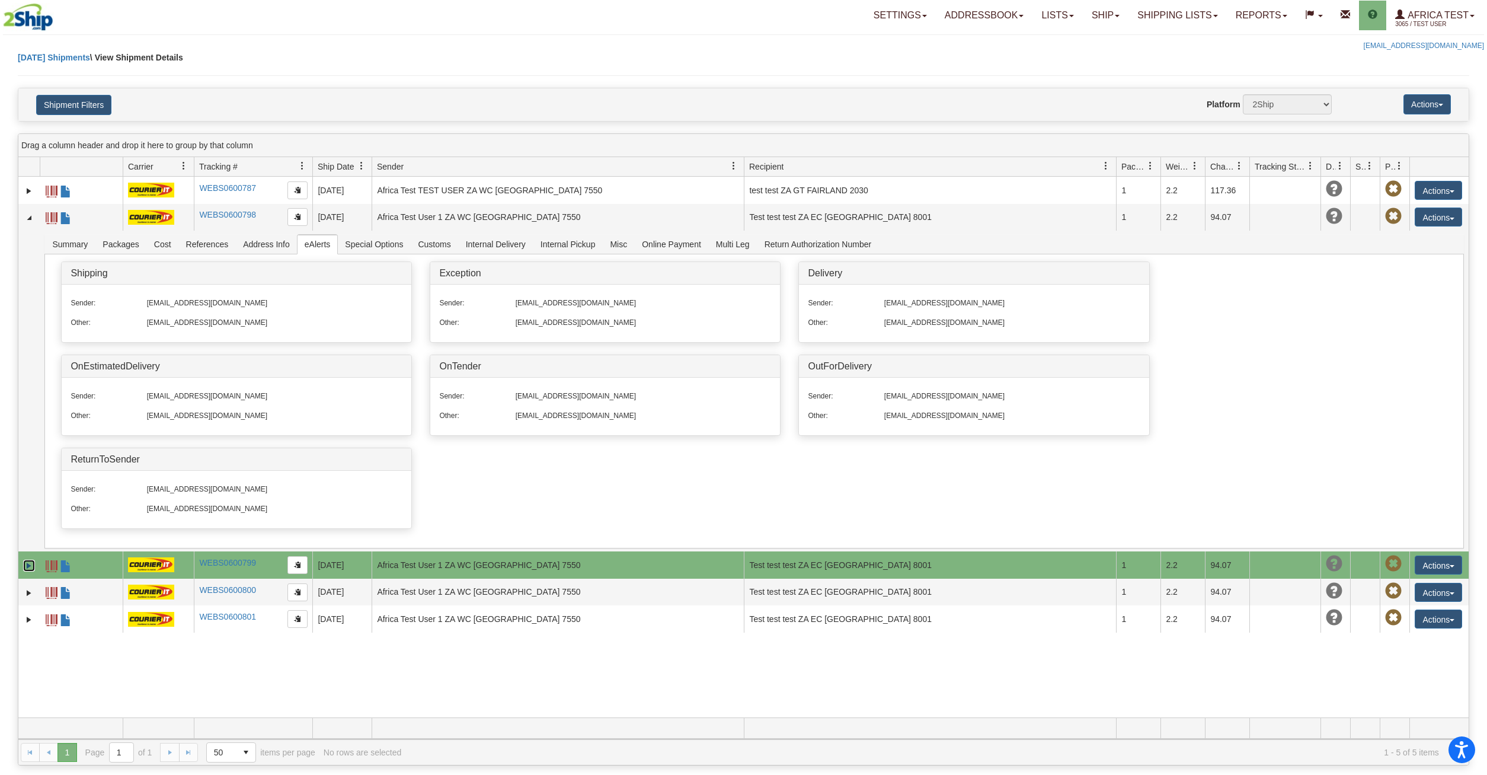
click at [27, 562] on link "Expand" at bounding box center [29, 566] width 12 height 12
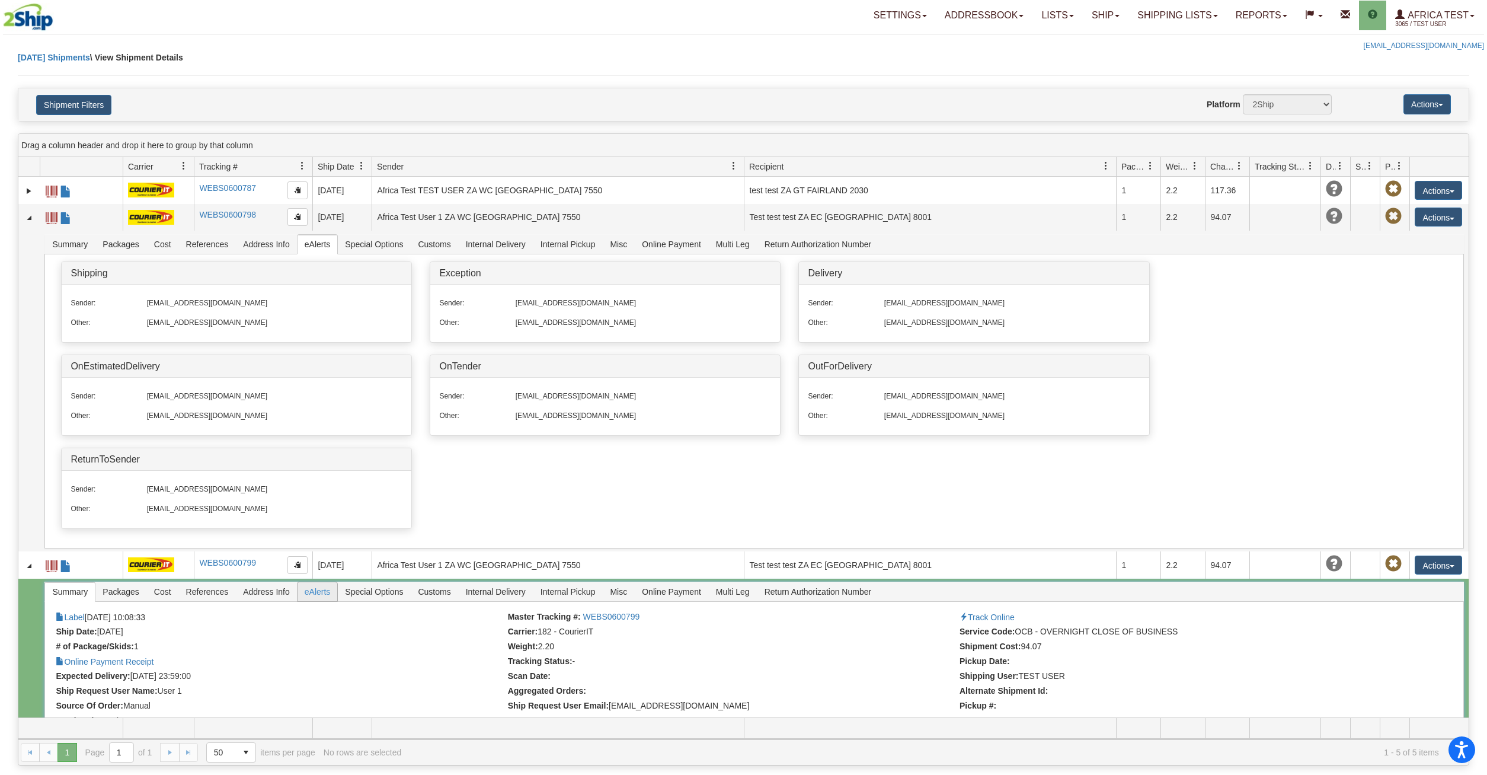
click at [305, 593] on span "eAlerts" at bounding box center [318, 591] width 40 height 19
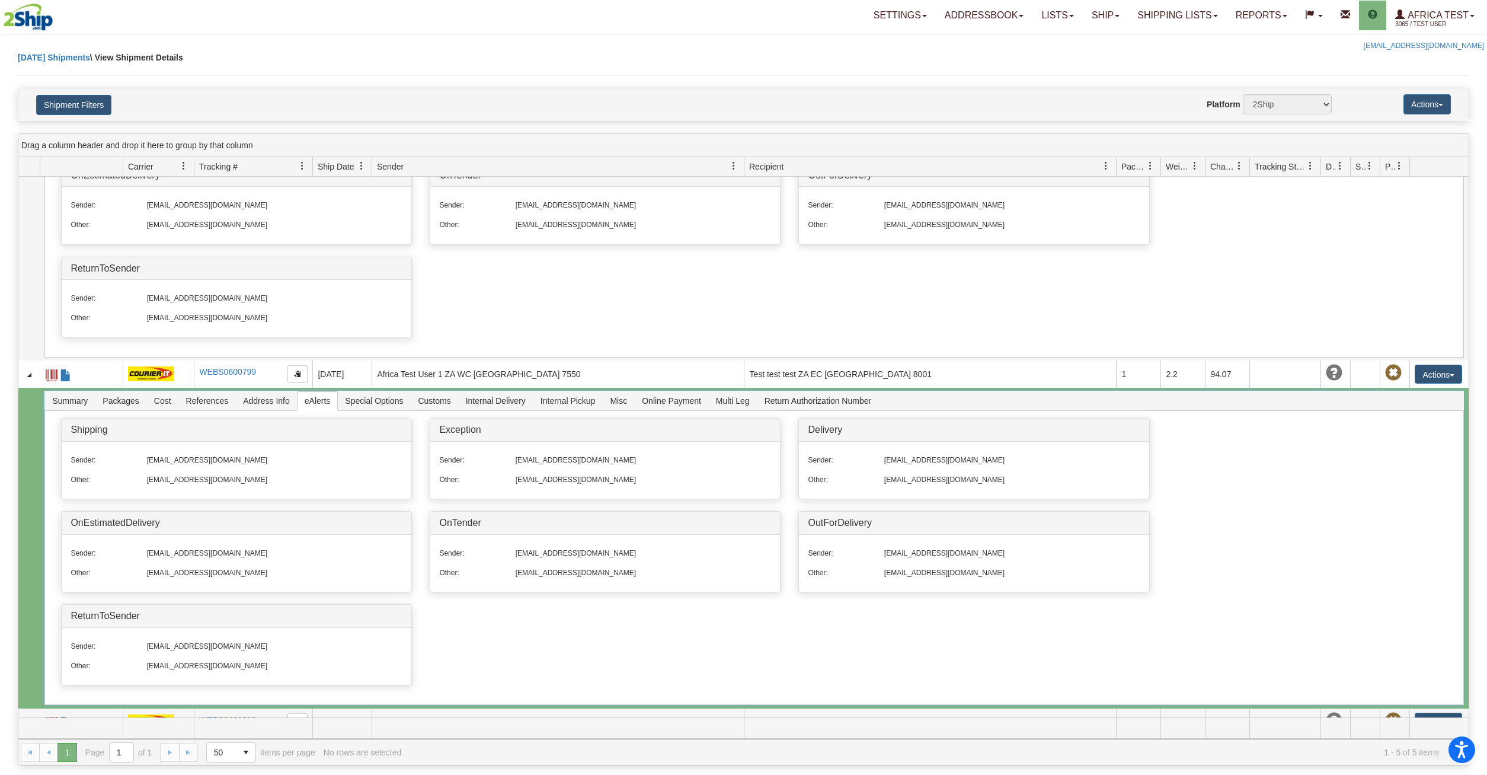
scroll to position [171, 0]
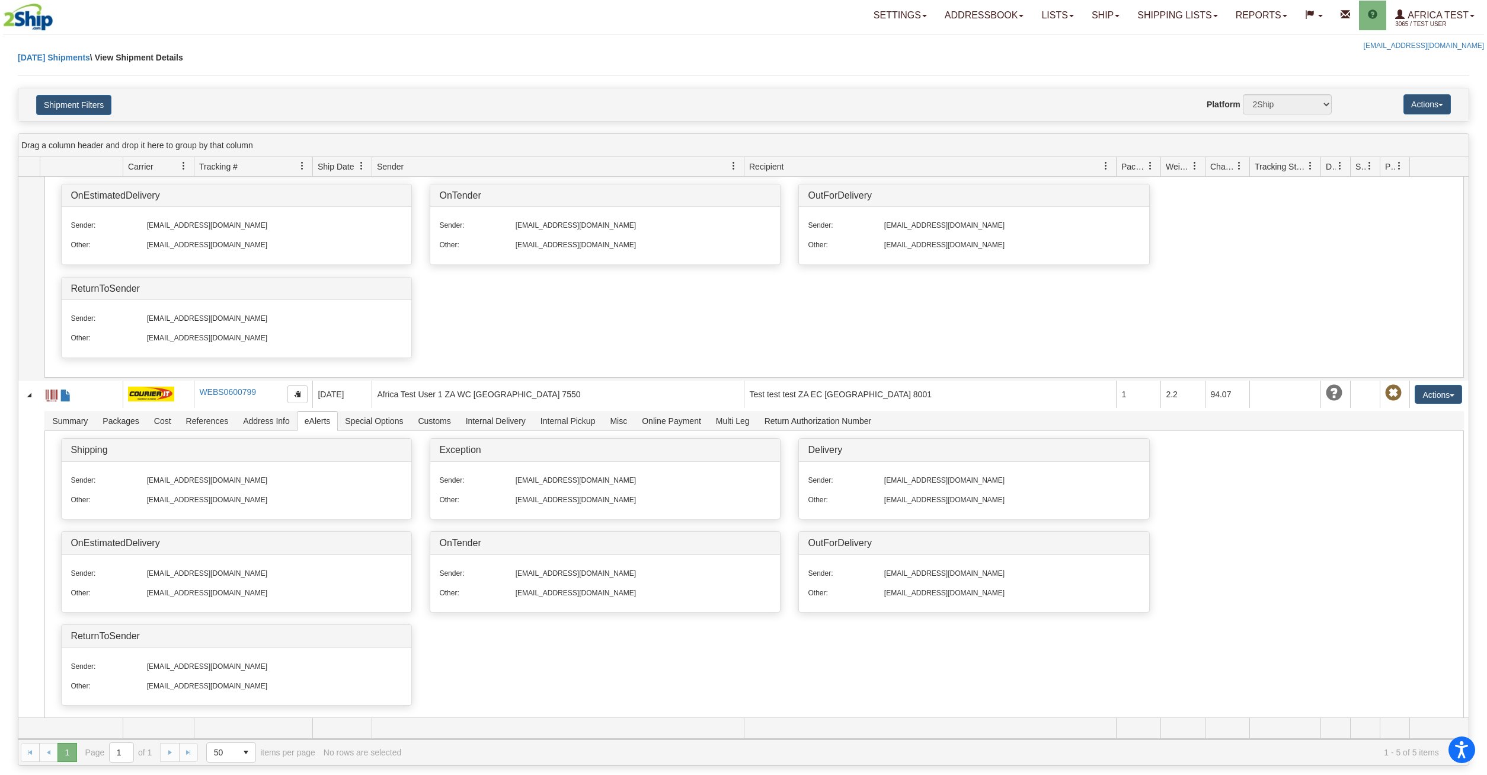
click at [362, 40] on div "Toggle navigation Settings Shipping Preferences Fields Preferences New" at bounding box center [743, 26] width 1487 height 52
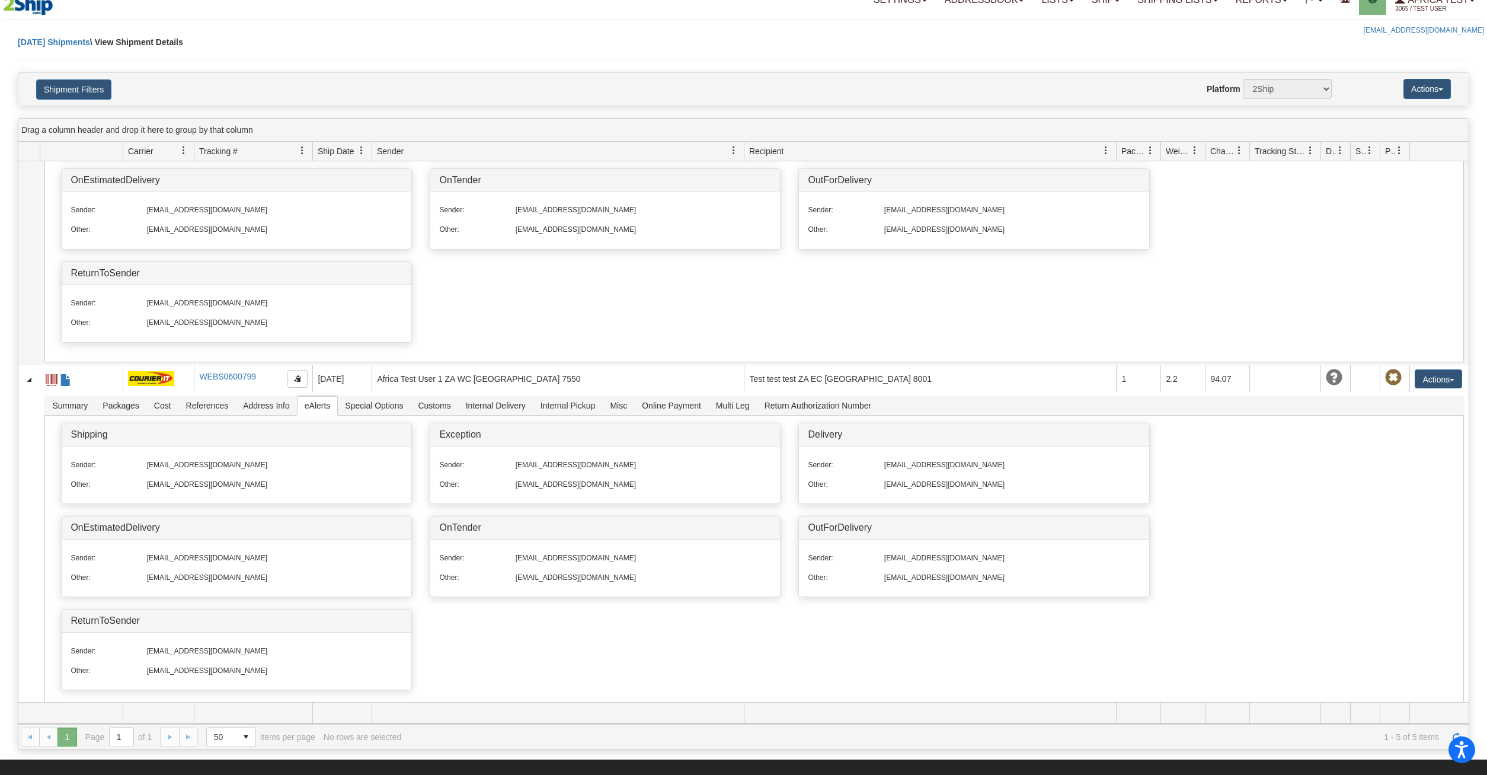
scroll to position [0, 0]
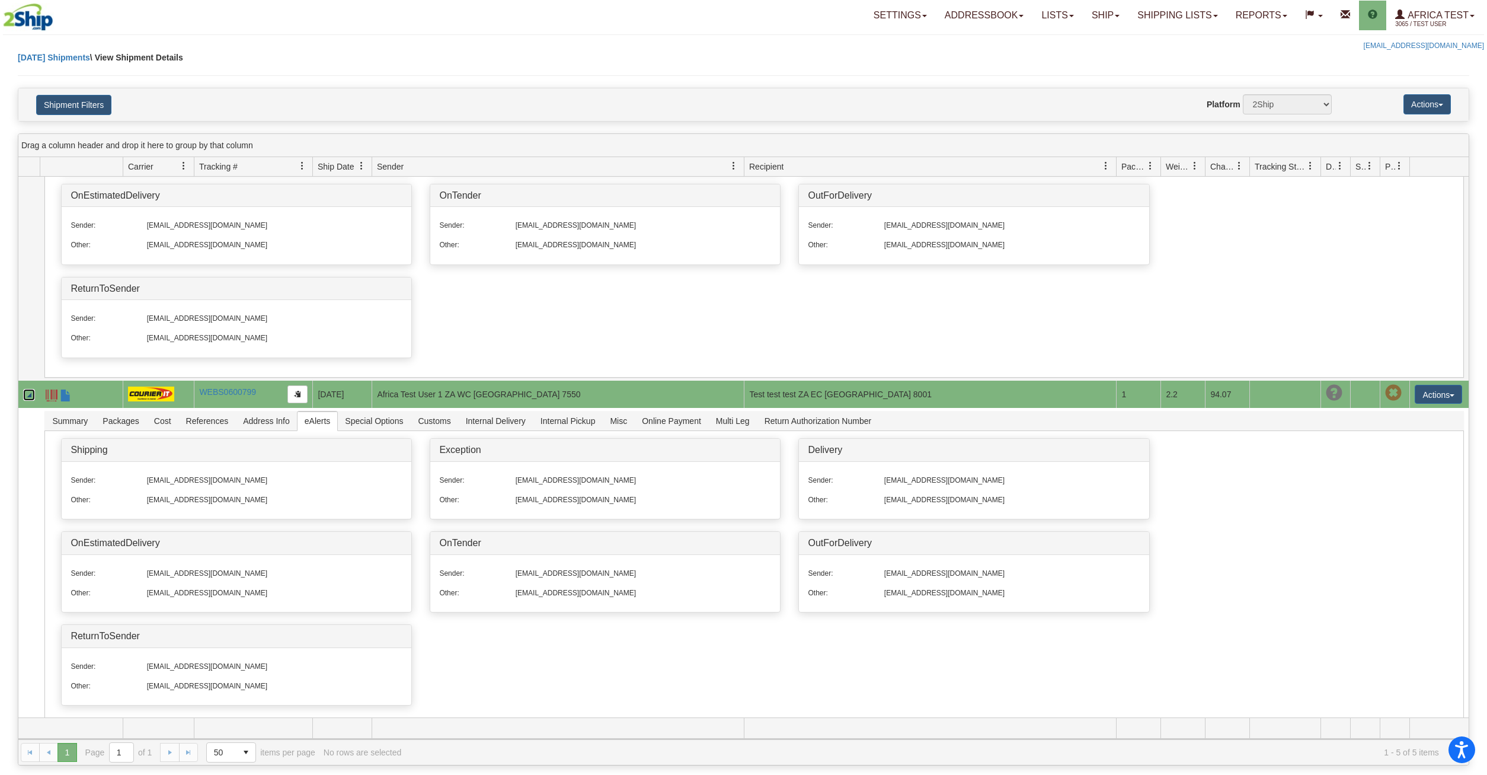
click at [33, 395] on link "Collapse" at bounding box center [29, 395] width 12 height 12
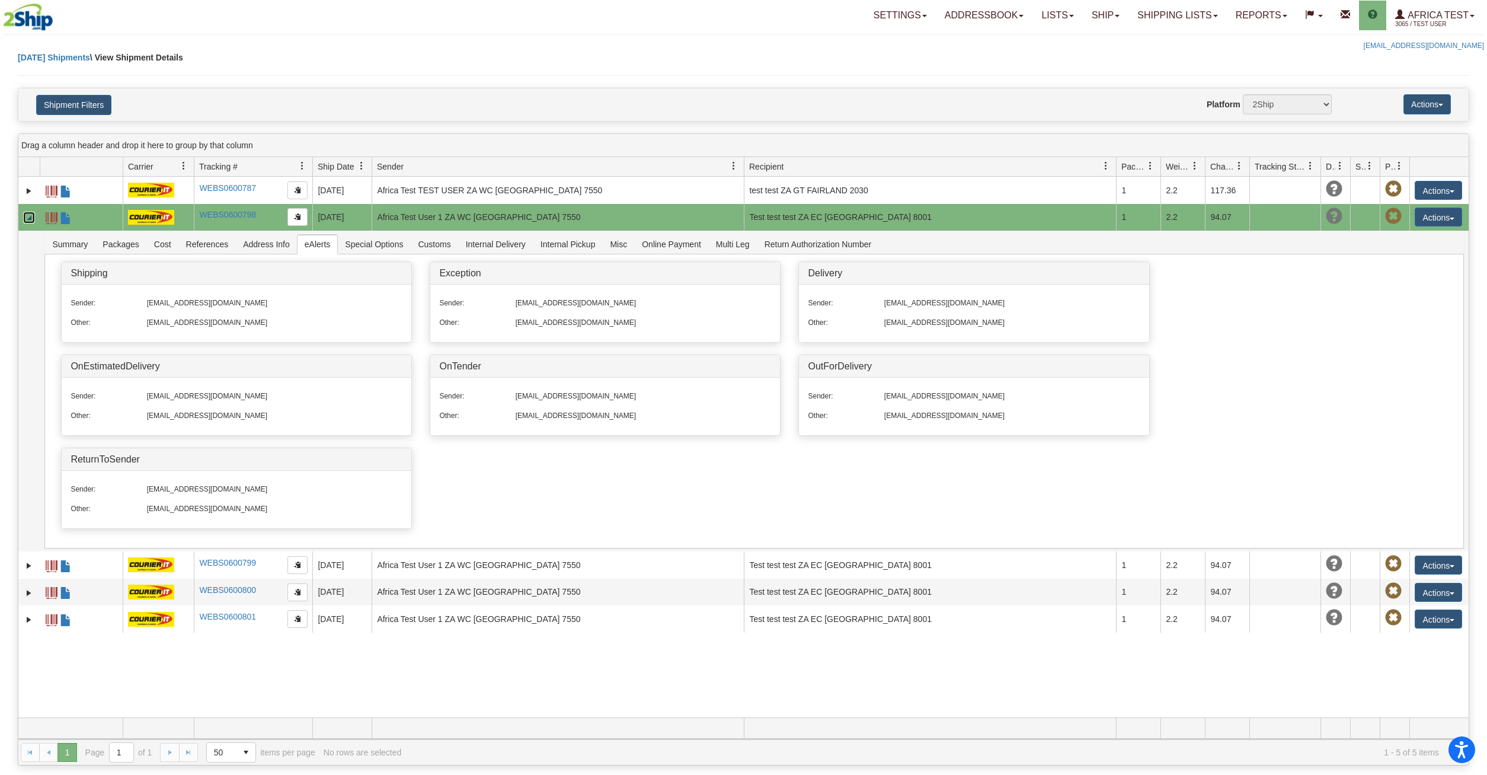
click at [30, 215] on link "Collapse" at bounding box center [29, 218] width 12 height 12
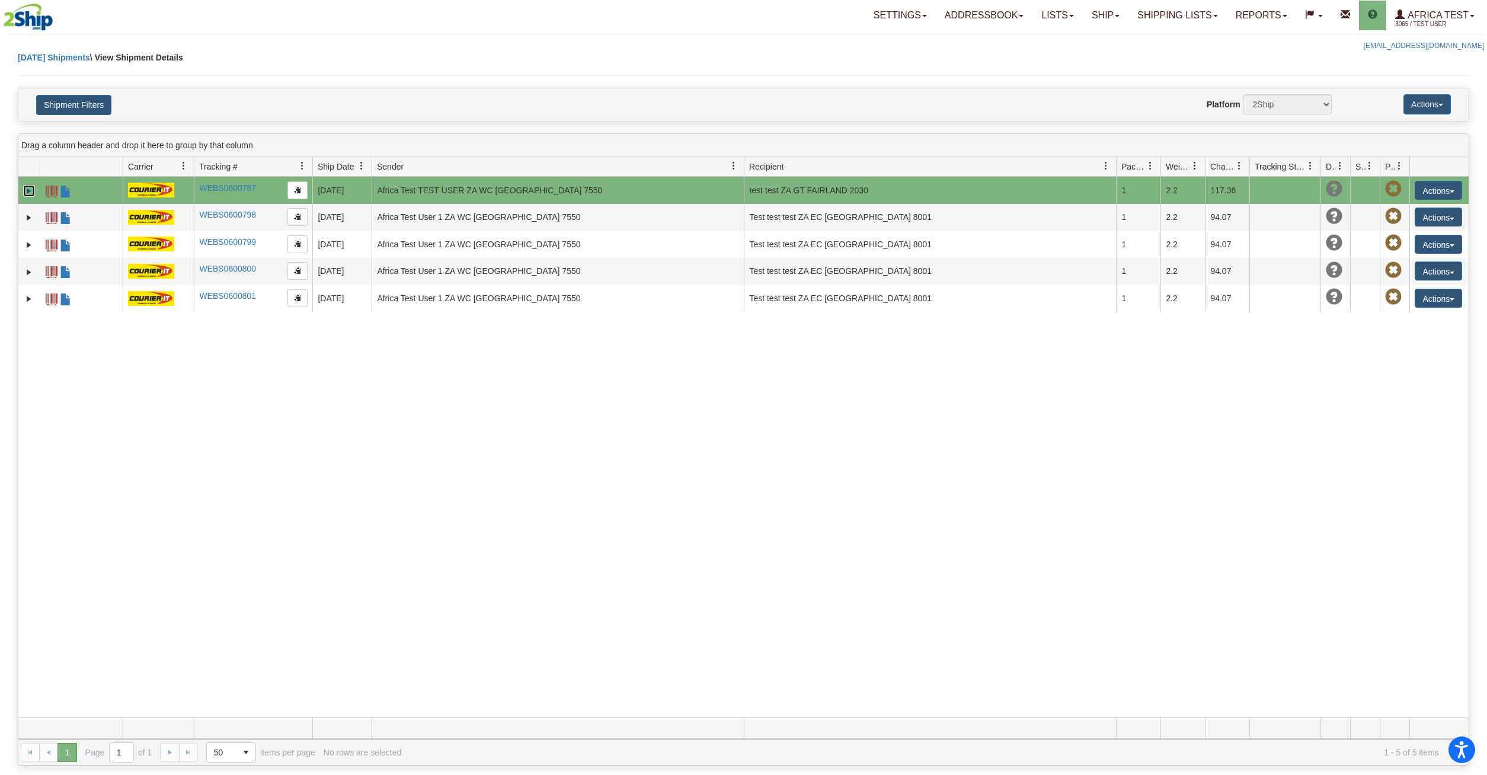
click at [24, 189] on link "Expand" at bounding box center [29, 191] width 12 height 12
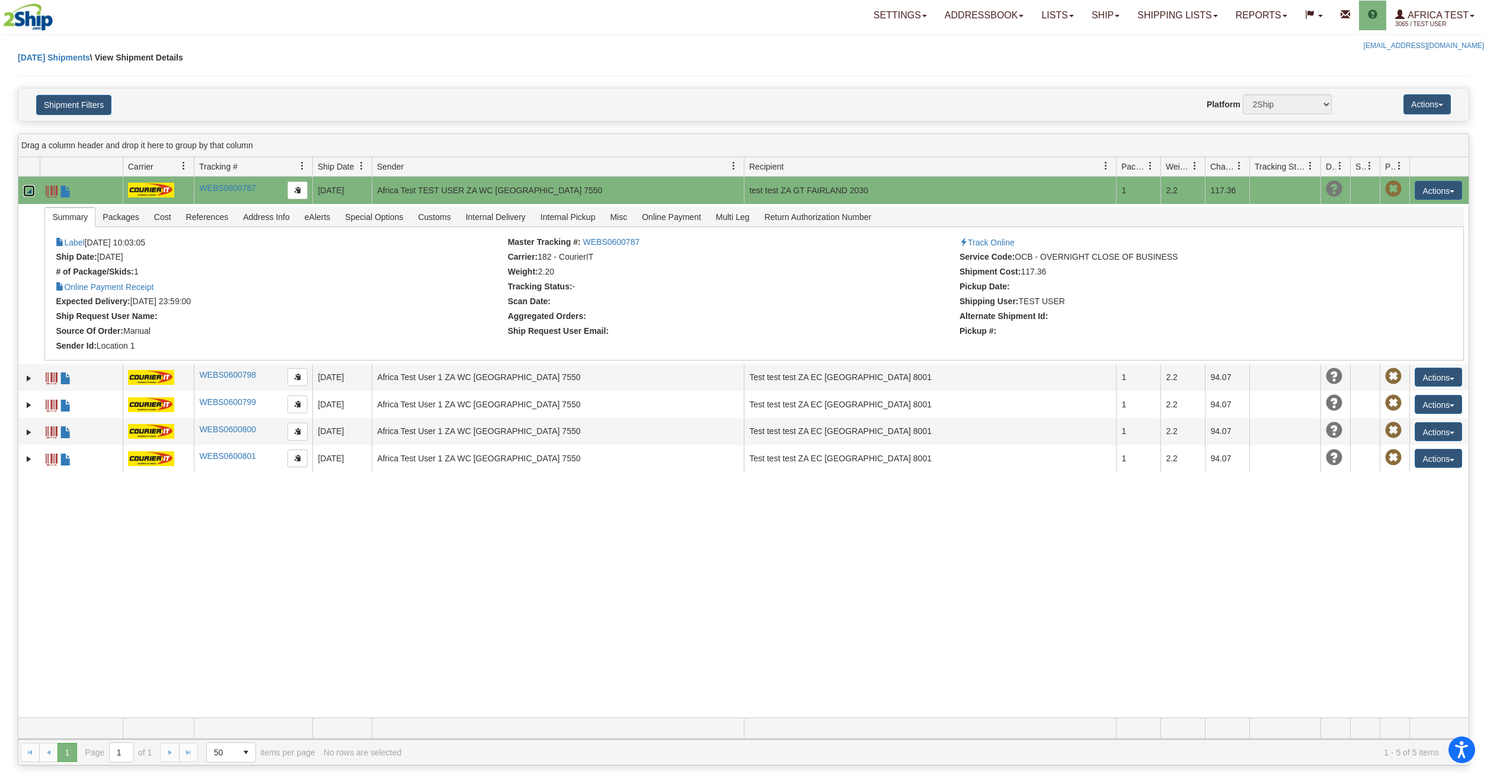
click at [28, 190] on link "Collapse" at bounding box center [29, 191] width 12 height 12
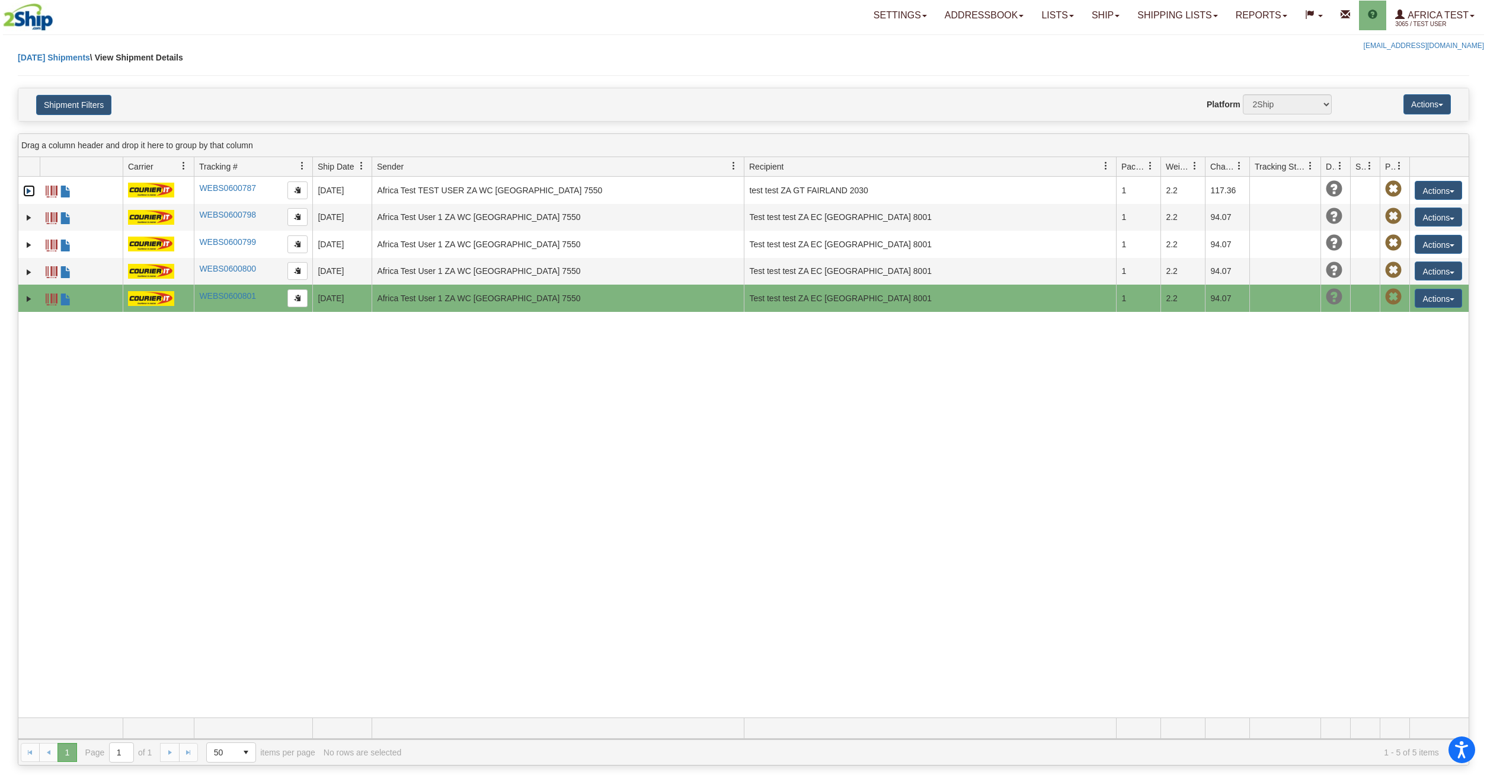
click at [181, 301] on td at bounding box center [158, 298] width 71 height 27
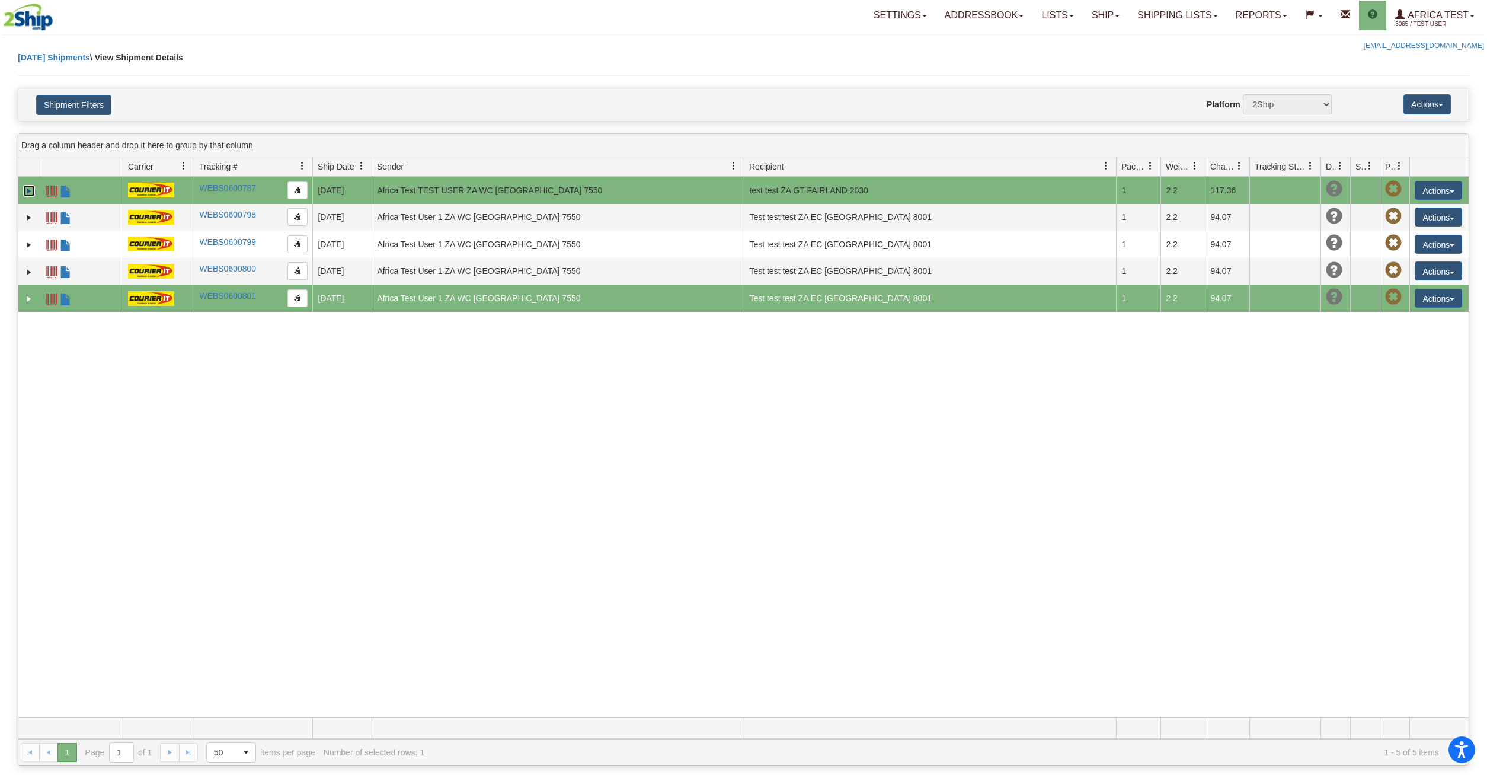
click at [191, 194] on td at bounding box center [158, 190] width 71 height 27
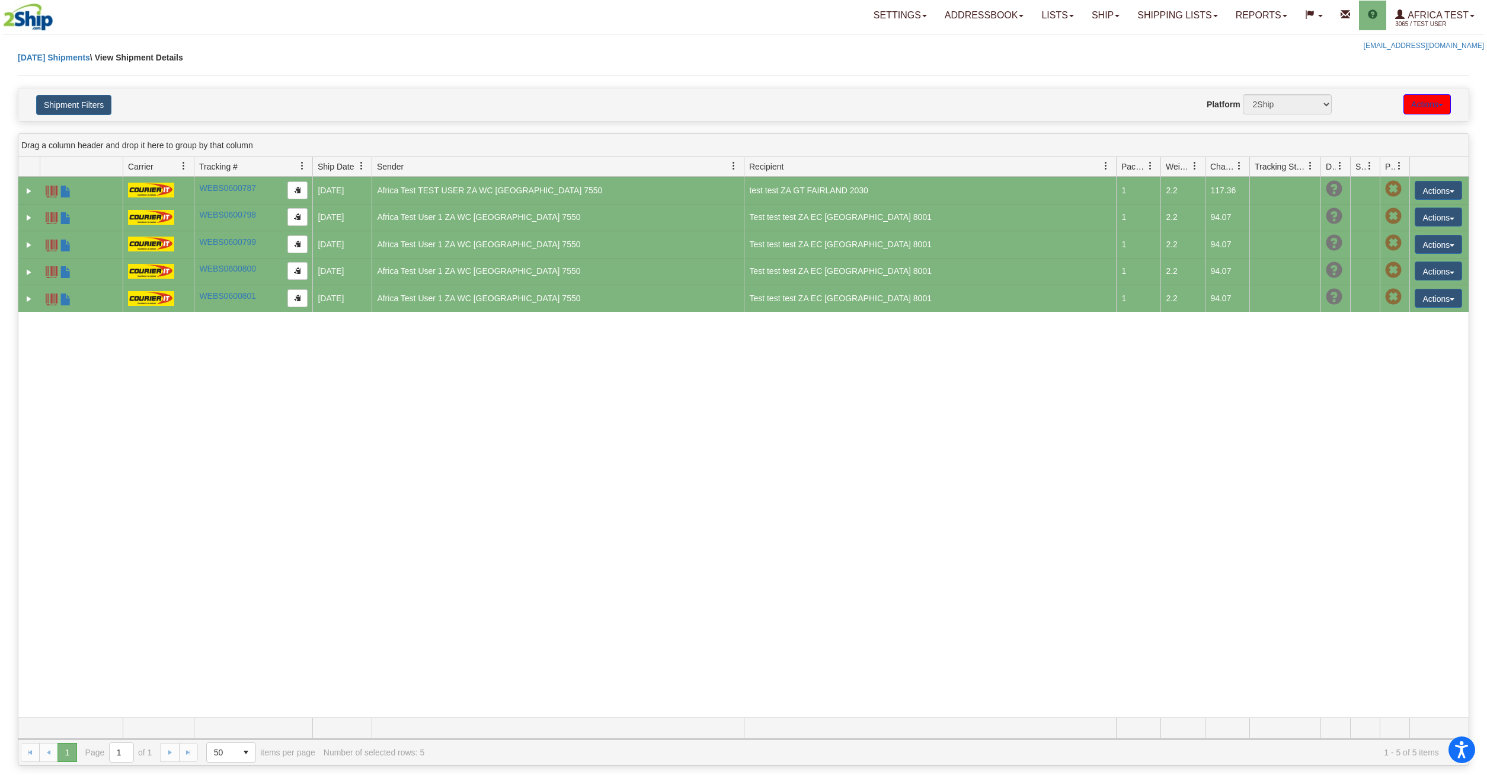
click at [1426, 106] on button "Actions" at bounding box center [1427, 104] width 47 height 20
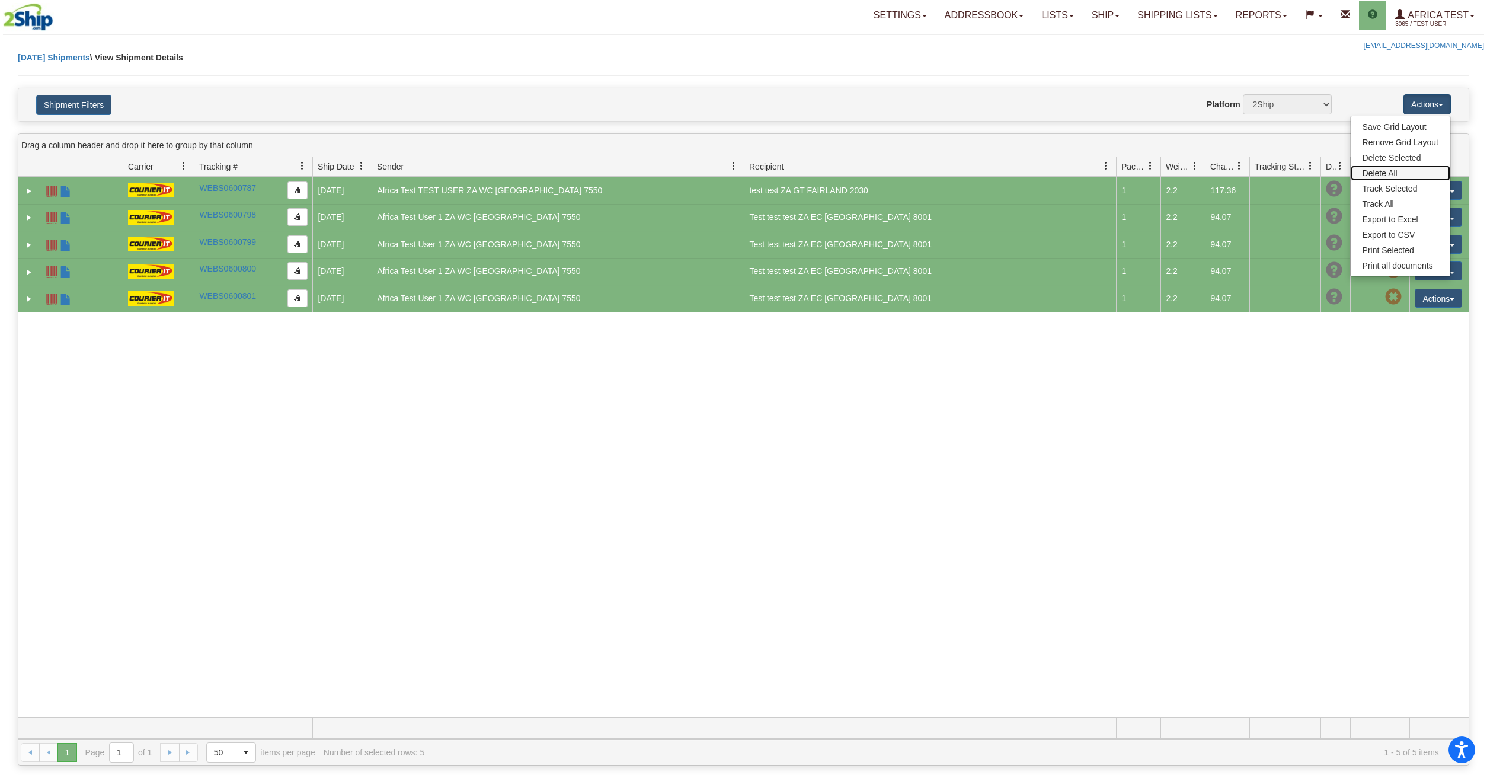
click at [1398, 171] on link "Delete All" at bounding box center [1401, 172] width 100 height 15
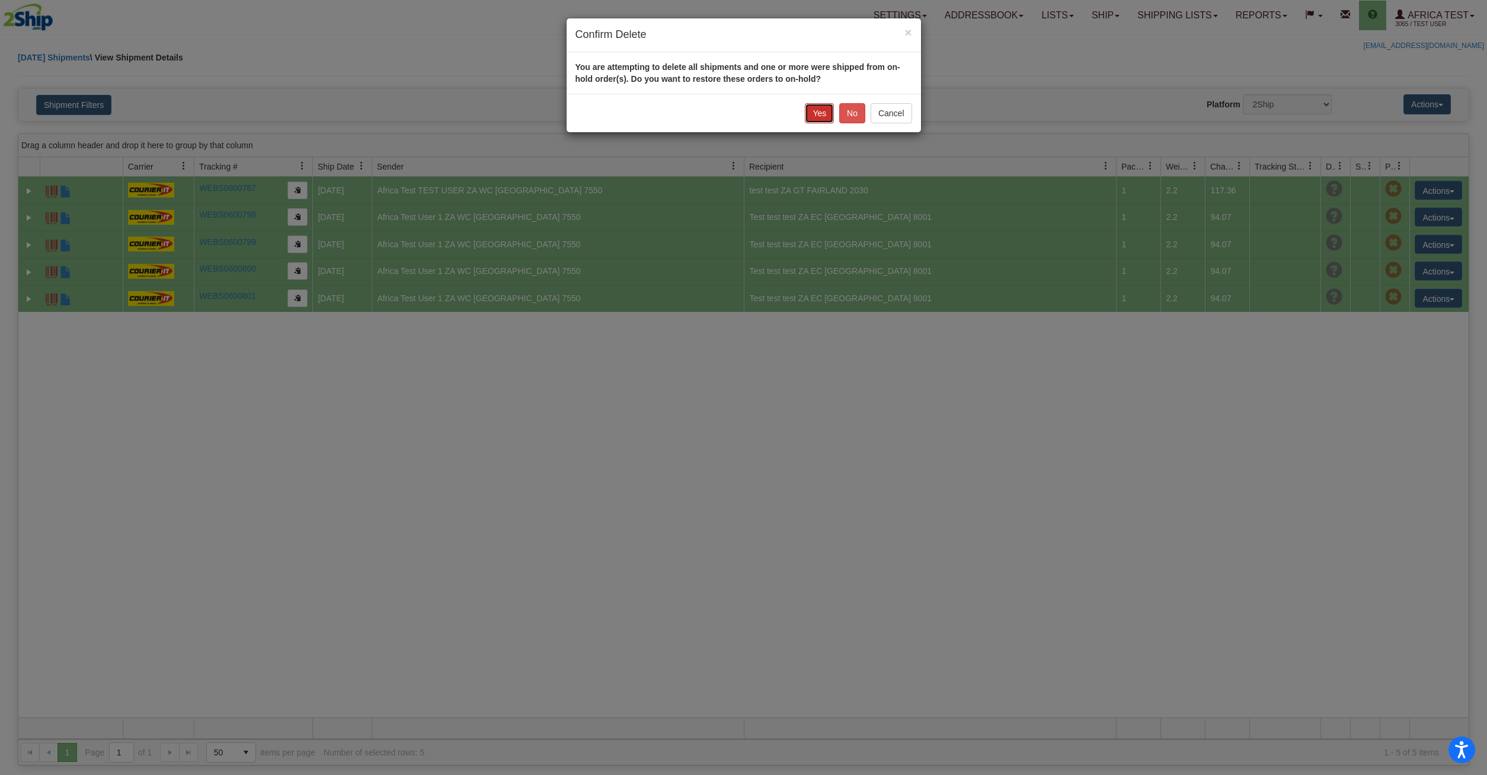
click at [816, 114] on button "Yes" at bounding box center [819, 113] width 29 height 20
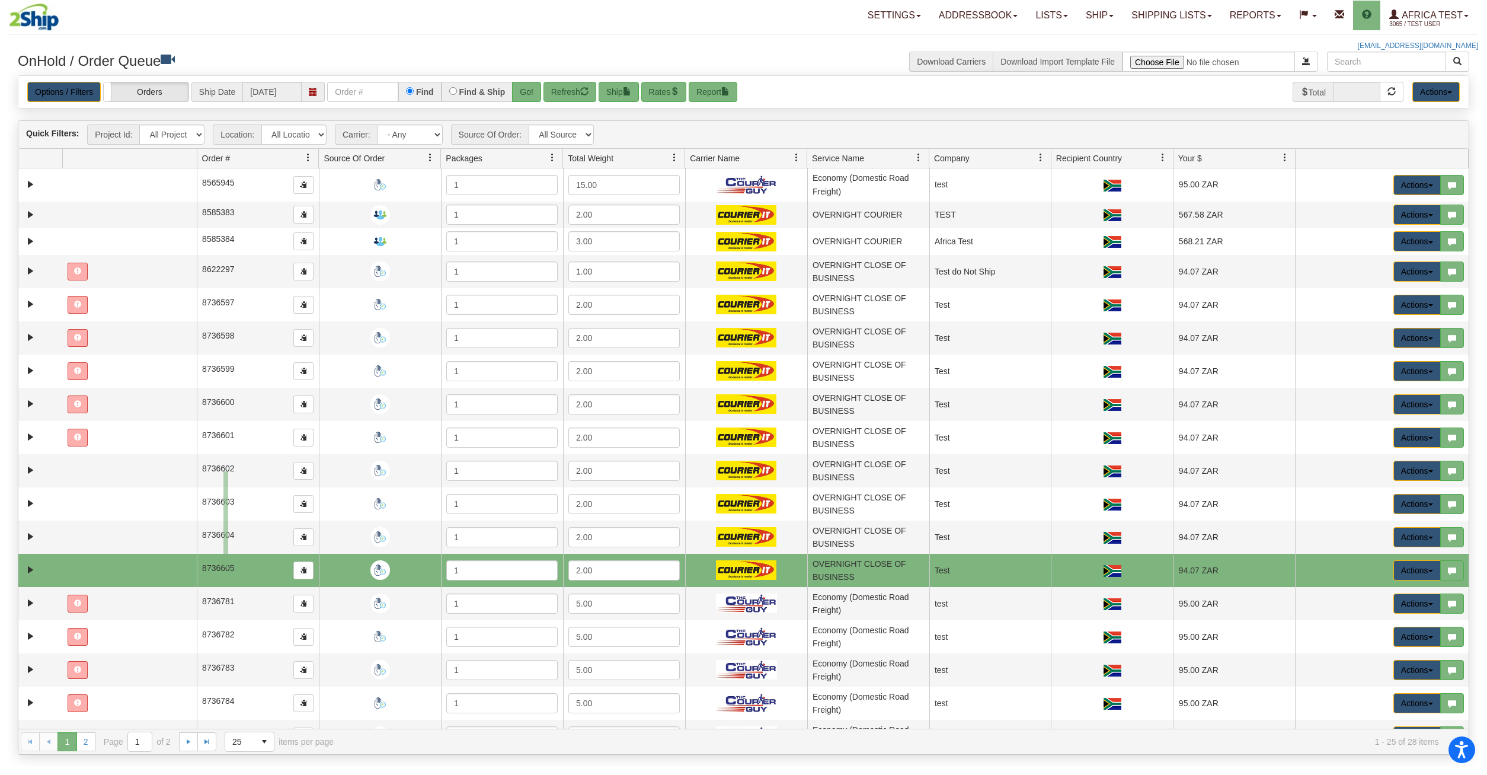
drag, startPoint x: 228, startPoint y: 471, endPoint x: 223, endPoint y: 567, distance: 95.6
click at [223, 567] on tbody "8565945 Location 1 204781 375296 8565945 1 15.00 Economy (Domestic Road Freight…" at bounding box center [743, 557] width 1451 height 779
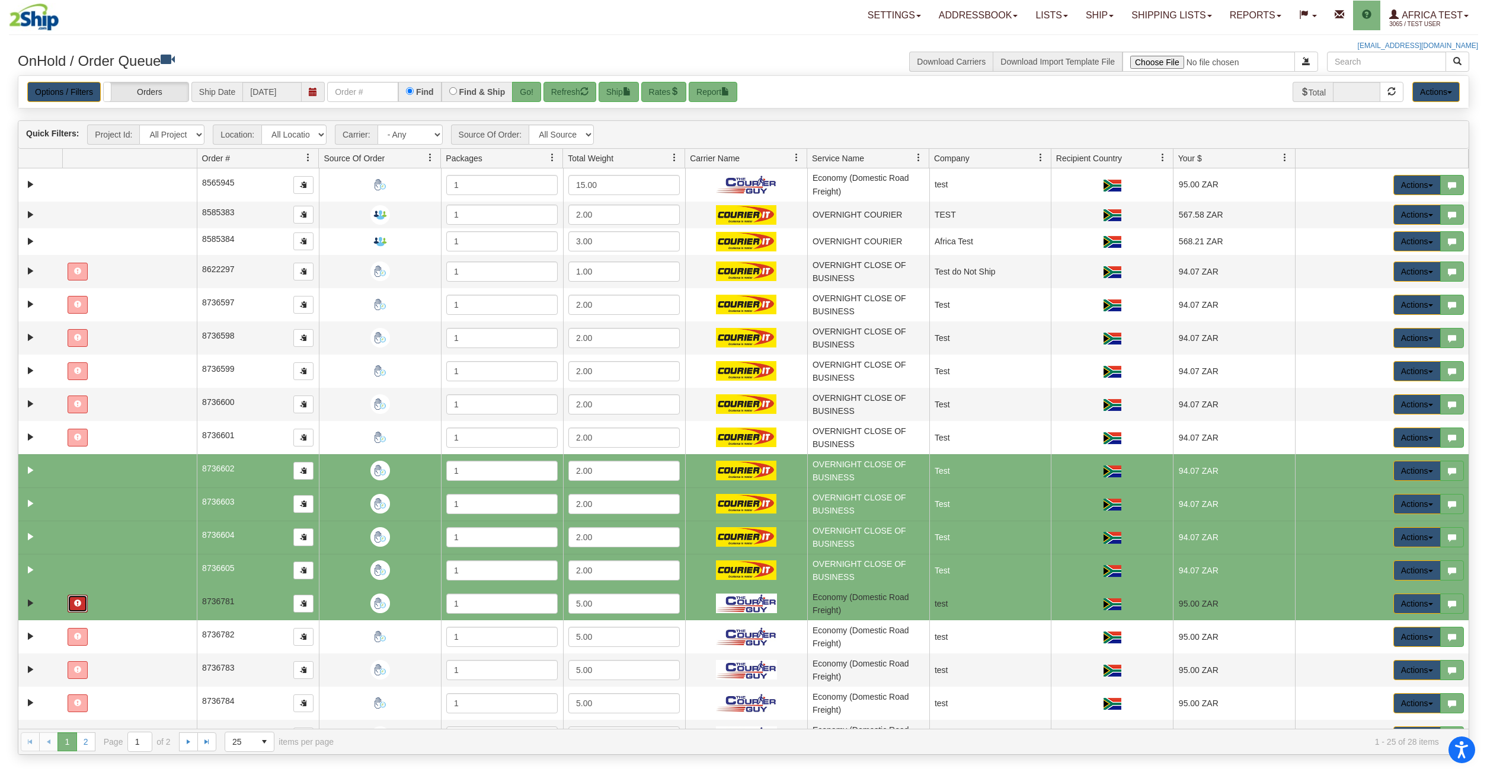
click at [82, 606] on button "button" at bounding box center [78, 604] width 20 height 18
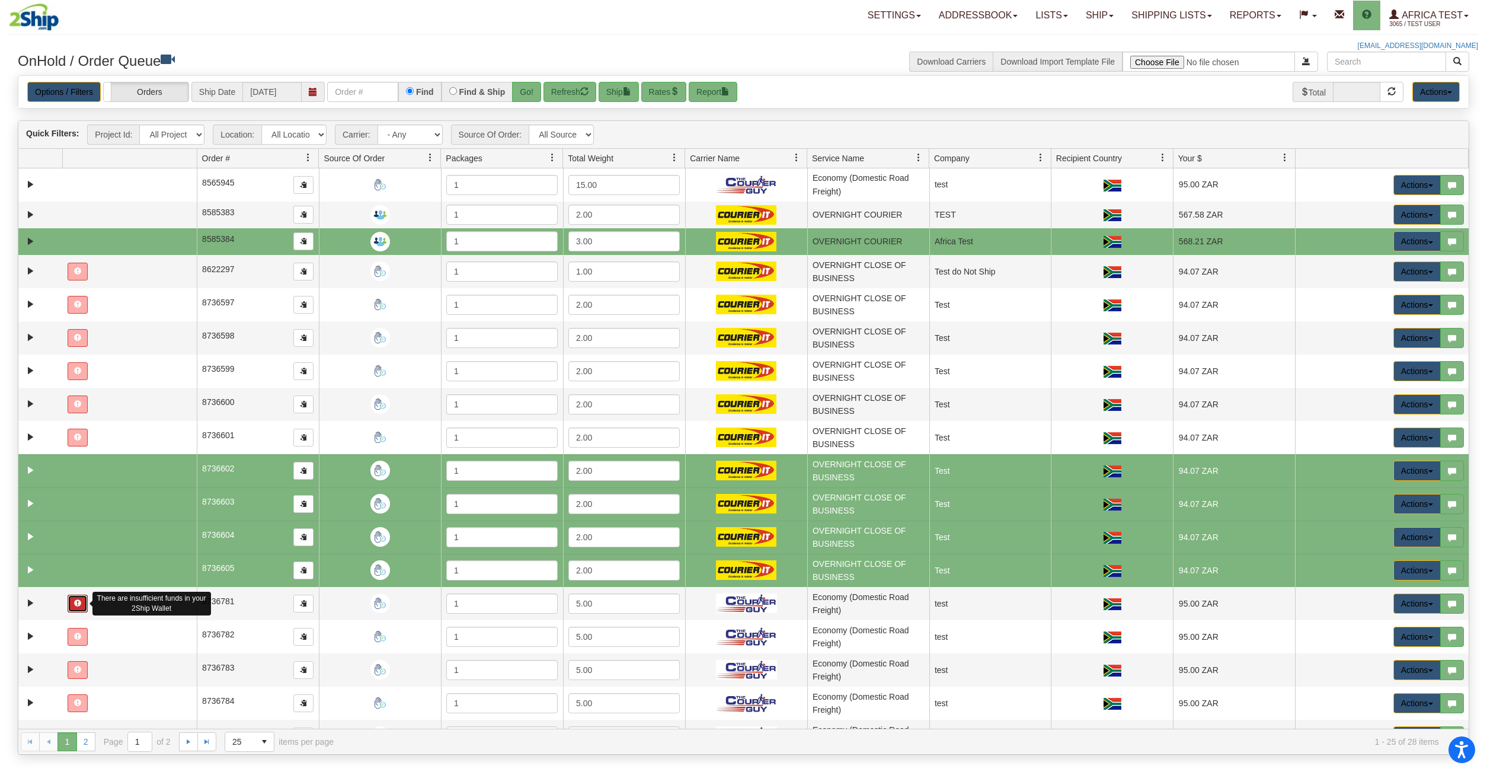
click at [148, 245] on td at bounding box center [129, 241] width 135 height 27
click at [74, 249] on td at bounding box center [129, 241] width 135 height 27
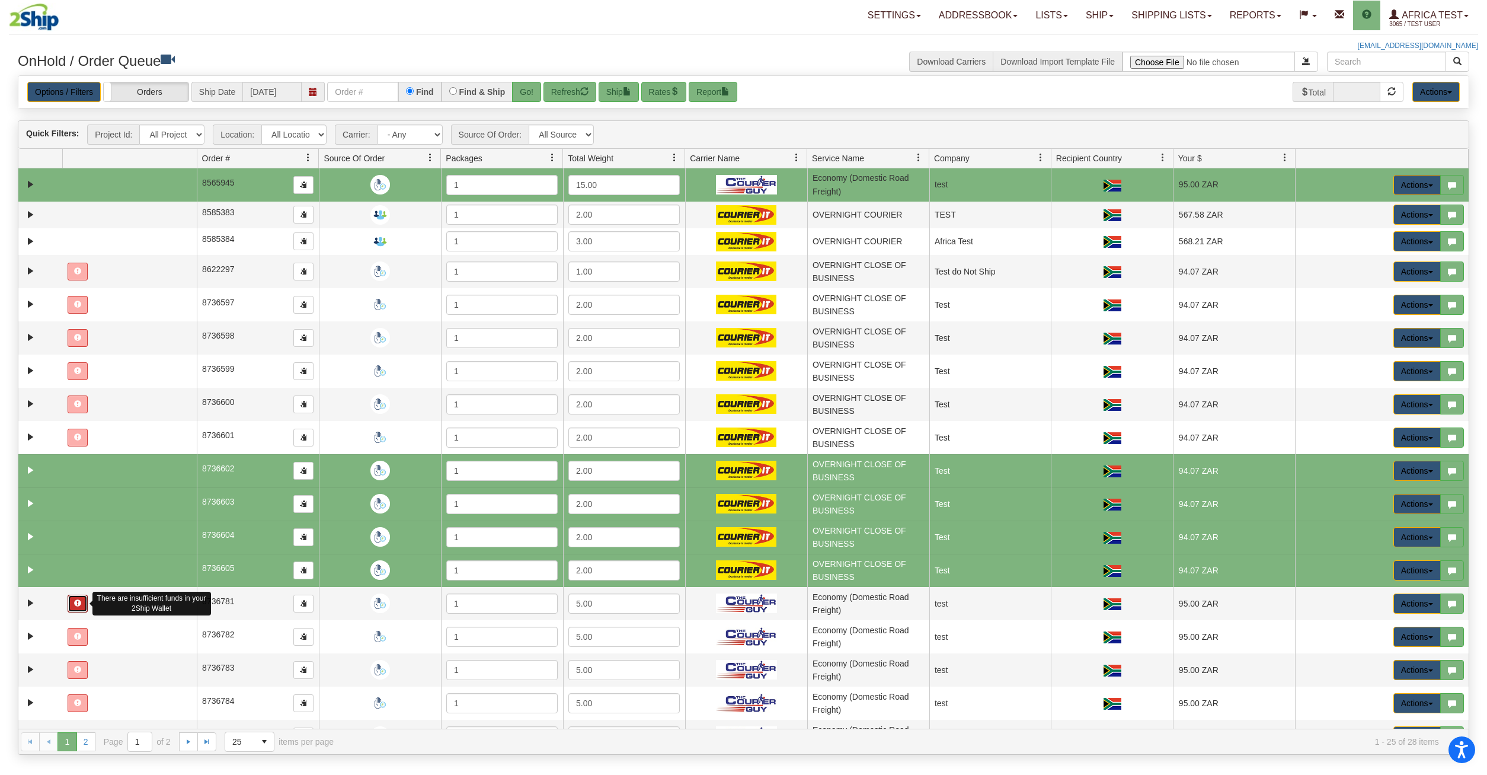
click at [122, 191] on td at bounding box center [129, 184] width 135 height 33
click at [624, 89] on button "Ship" at bounding box center [619, 92] width 40 height 20
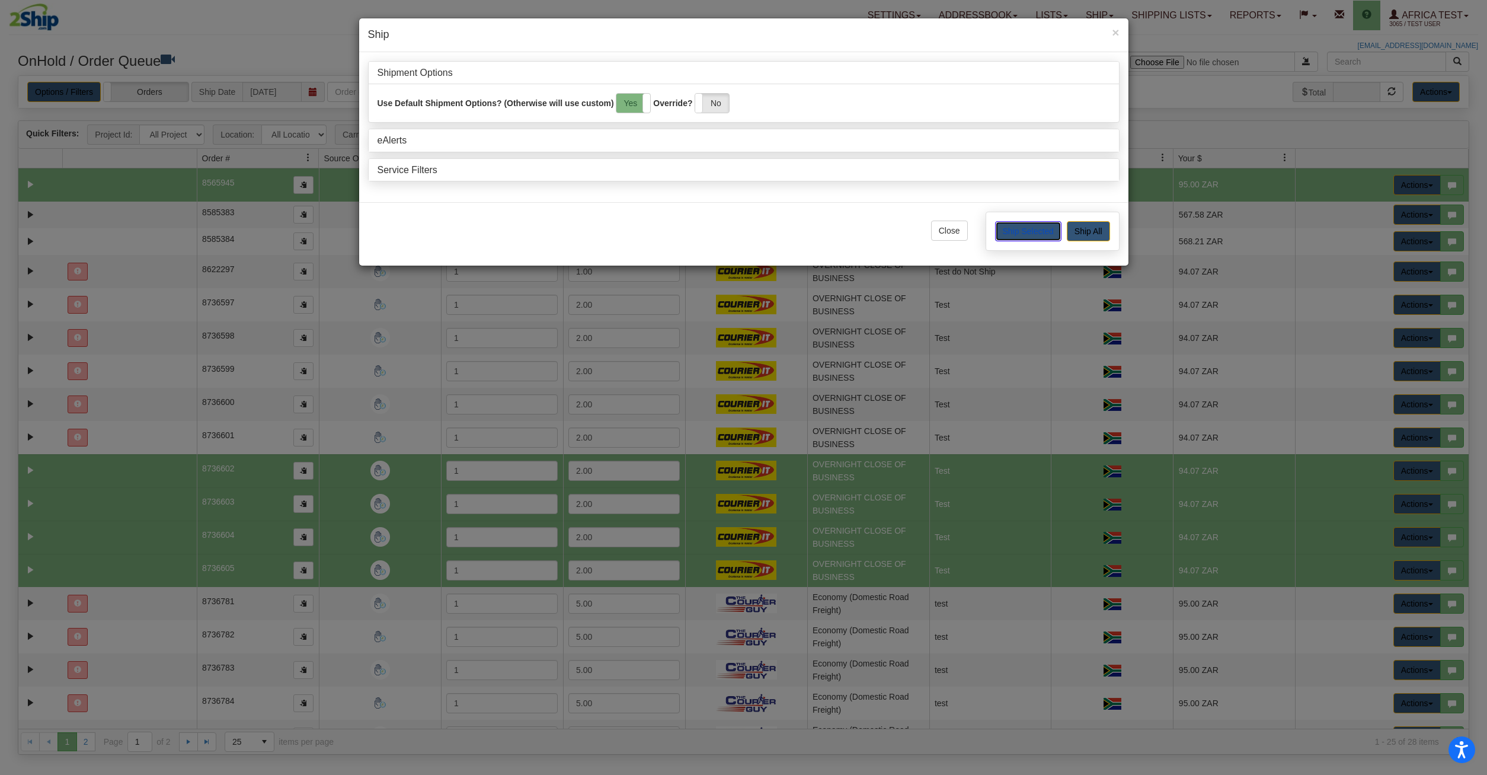
click at [1034, 237] on button "Ship Selected" at bounding box center [1028, 231] width 66 height 20
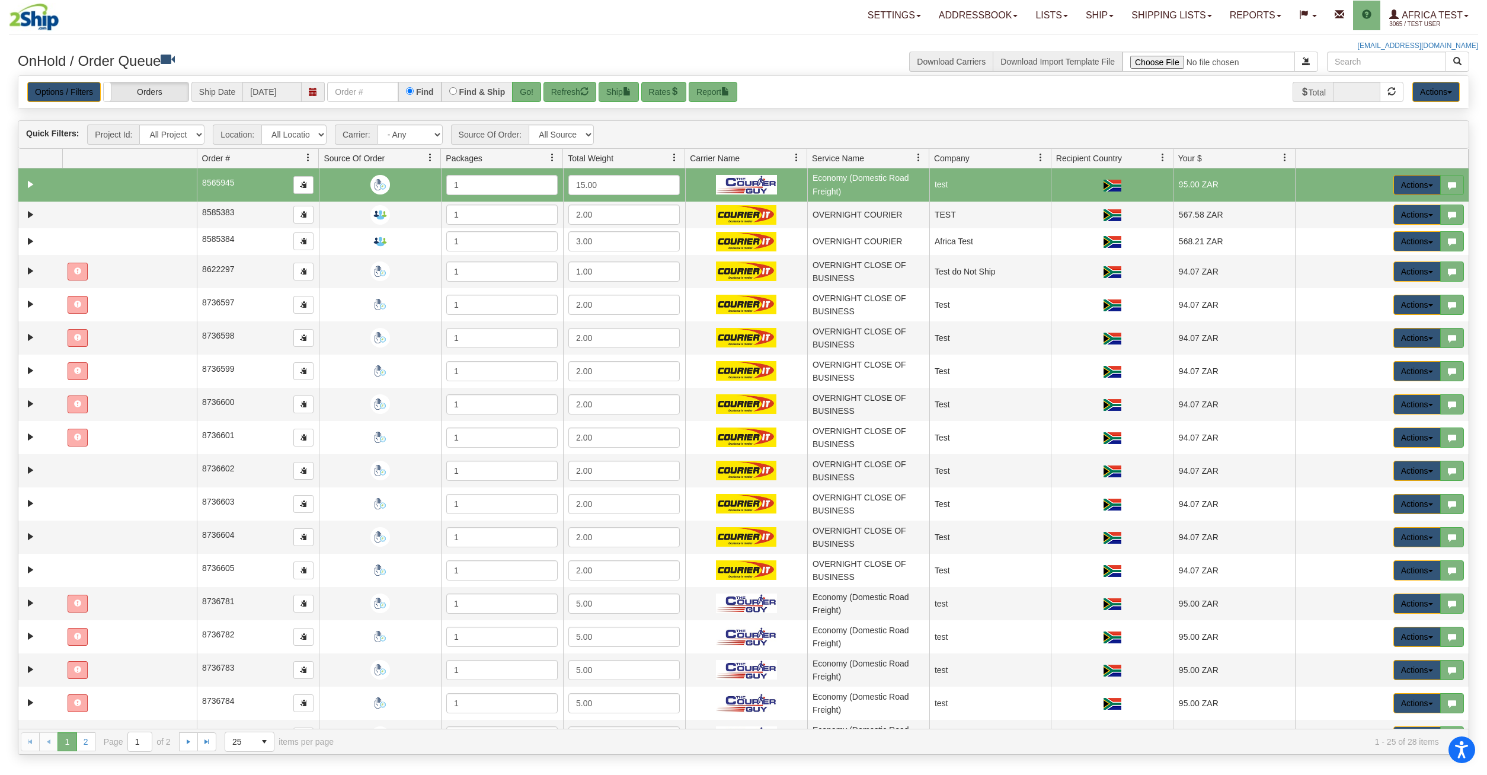
drag, startPoint x: 1180, startPoint y: 184, endPoint x: 1190, endPoint y: 185, distance: 10.1
click at [1190, 185] on td "95.00 ZAR" at bounding box center [1234, 184] width 122 height 33
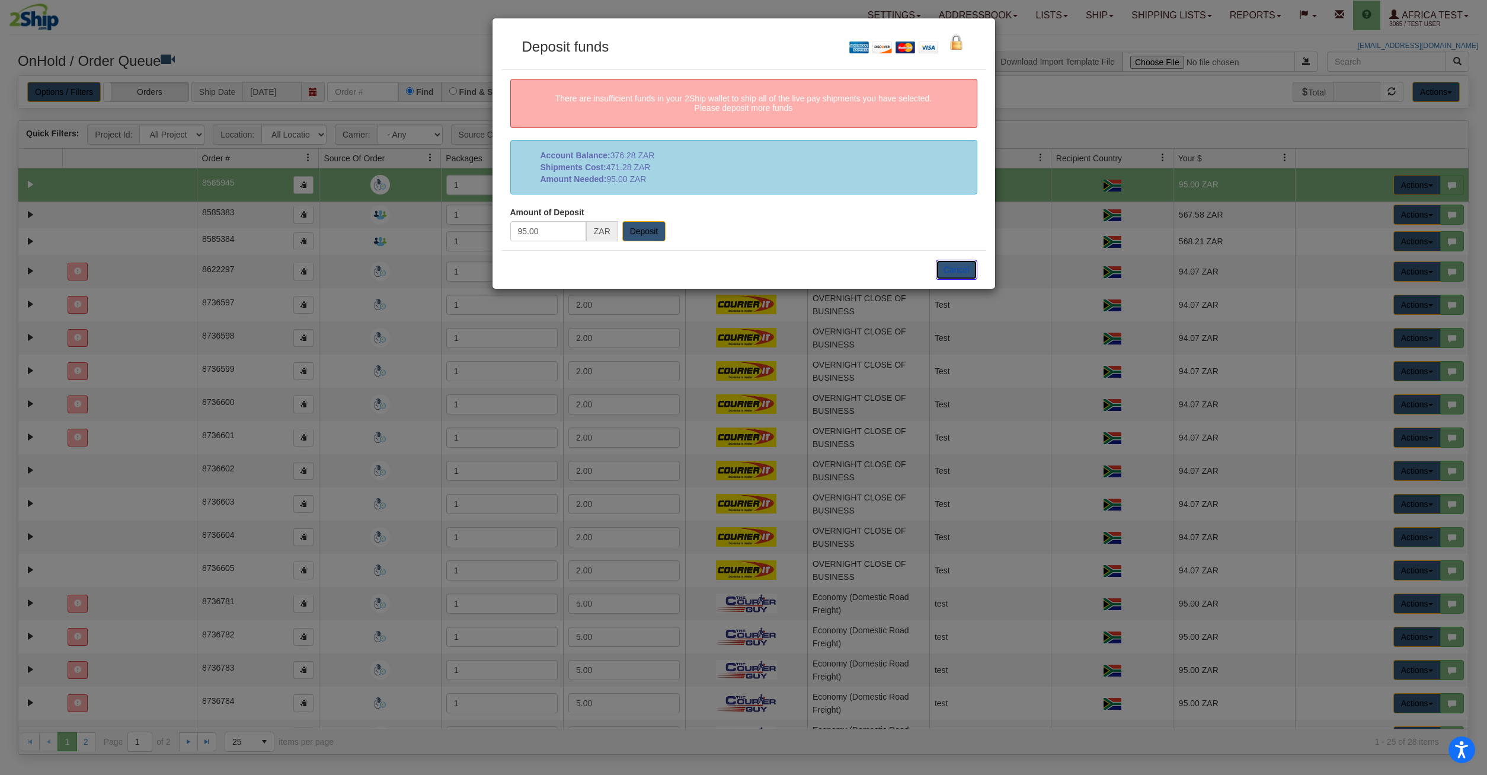
click at [966, 271] on button "Cancel" at bounding box center [956, 270] width 41 height 20
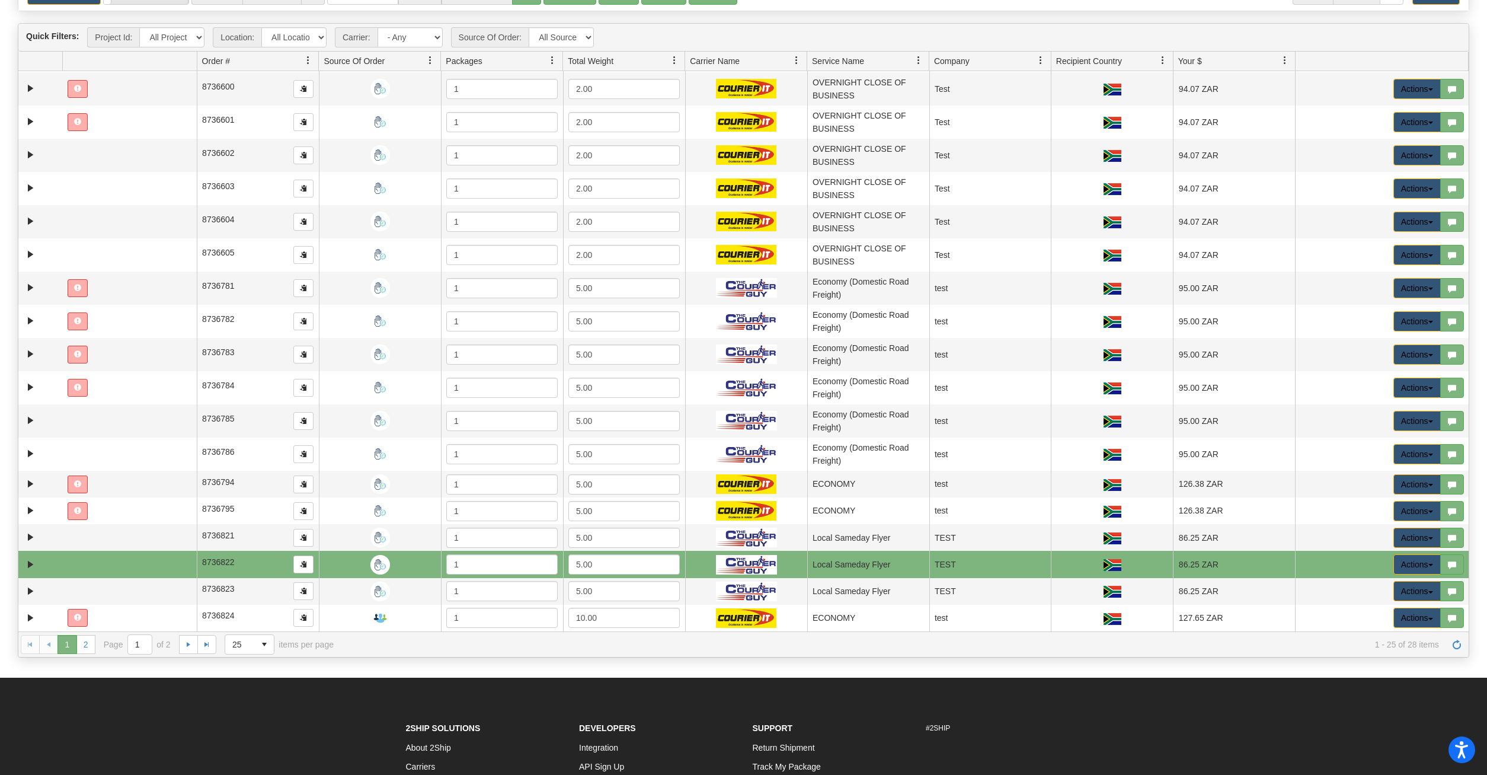
scroll to position [121, 0]
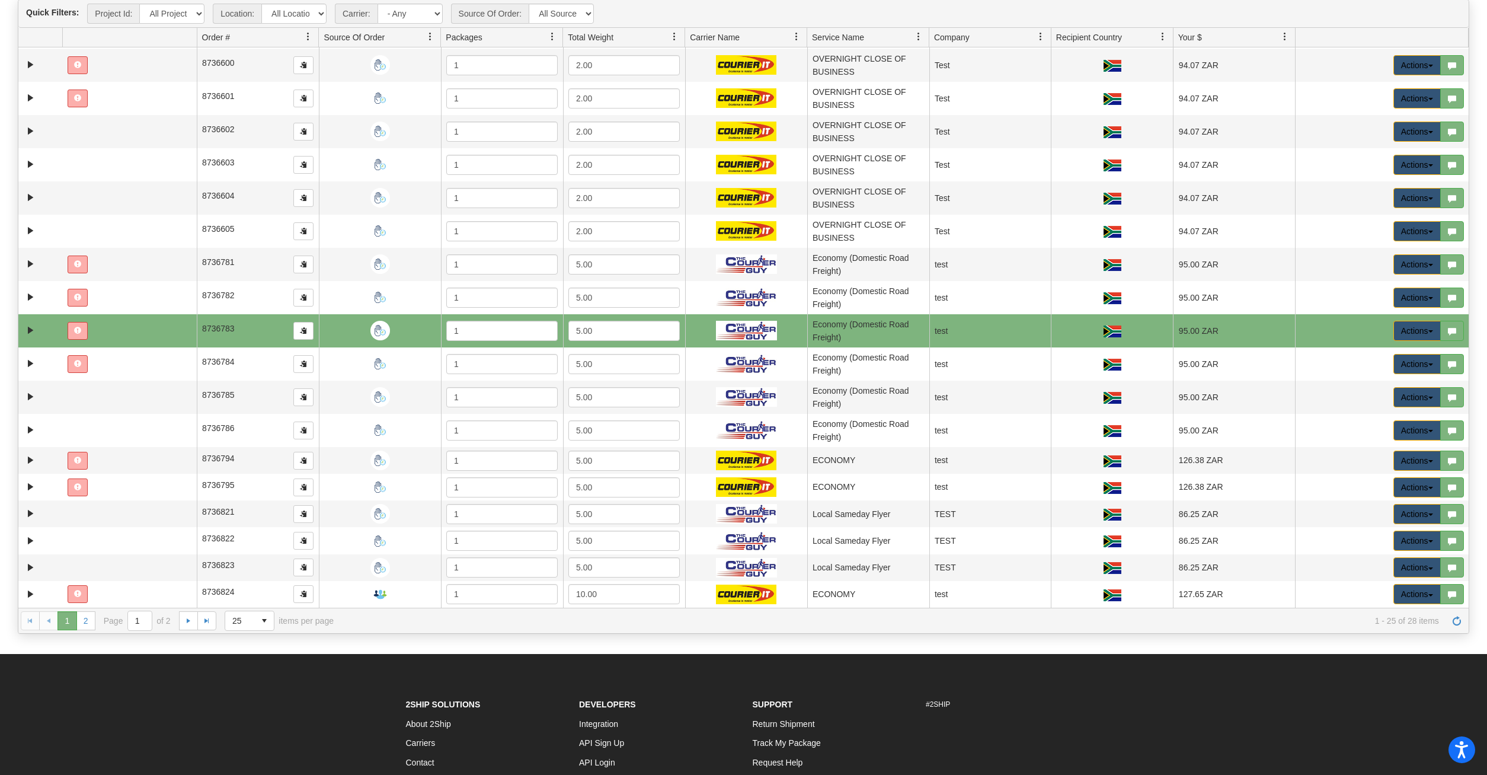
click at [160, 324] on td at bounding box center [129, 330] width 135 height 33
click at [1415, 328] on button "Actions" at bounding box center [1417, 331] width 47 height 20
click at [1387, 372] on span "Refresh Rates" at bounding box center [1388, 368] width 61 height 9
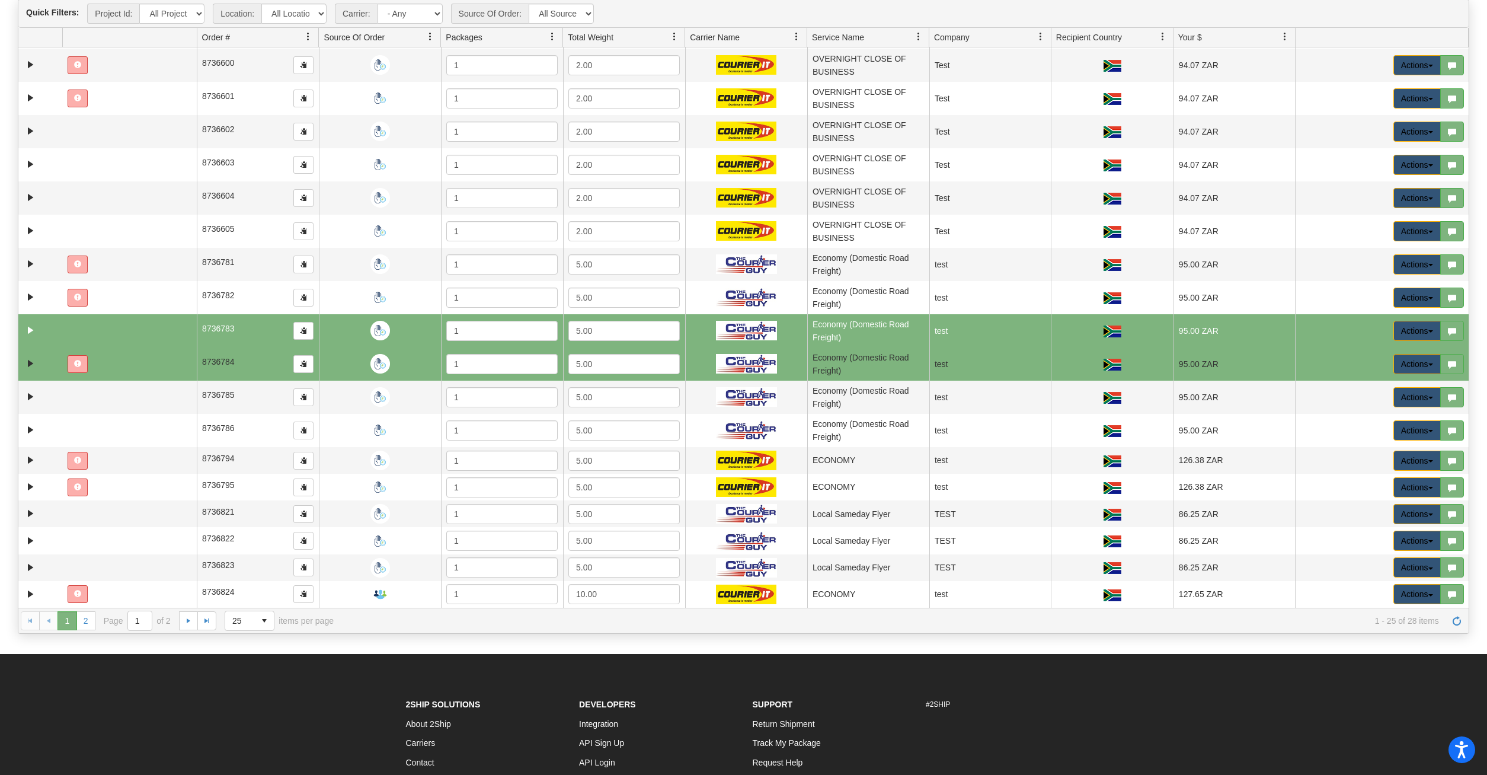
click at [92, 367] on td at bounding box center [129, 363] width 135 height 33
click at [1428, 360] on button "Actions" at bounding box center [1417, 364] width 47 height 20
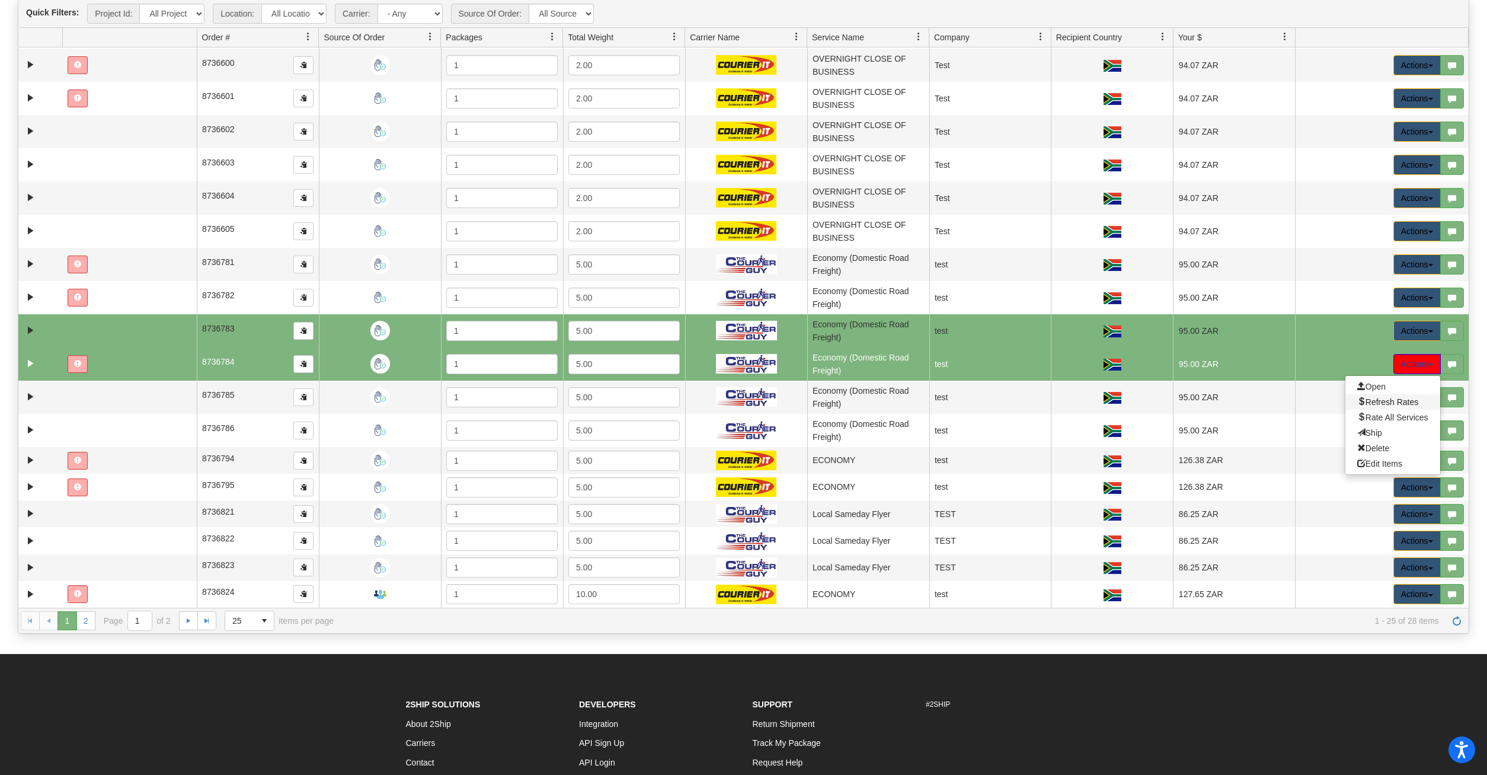
click at [1391, 403] on span "Refresh Rates" at bounding box center [1388, 401] width 61 height 9
click at [146, 322] on td at bounding box center [129, 330] width 135 height 33
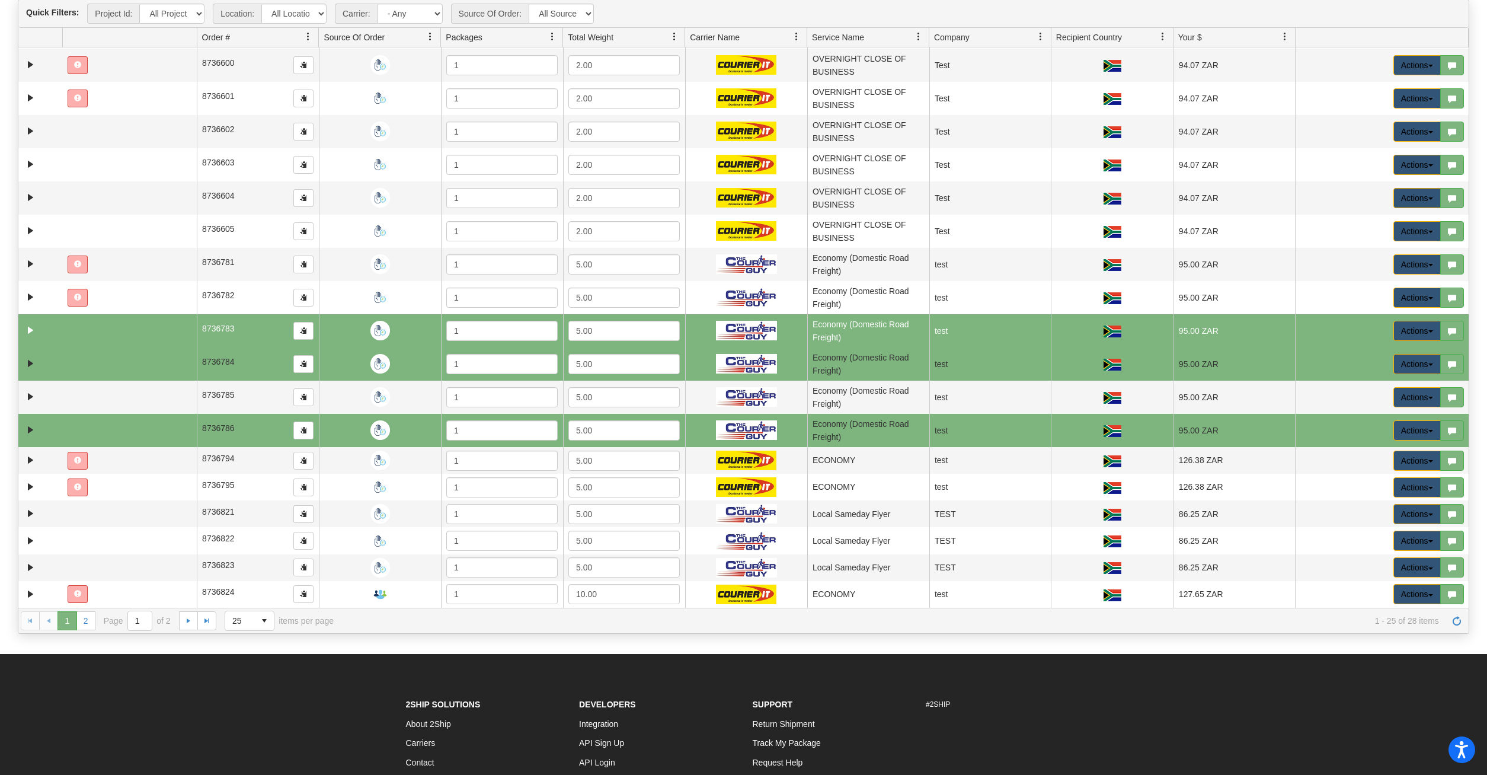
click at [133, 421] on td at bounding box center [129, 430] width 135 height 33
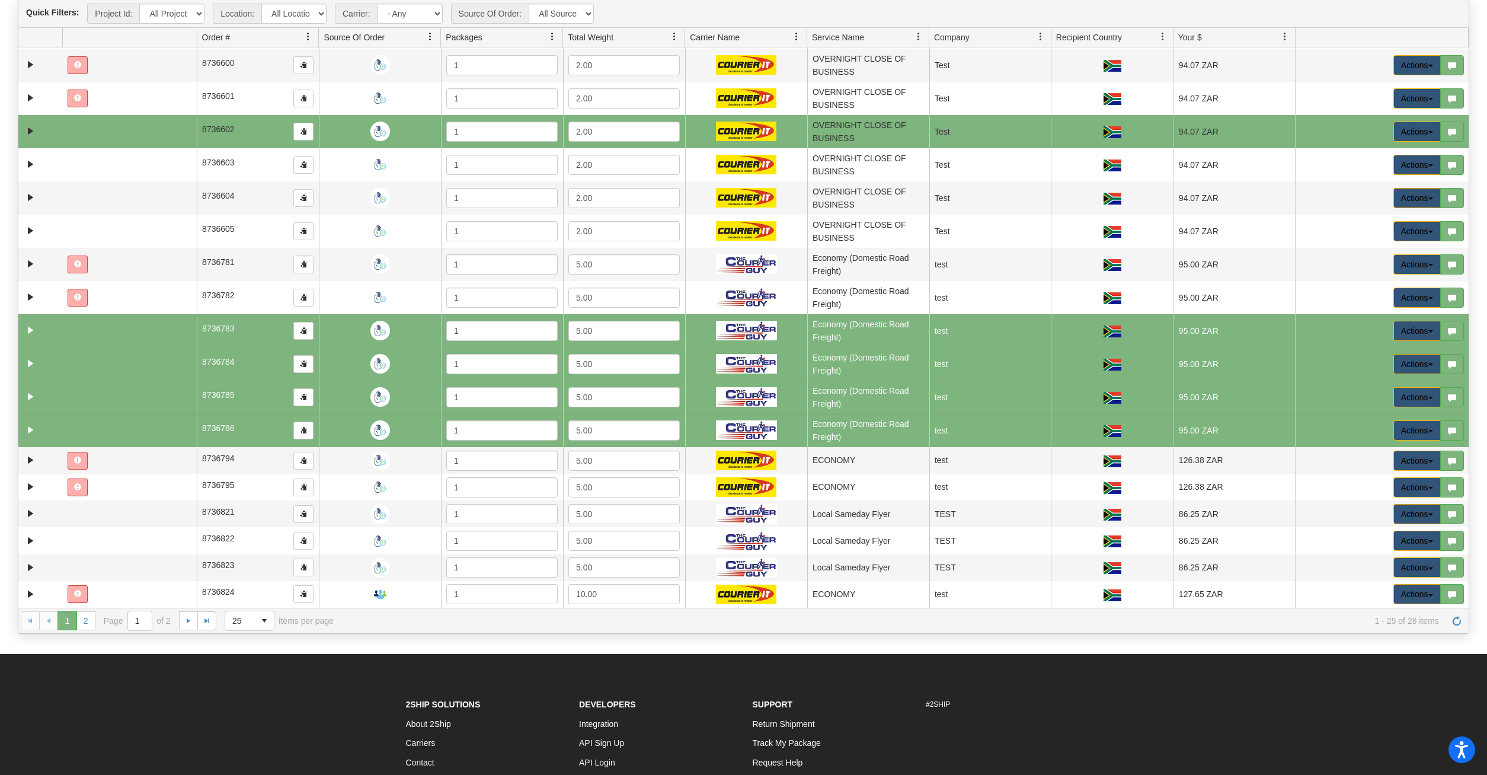
click at [122, 142] on td at bounding box center [129, 131] width 135 height 33
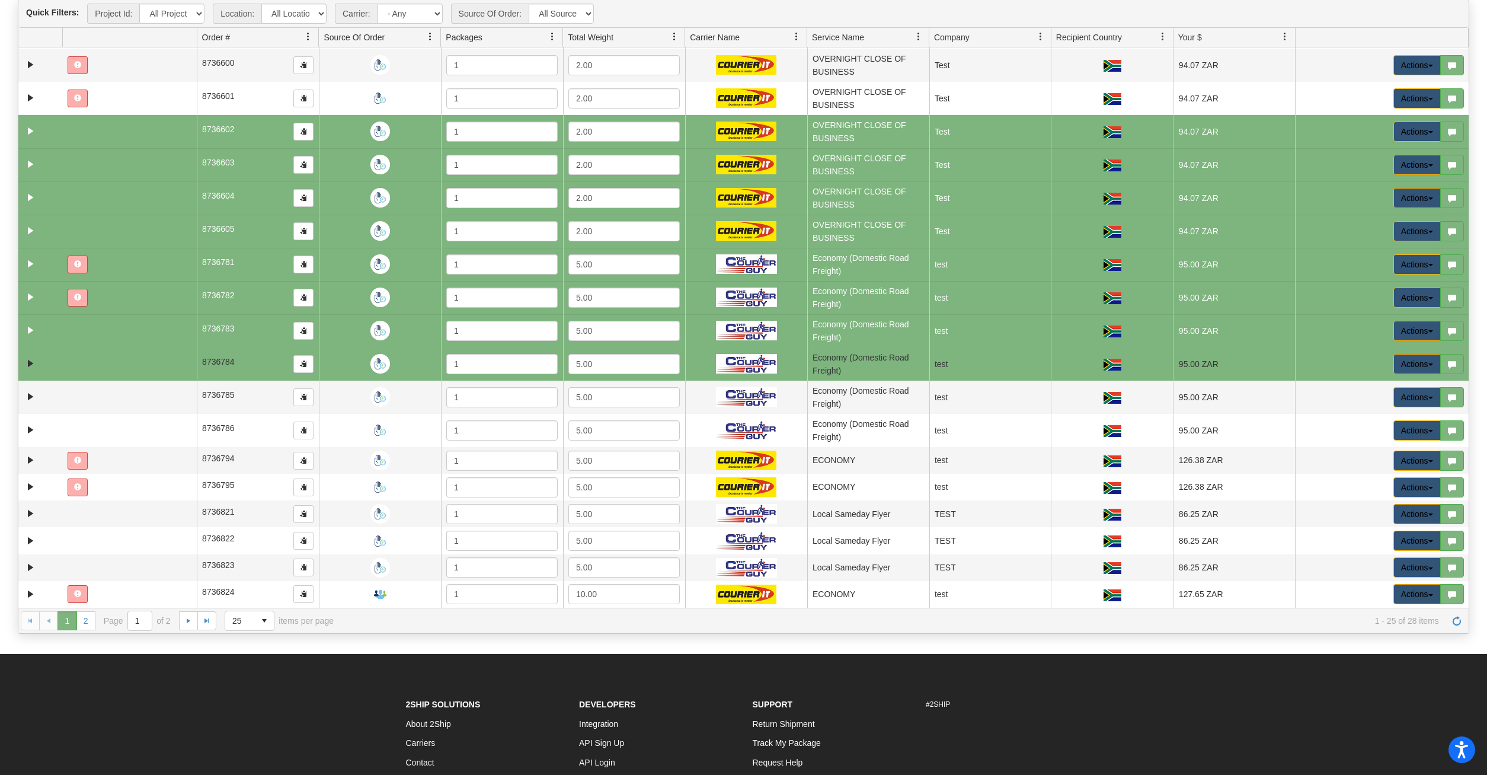
click at [104, 130] on td at bounding box center [129, 131] width 135 height 33
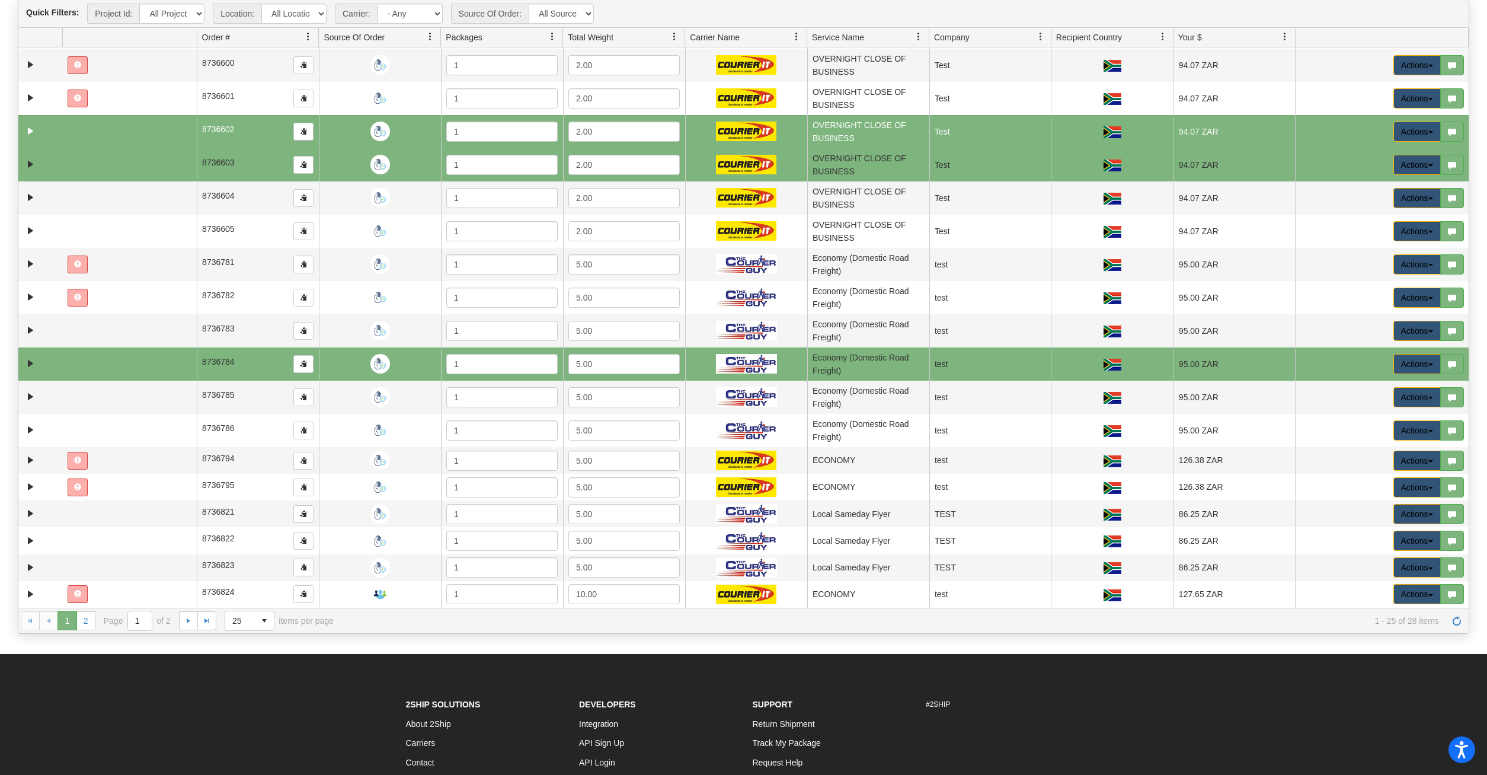
click at [111, 162] on td at bounding box center [129, 164] width 135 height 33
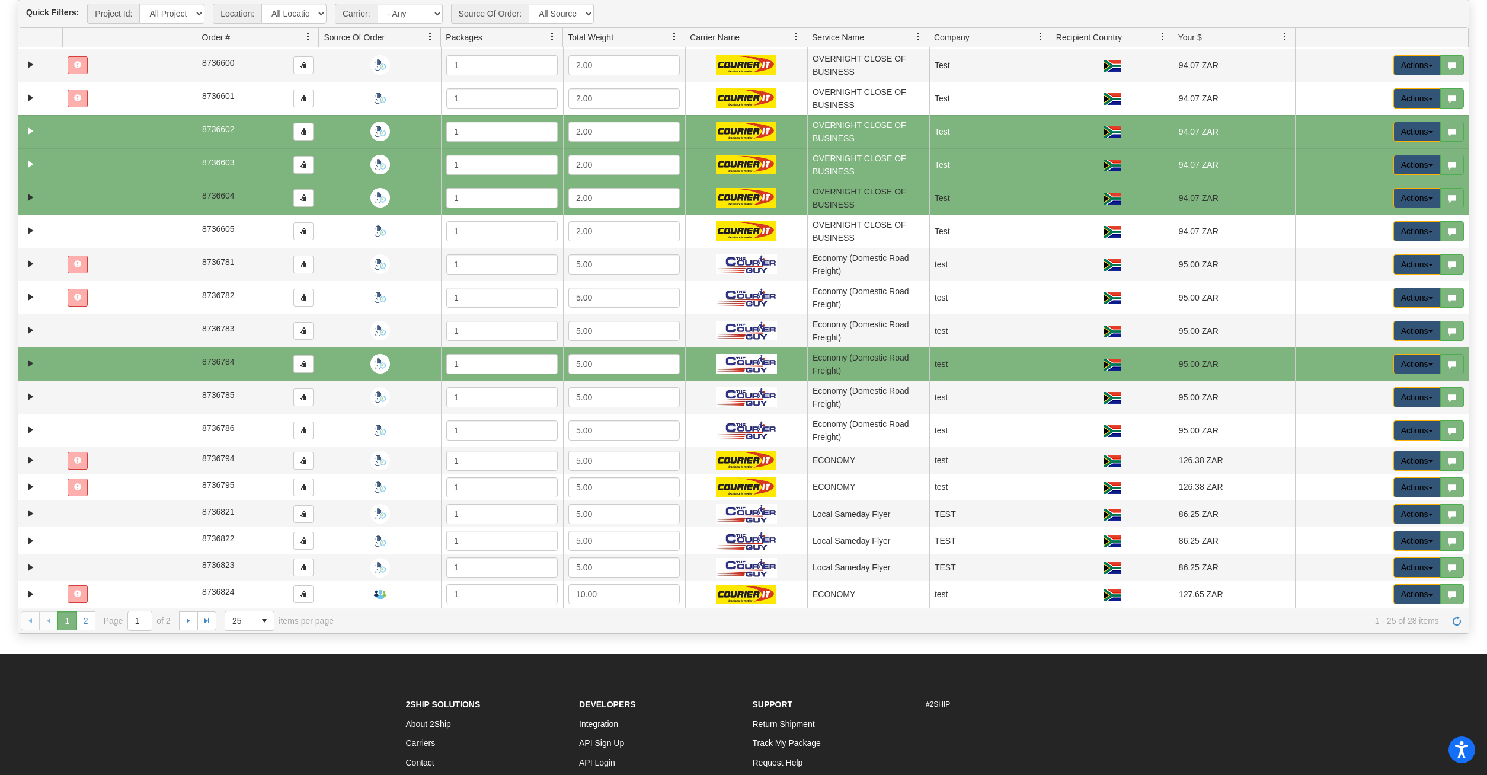
click at [114, 200] on td at bounding box center [129, 197] width 135 height 33
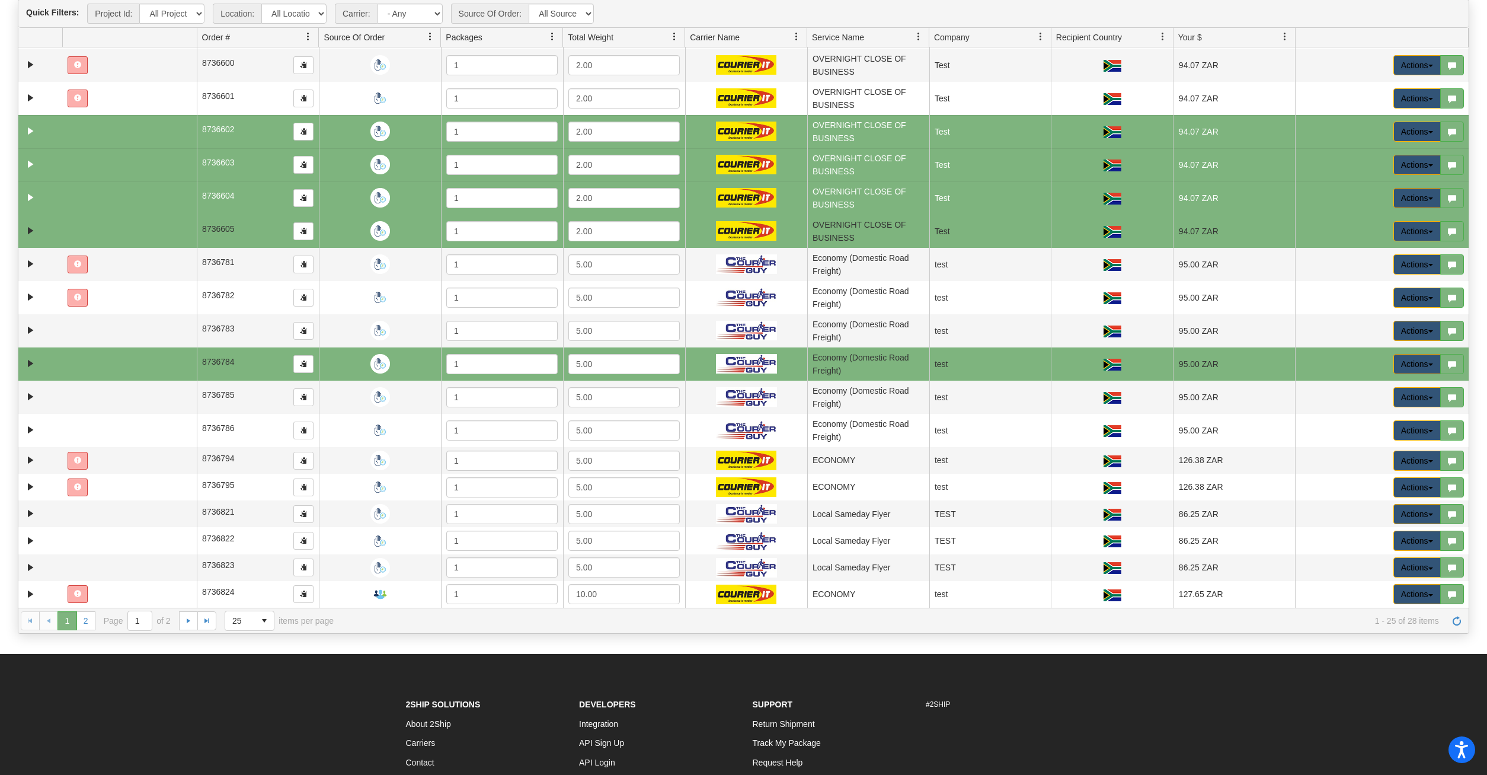
click at [119, 232] on td at bounding box center [129, 231] width 135 height 33
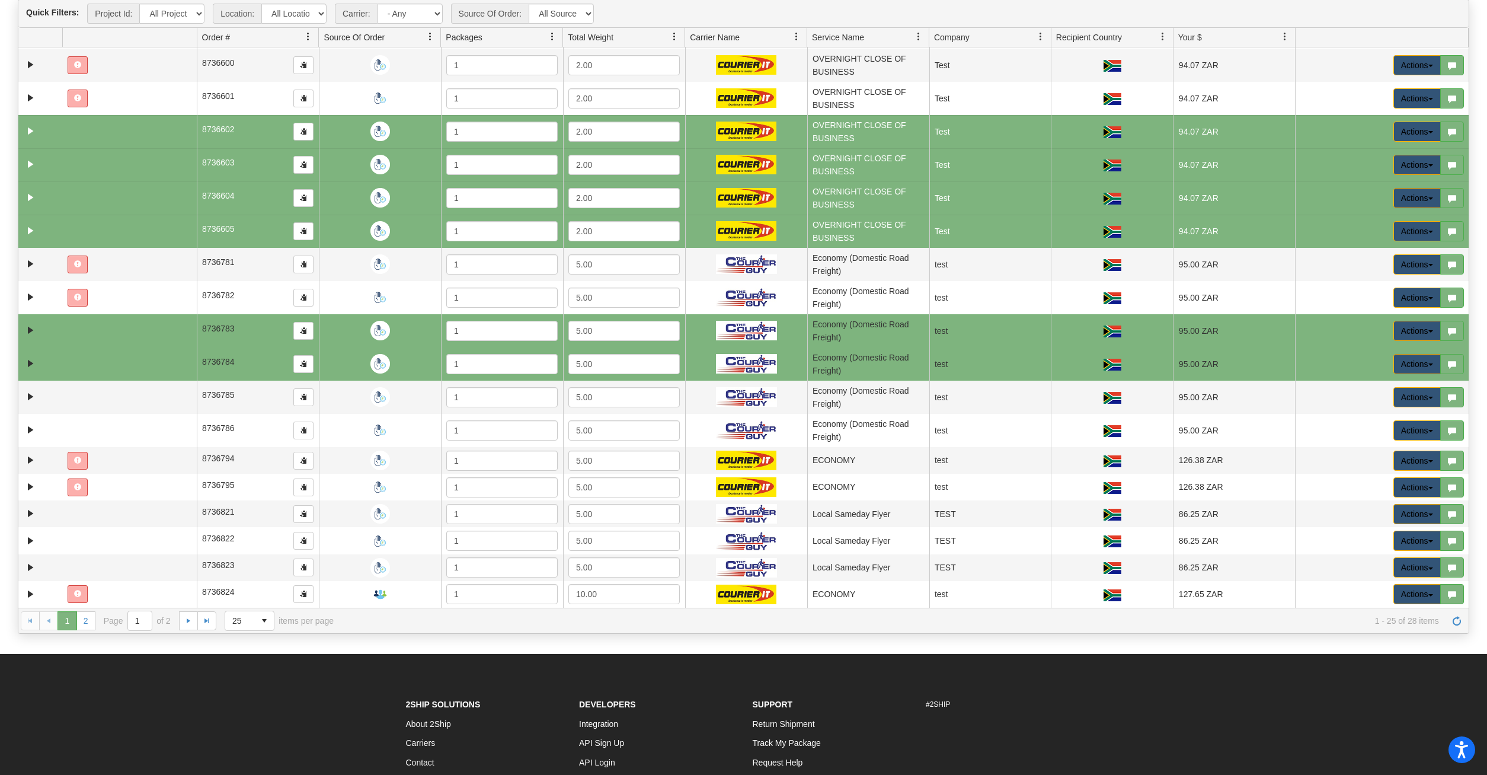
click at [135, 325] on td at bounding box center [129, 330] width 135 height 33
click at [135, 363] on td at bounding box center [129, 363] width 135 height 33
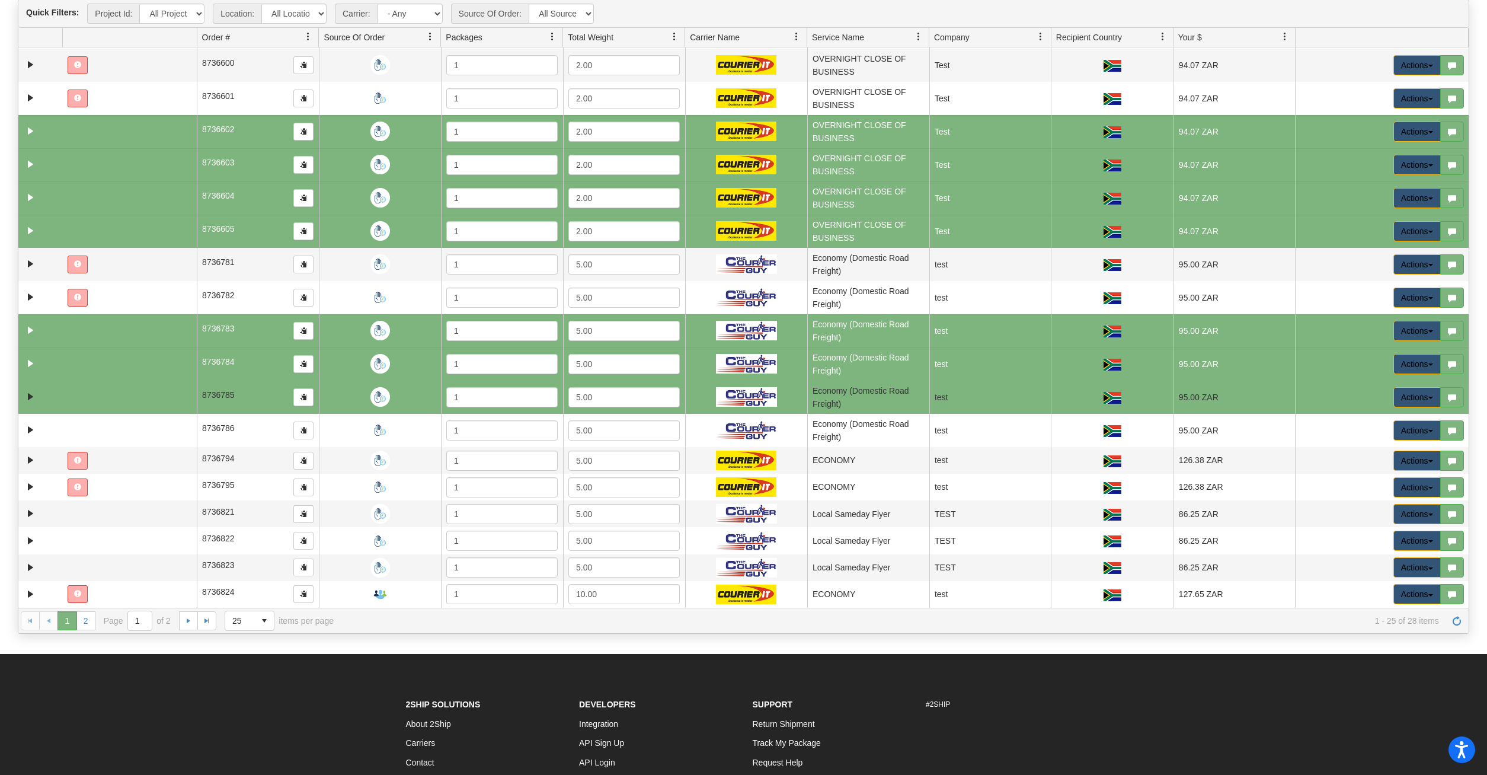
click at [143, 392] on td at bounding box center [129, 397] width 135 height 33
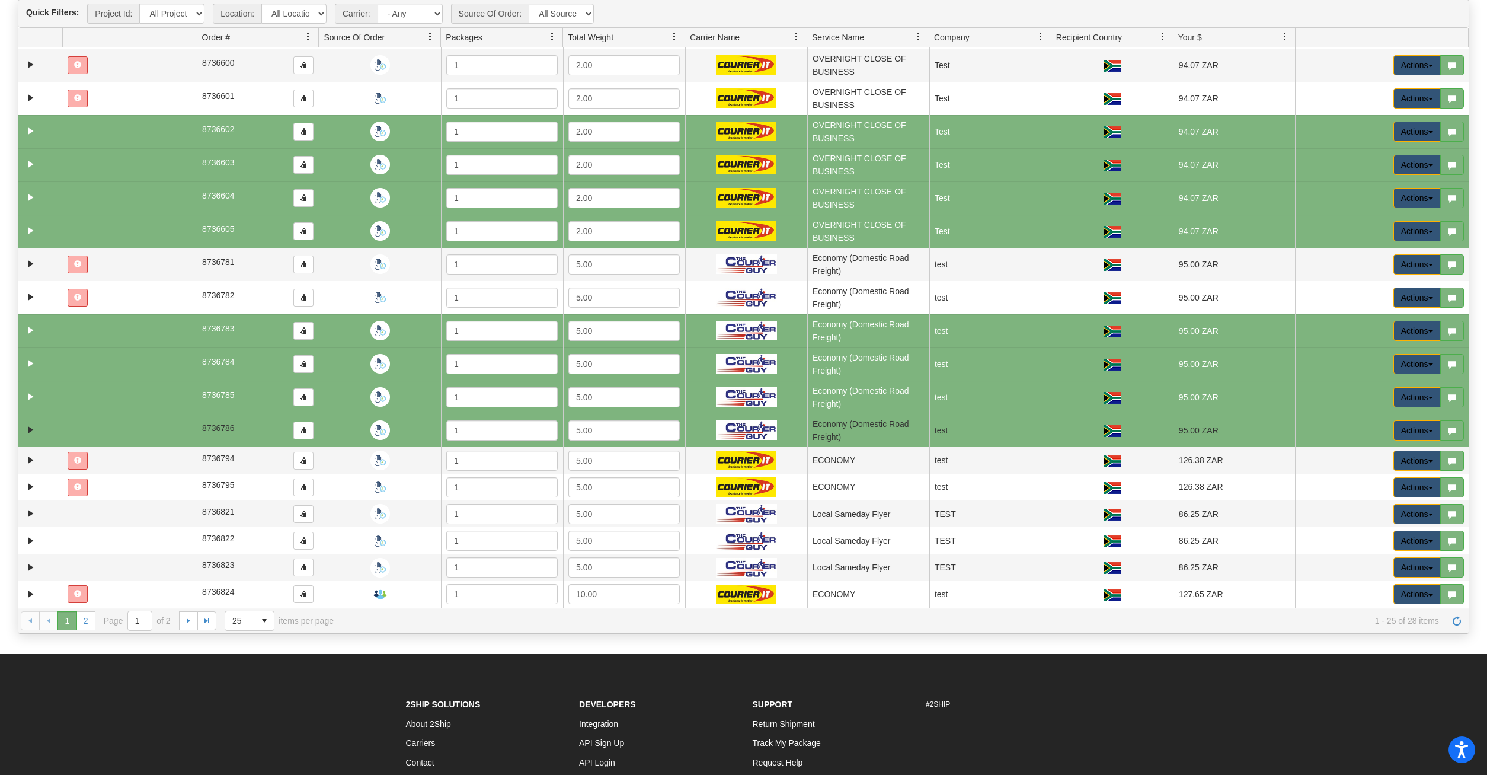
click at [140, 429] on td at bounding box center [129, 430] width 135 height 33
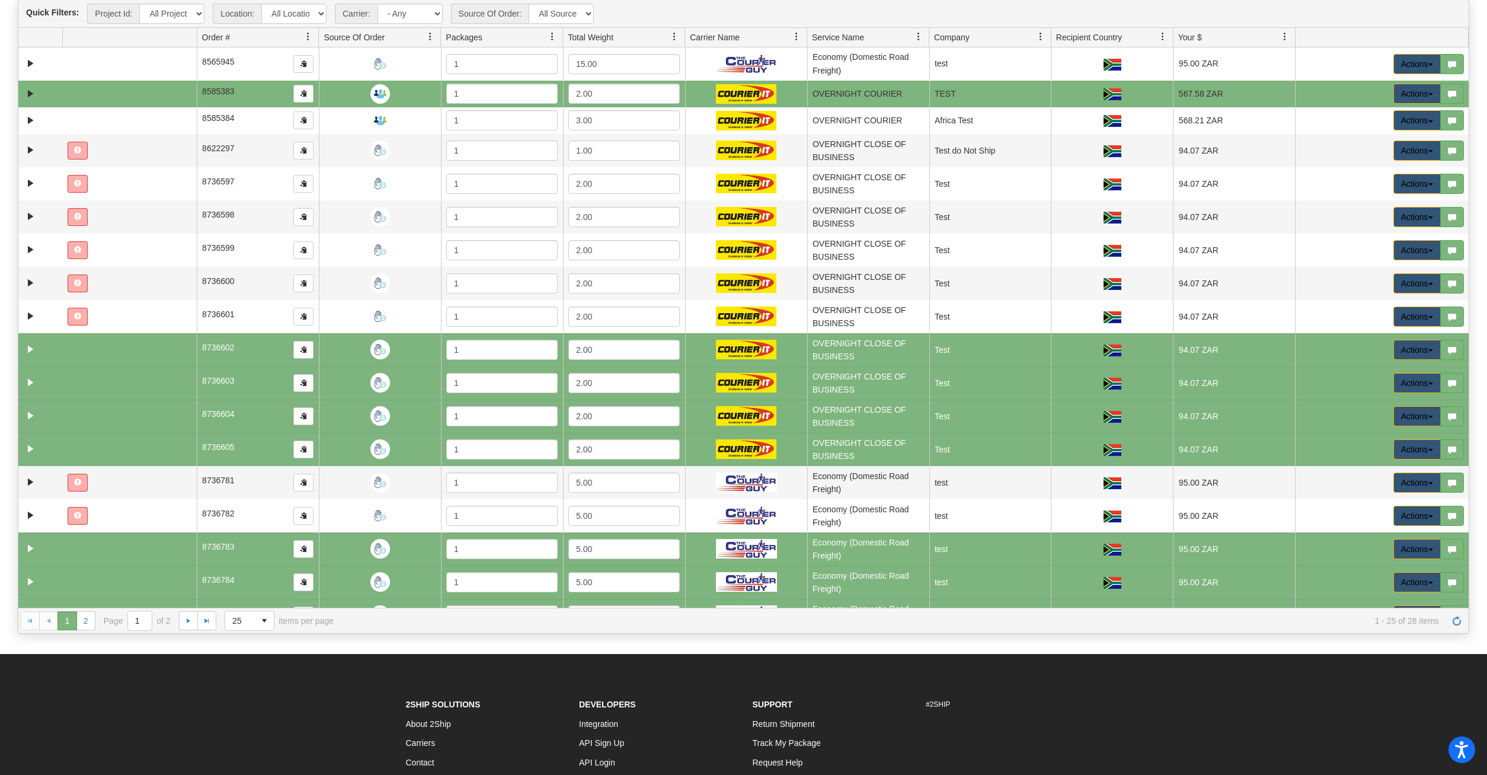
scroll to position [0, 0]
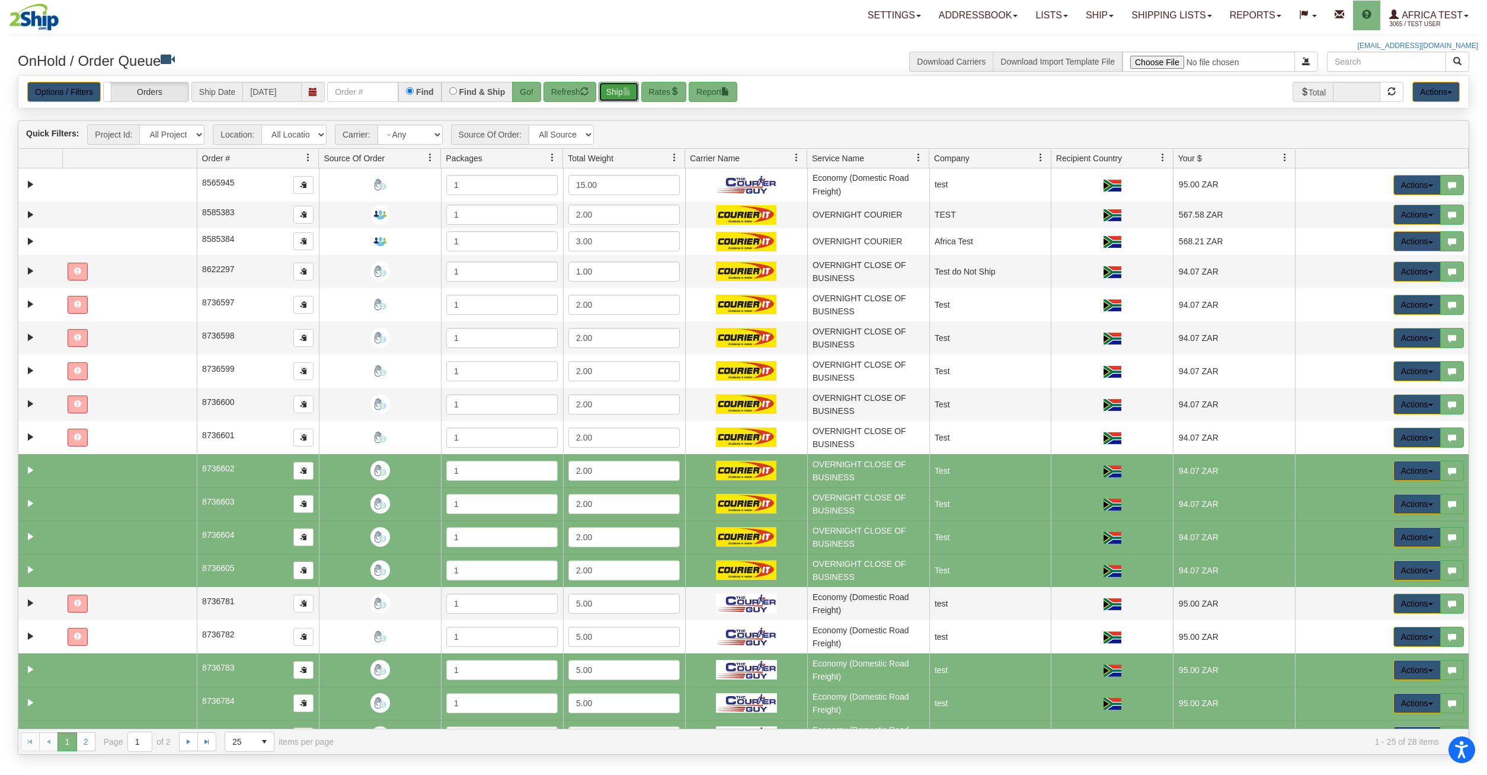
click at [630, 84] on button "Ship" at bounding box center [619, 92] width 40 height 20
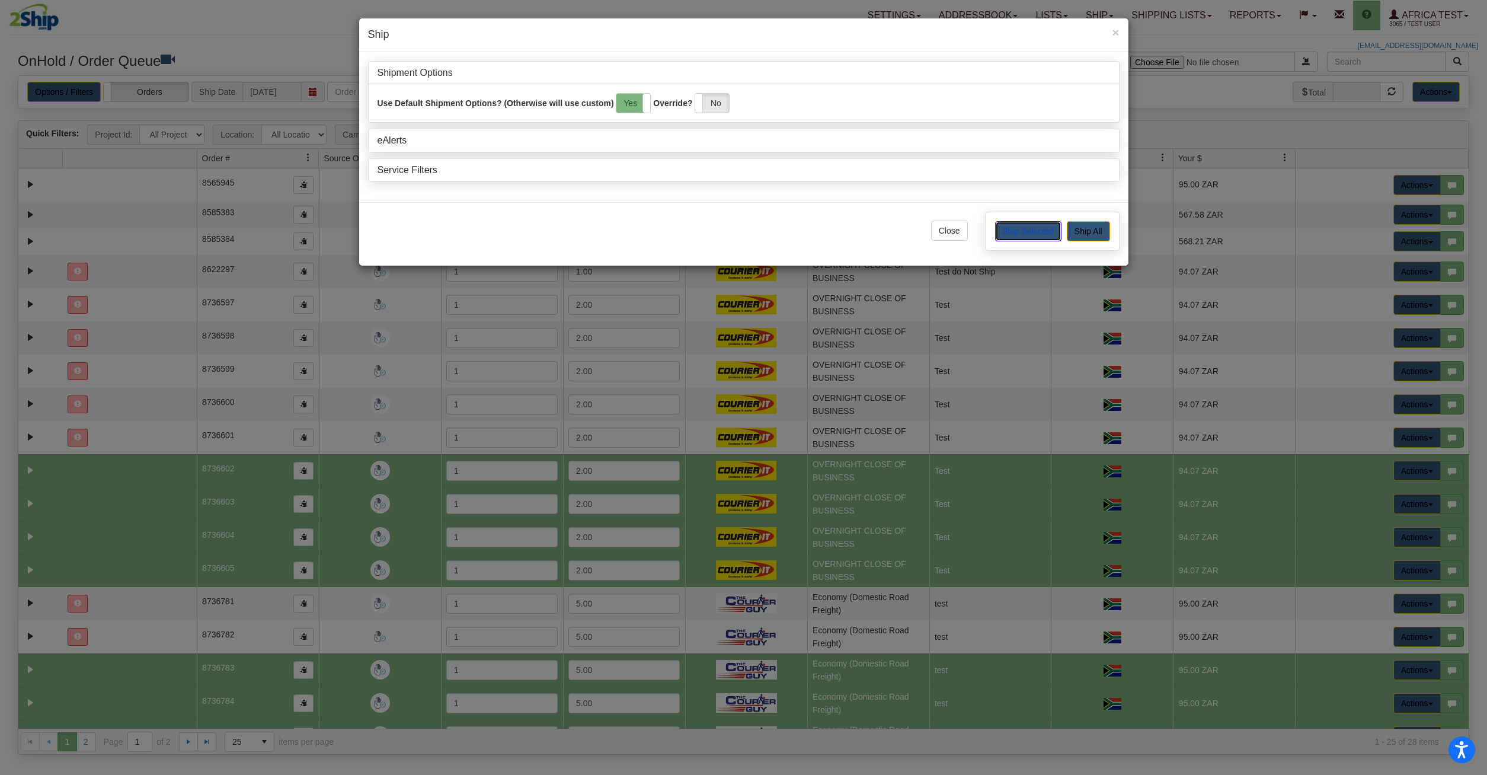
click at [1028, 226] on button "Ship Selected" at bounding box center [1028, 231] width 66 height 20
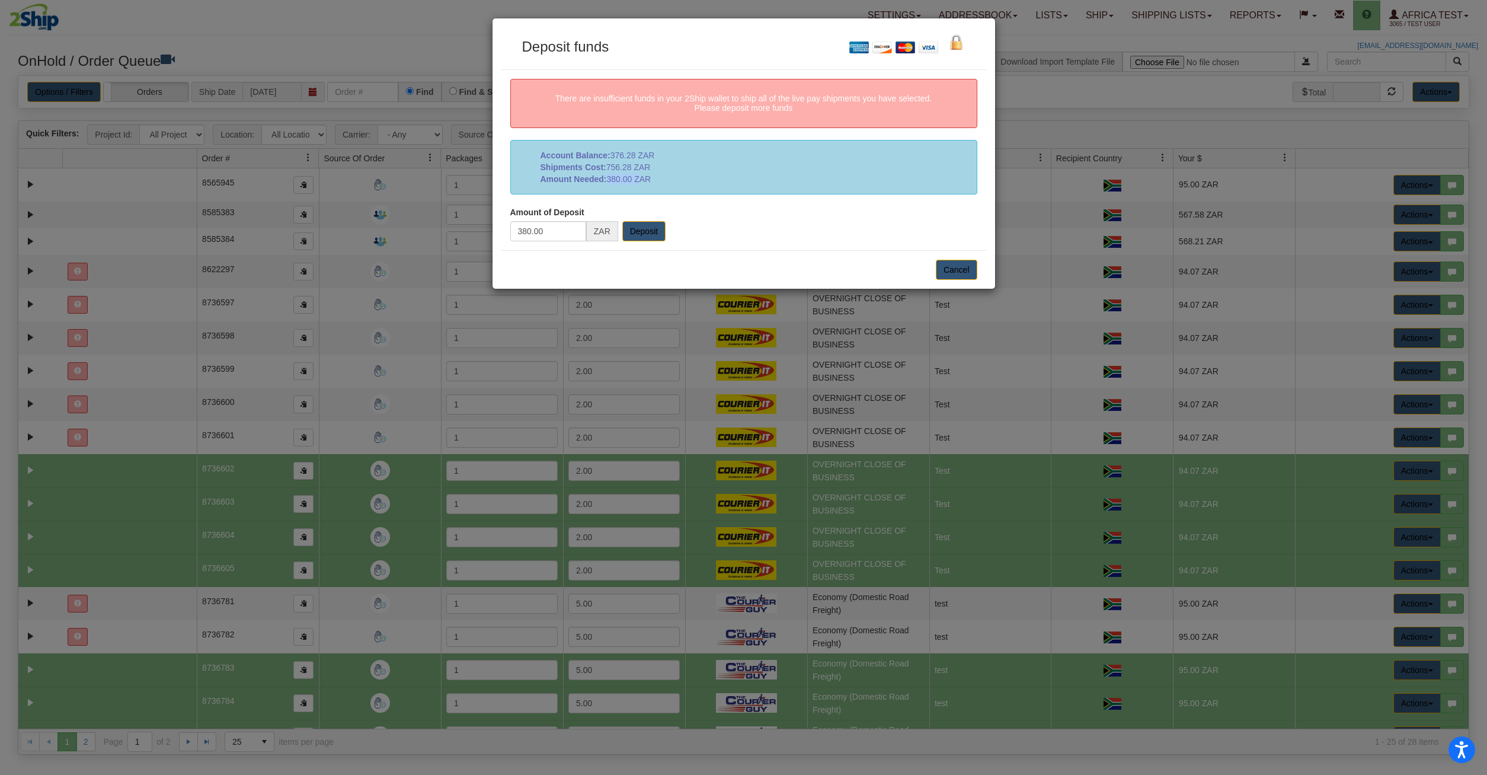
drag, startPoint x: 610, startPoint y: 177, endPoint x: 643, endPoint y: 177, distance: 32.6
click at [643, 177] on span "380.00 ZAR" at bounding box center [629, 178] width 44 height 9
click at [960, 274] on button "Cancel" at bounding box center [956, 270] width 41 height 20
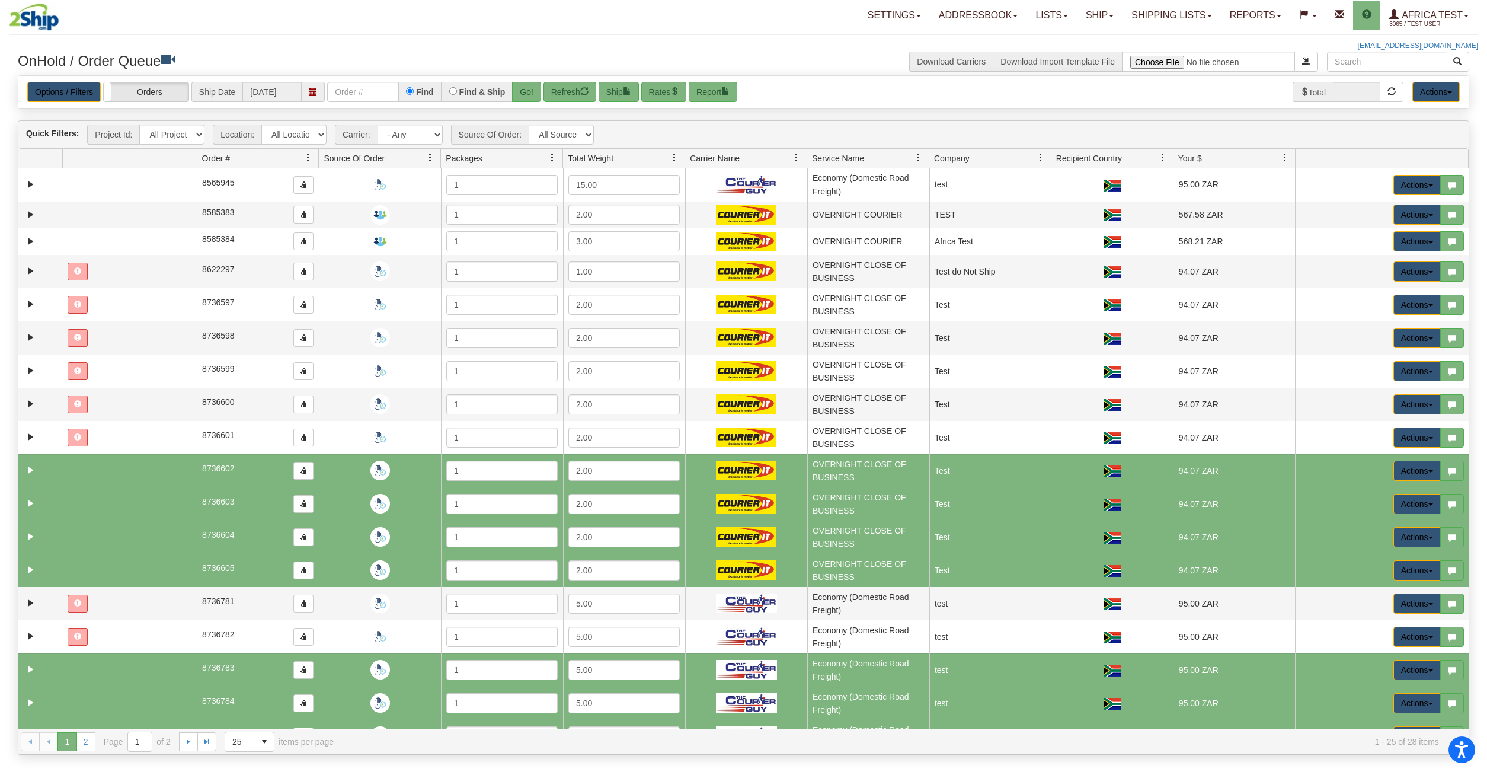
click at [927, 502] on td "OVERNIGHT CLOSE OF BUSINESS" at bounding box center [868, 503] width 122 height 33
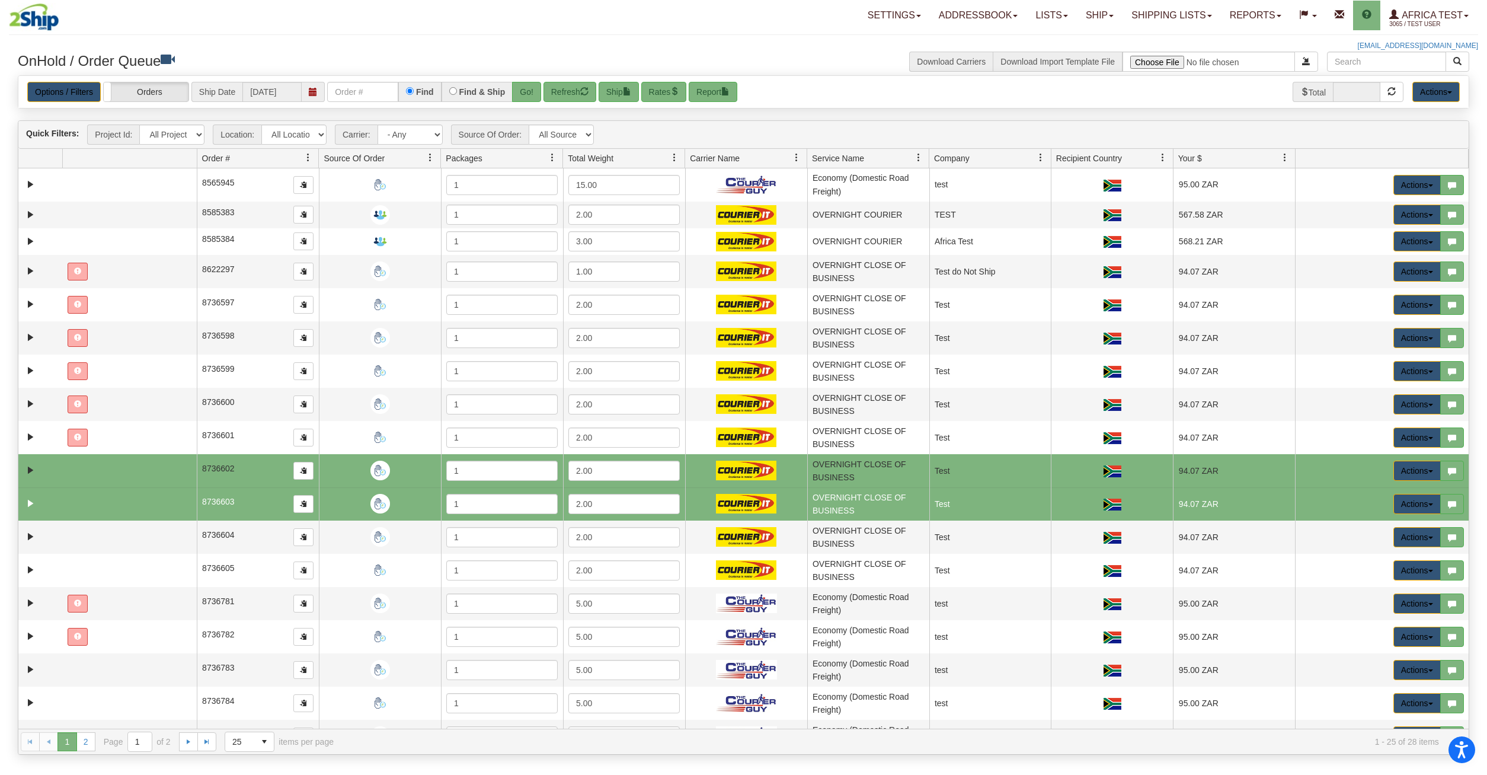
click at [902, 471] on td "OVERNIGHT CLOSE OF BUSINESS" at bounding box center [868, 470] width 122 height 33
click at [906, 503] on td "OVERNIGHT CLOSE OF BUSINESS" at bounding box center [868, 503] width 122 height 33
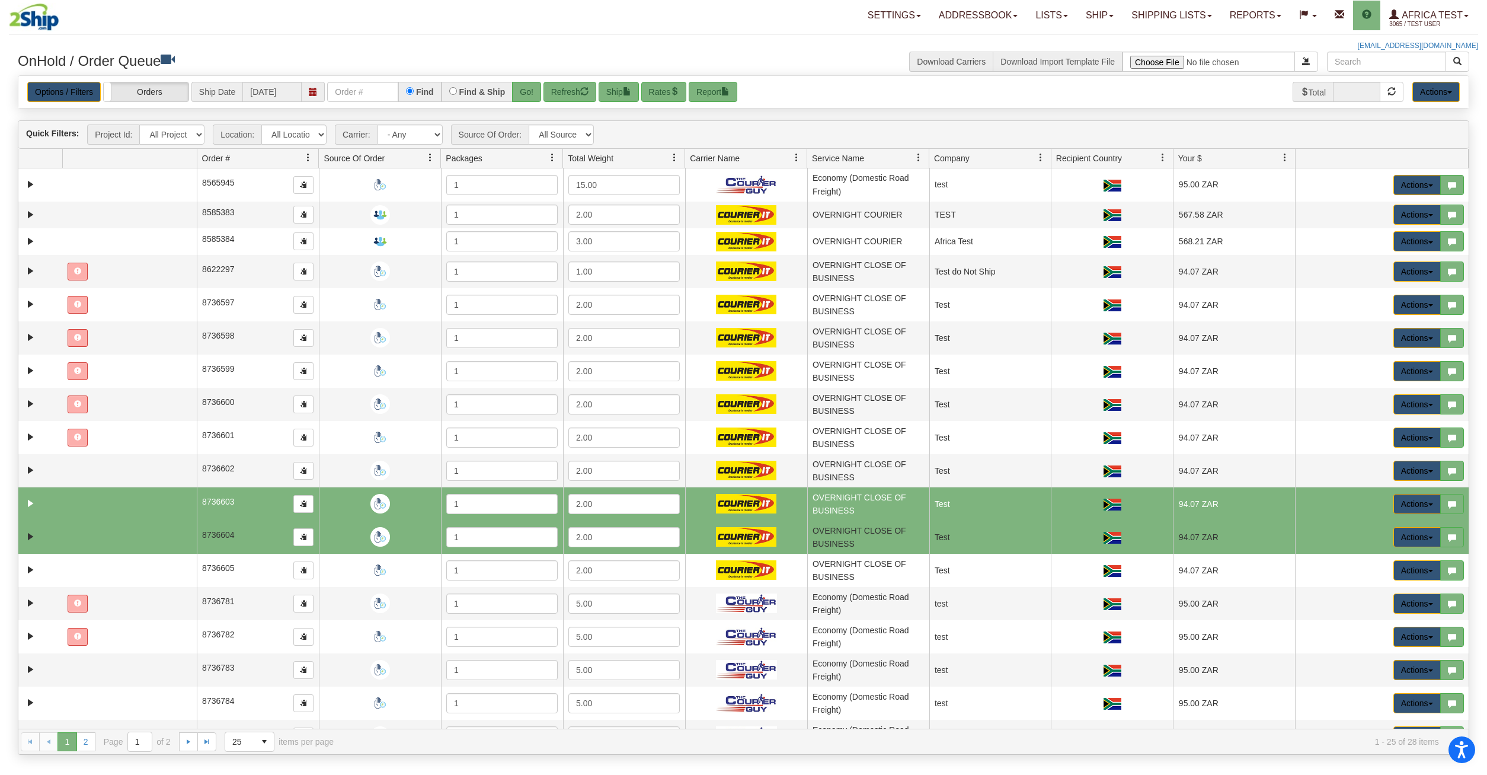
click at [903, 528] on td "OVERNIGHT CLOSE OF BUSINESS" at bounding box center [868, 536] width 122 height 33
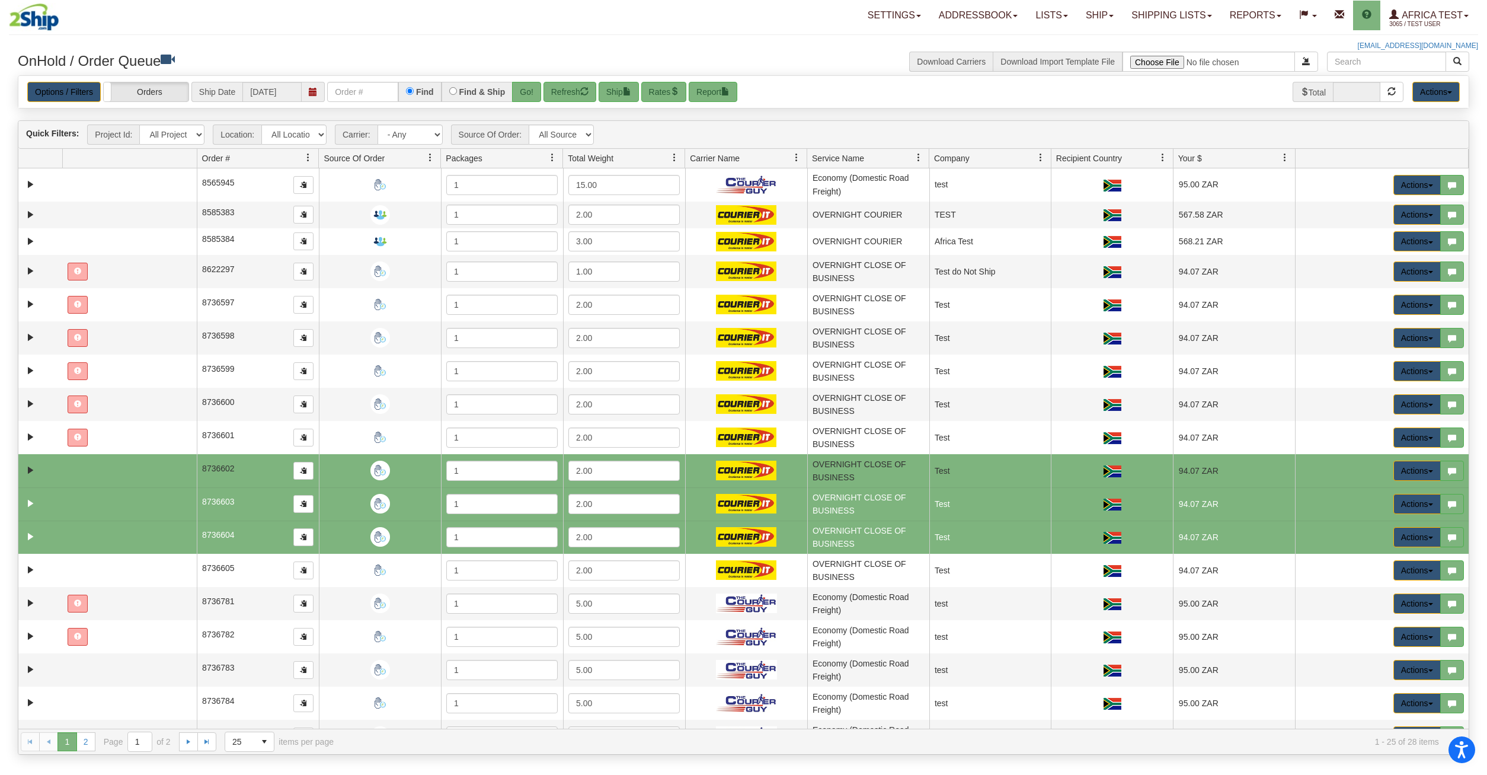
click at [892, 481] on td "OVERNIGHT CLOSE OF BUSINESS" at bounding box center [868, 470] width 122 height 33
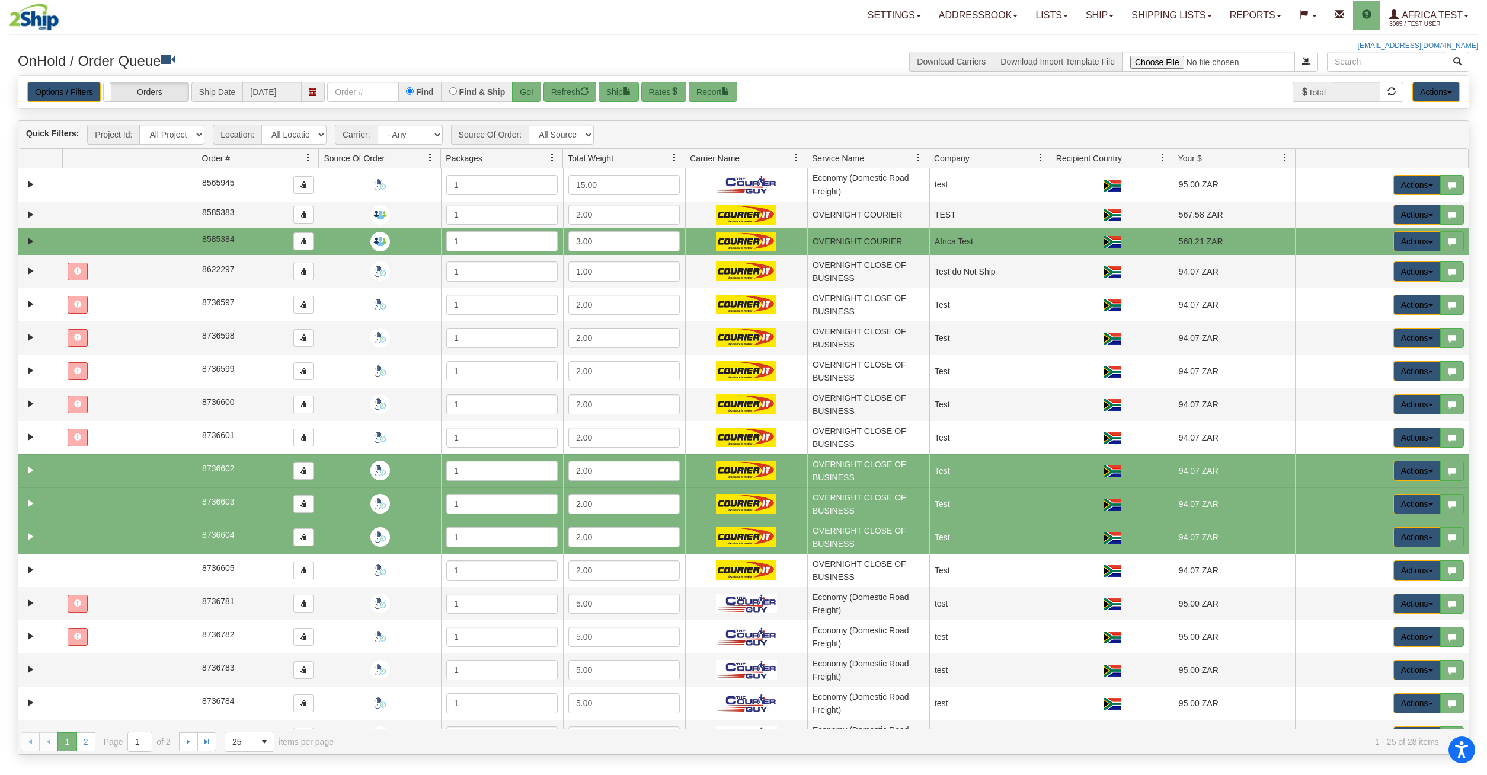
click at [1178, 238] on td "568.21 ZAR" at bounding box center [1234, 241] width 122 height 27
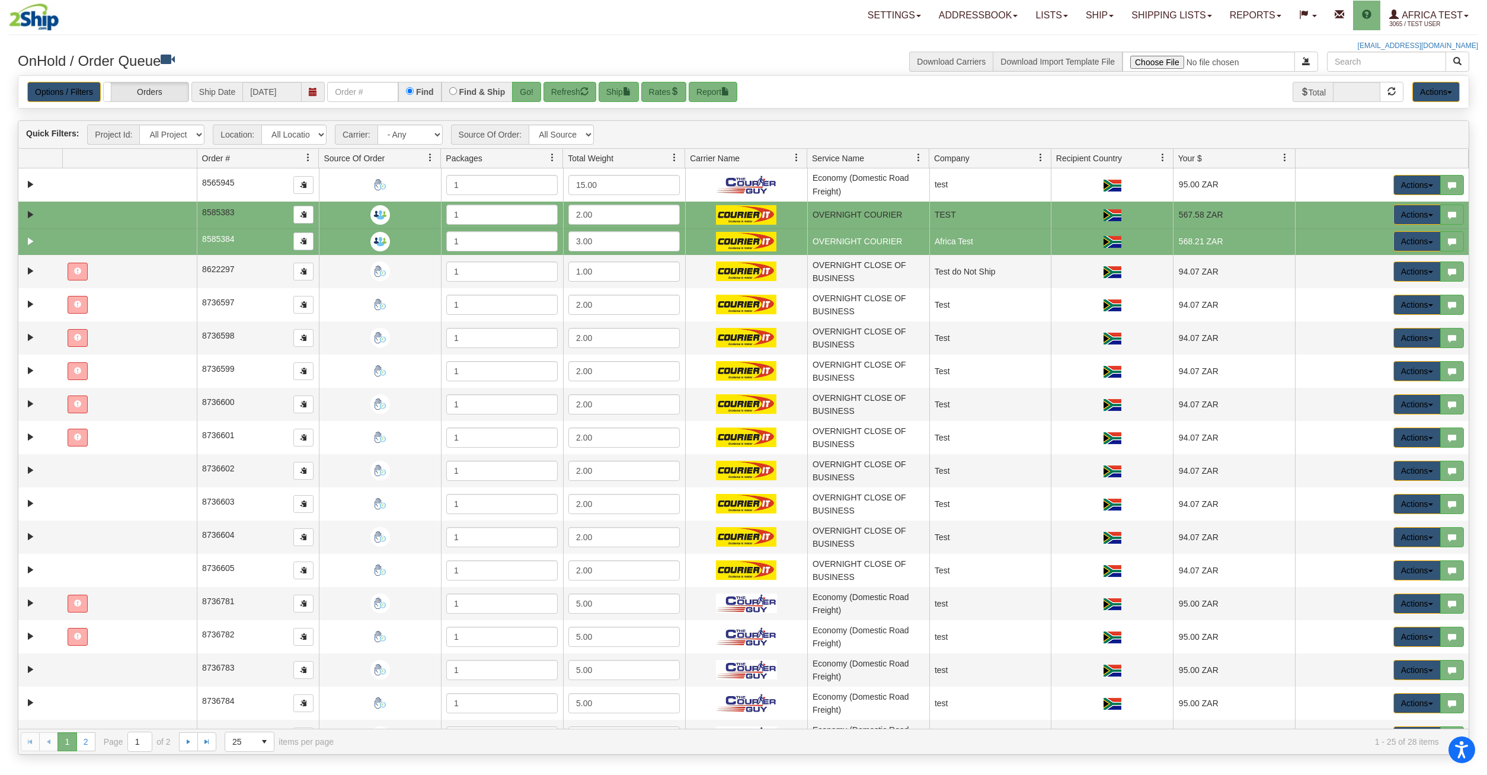
click at [1186, 219] on td "567.58 ZAR" at bounding box center [1234, 215] width 122 height 27
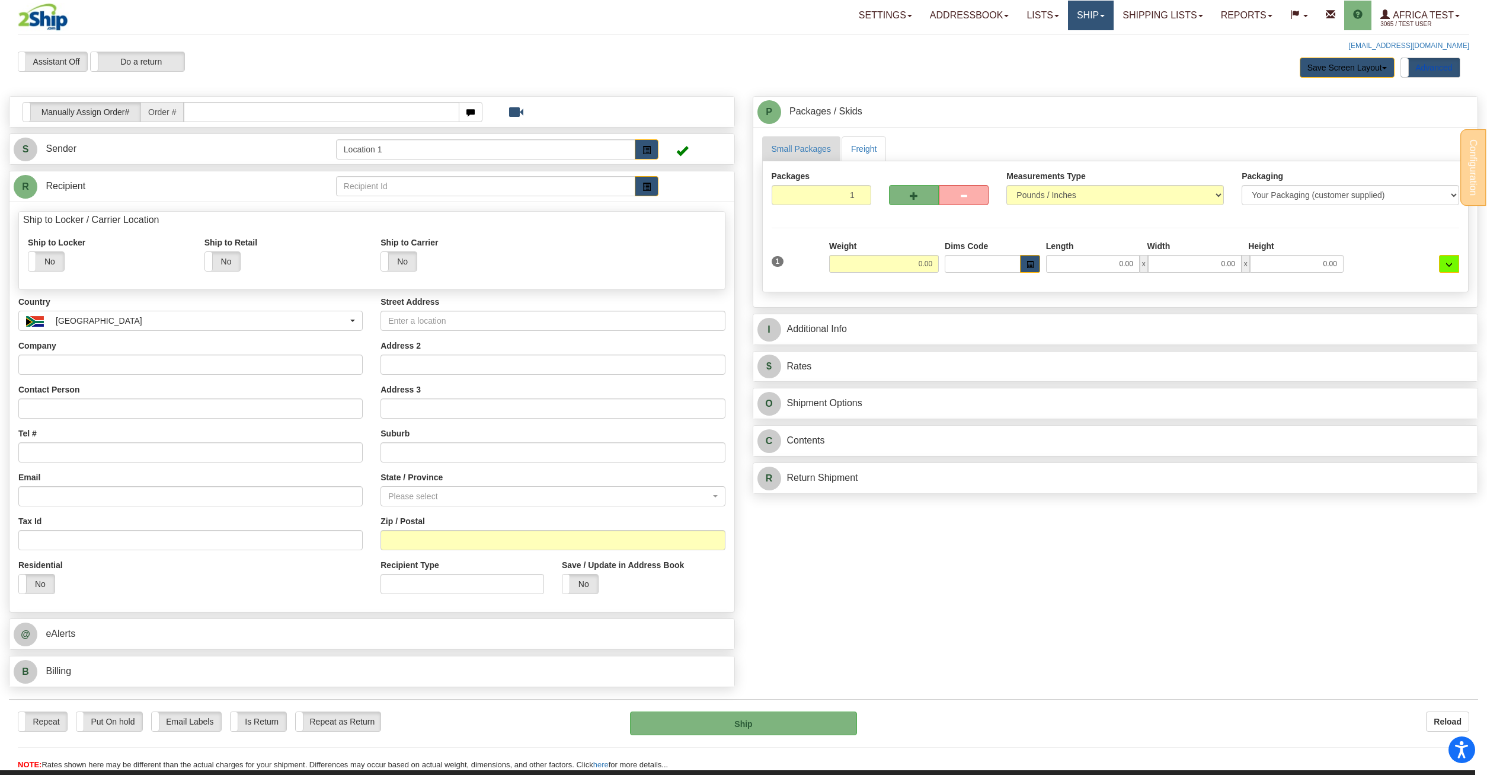
click at [1081, 21] on link "Ship" at bounding box center [1091, 16] width 46 height 30
click at [1061, 76] on span "OnHold / Order Queue" at bounding box center [1060, 72] width 84 height 9
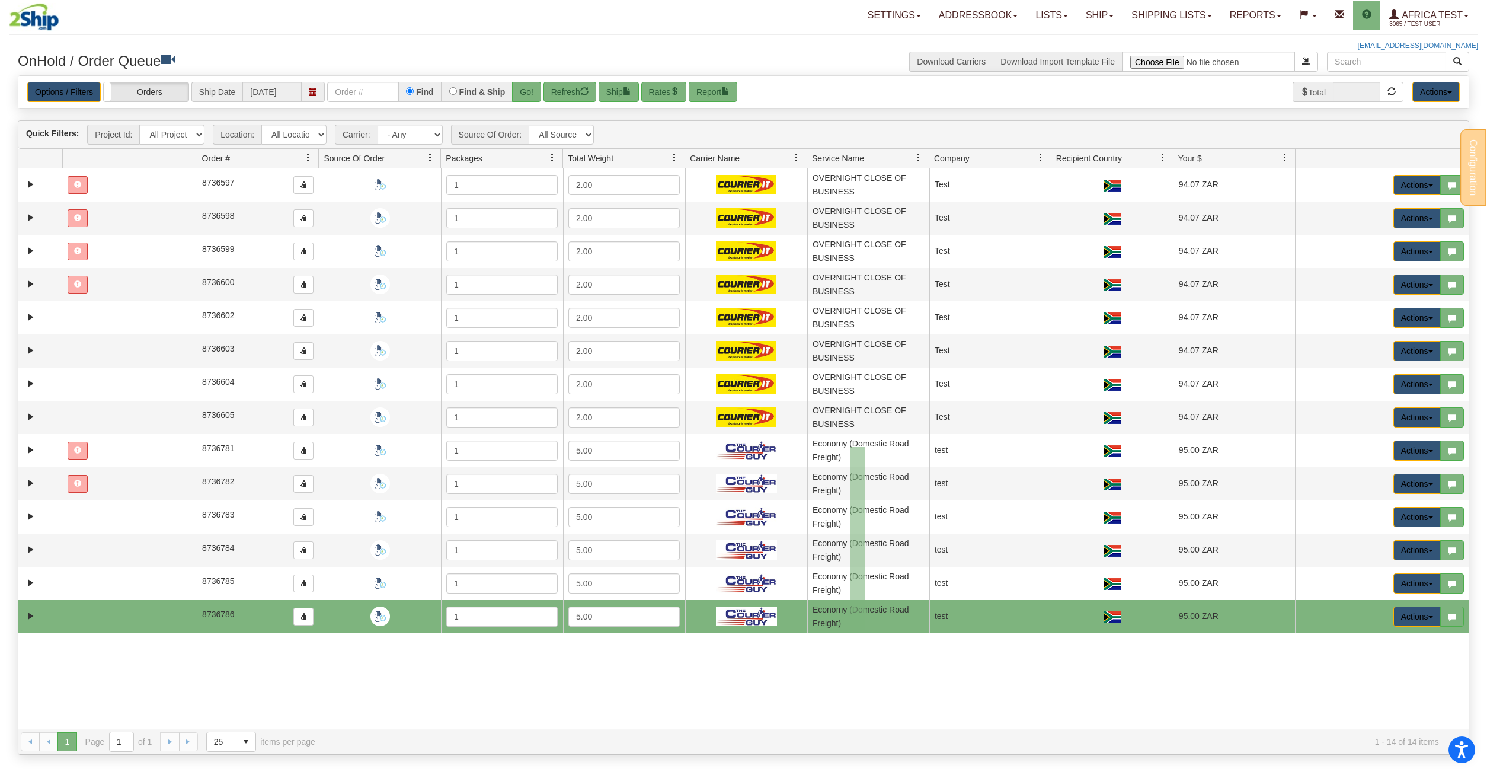
drag, startPoint x: 851, startPoint y: 447, endPoint x: 865, endPoint y: 630, distance: 183.8
click at [865, 630] on tbody "8736597 Location 1 375261 375262 8736597 1 2.00 OVERNIGHT CLOSE OF BUSINESS Use…" at bounding box center [743, 400] width 1451 height 465
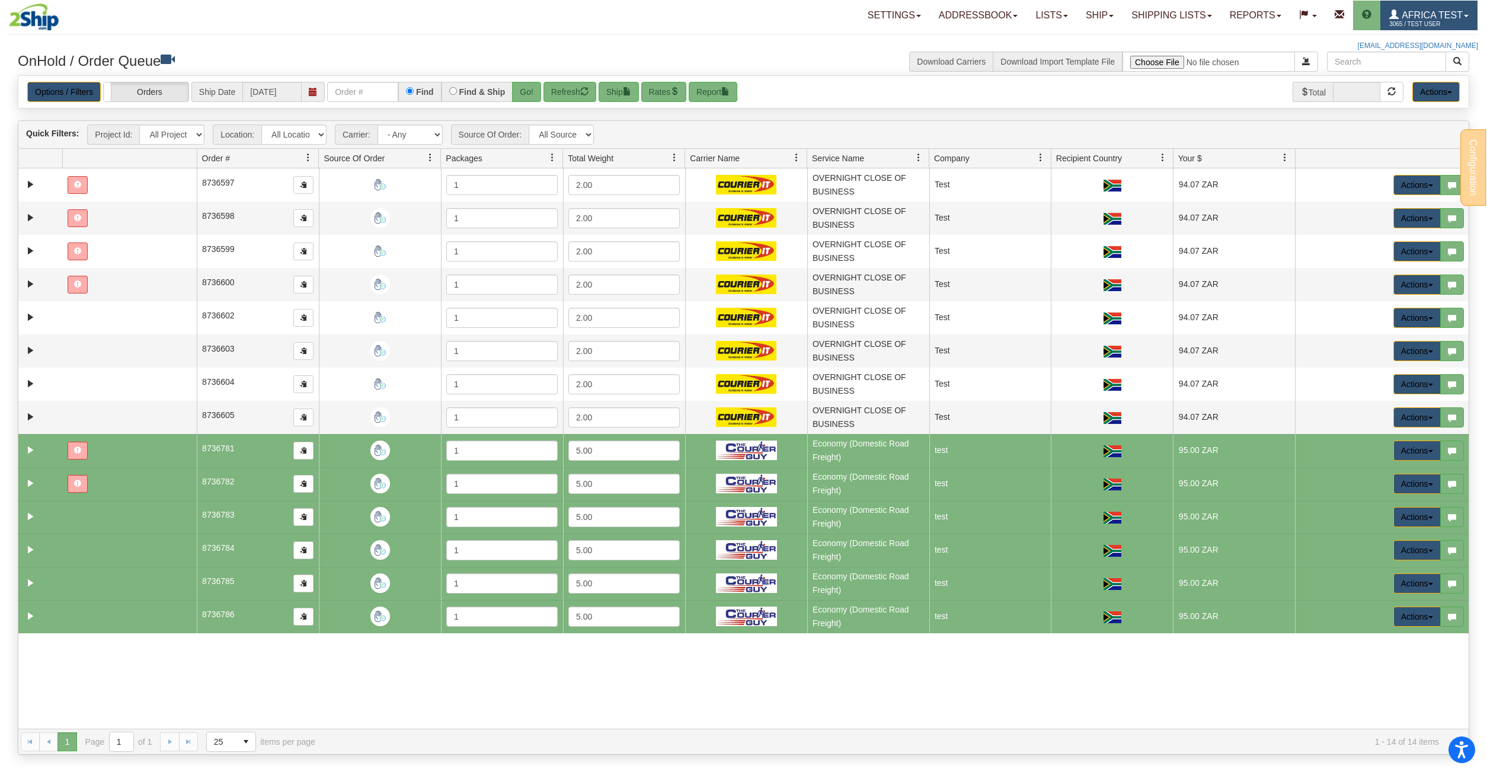
click at [1414, 23] on span "3065 / TEST USER" at bounding box center [1434, 24] width 89 height 12
click at [1410, 42] on span "MY ACCOUNT" at bounding box center [1407, 41] width 55 height 9
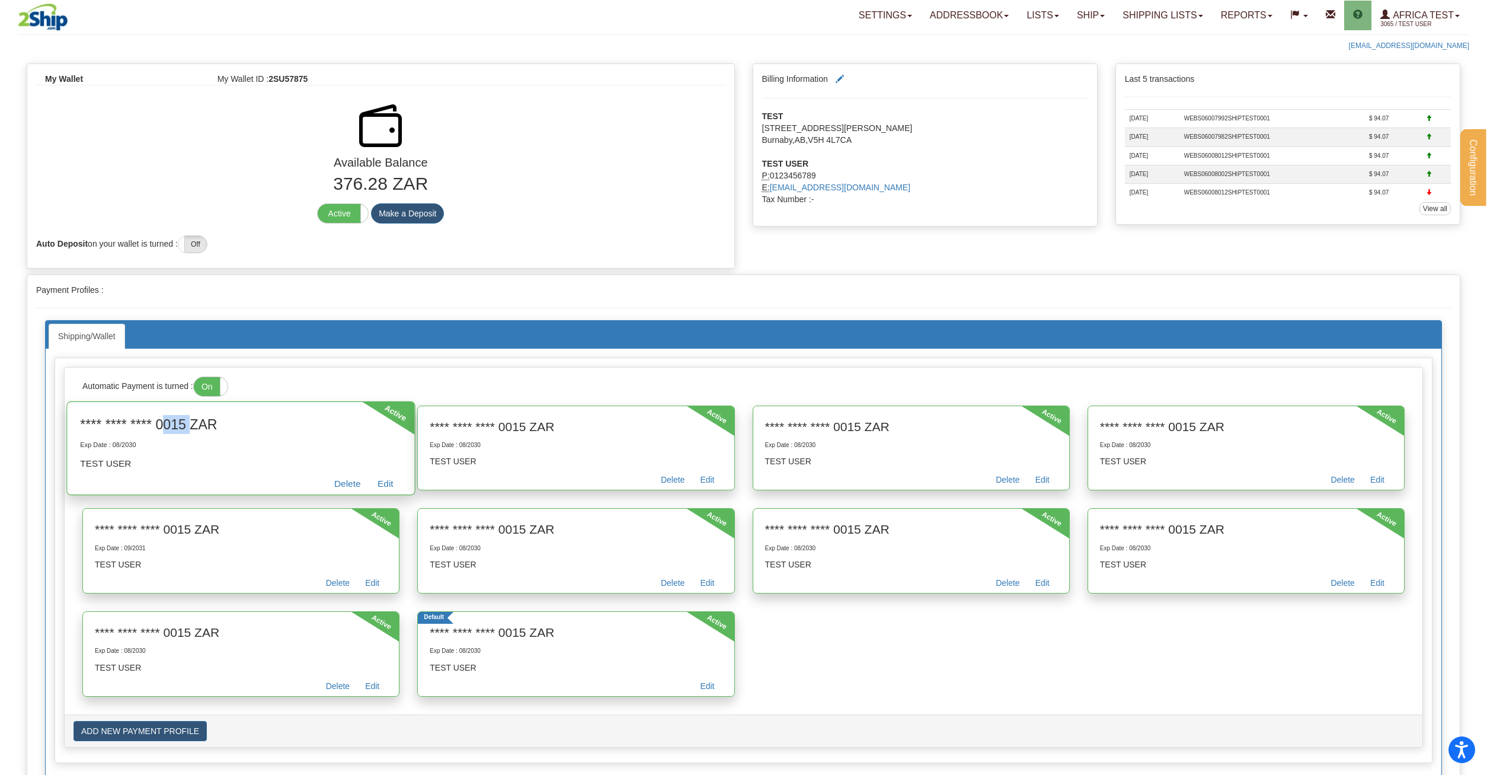
drag, startPoint x: 185, startPoint y: 424, endPoint x: 157, endPoint y: 423, distance: 27.9
click at [157, 423] on h3 "**** **** **** 0015 ZAR" at bounding box center [241, 423] width 322 height 19
